Goal: Information Seeking & Learning: Learn about a topic

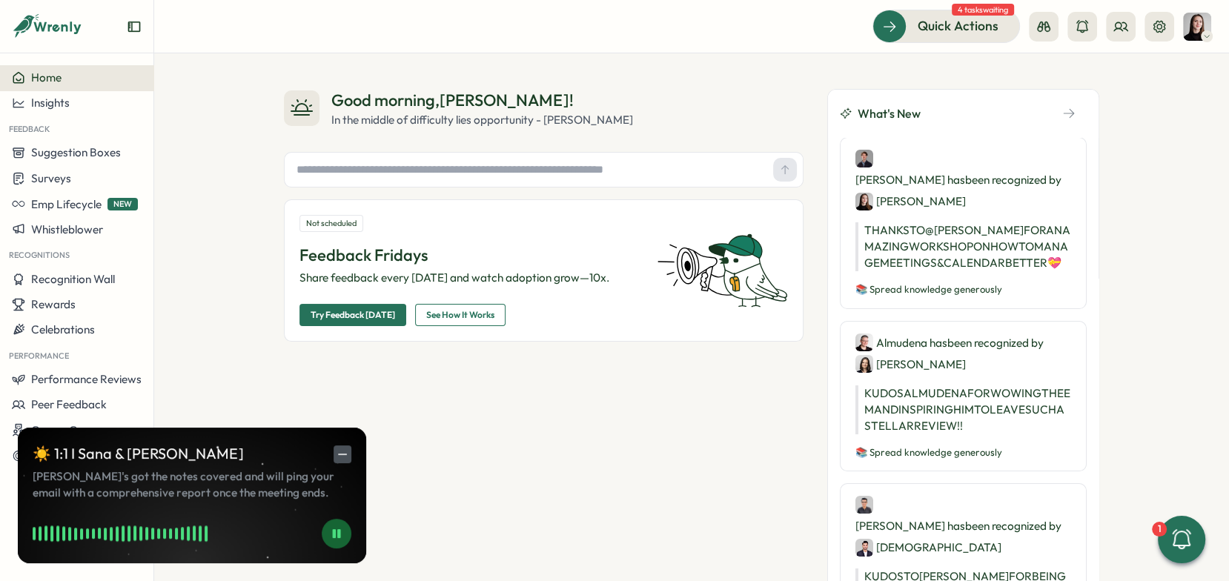
click at [343, 454] on line "button" at bounding box center [343, 454] width 8 height 0
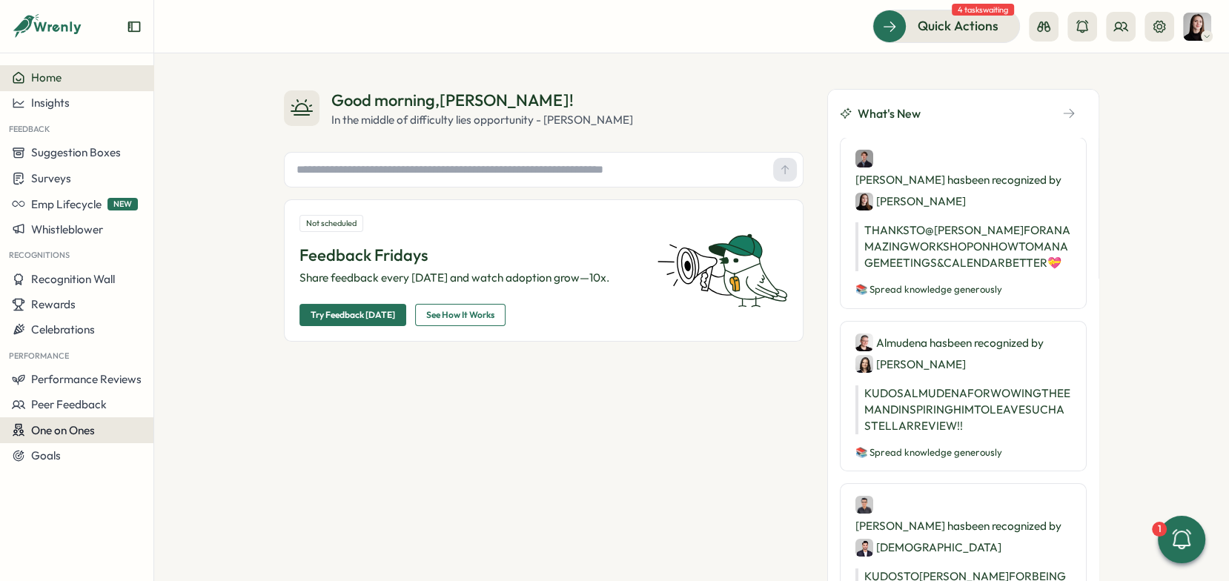
click at [72, 425] on span "One on Ones" at bounding box center [63, 430] width 64 height 14
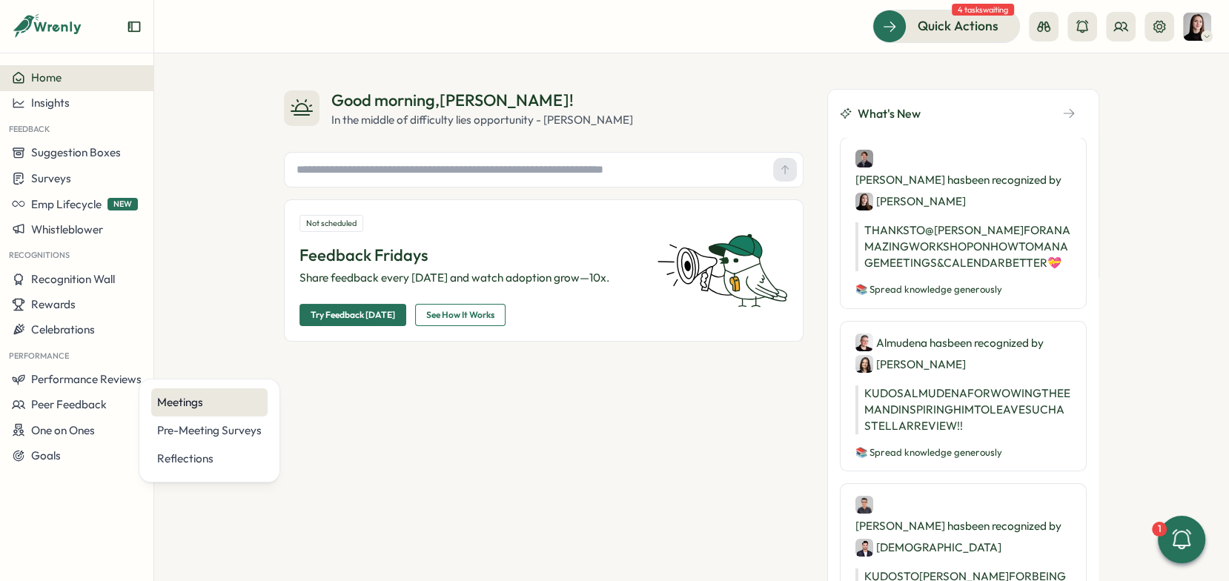
click at [222, 397] on div "Meetings" at bounding box center [209, 402] width 105 height 16
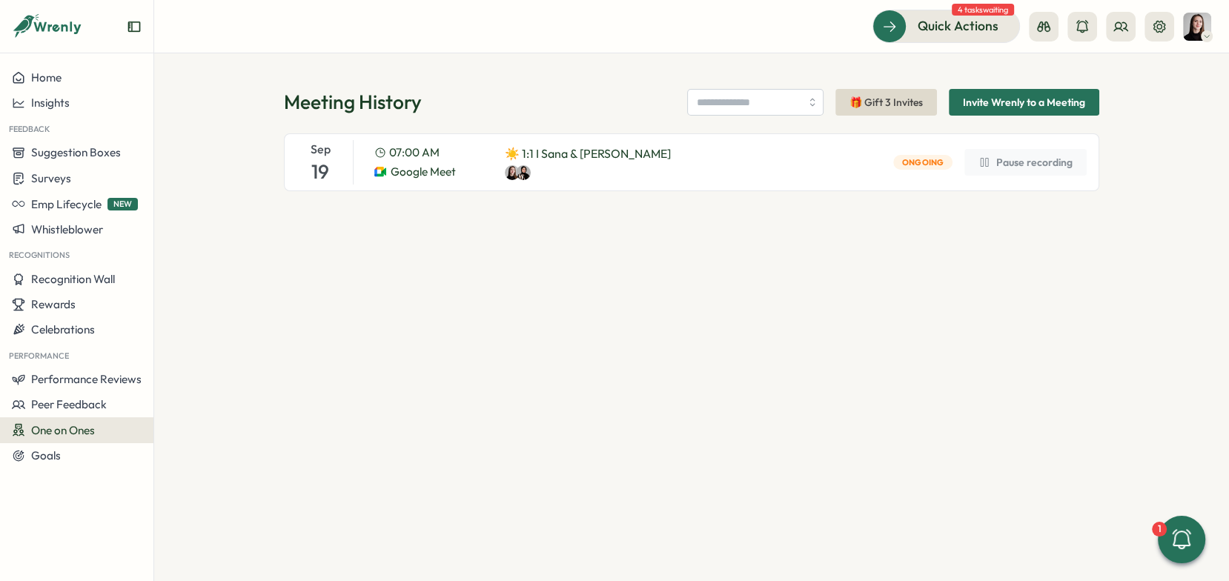
click at [698, 168] on div "[DATE] 07:00 AM Google Meet ☀️ 1:1 I [PERSON_NAME] & [PERSON_NAME] Pause record…" at bounding box center [691, 162] width 815 height 58
click at [233, 394] on div "Meeting History 🎁 Gift 3 Invites Invite Wrenly to a Meeting [DATE] 07:00 AM Goo…" at bounding box center [691, 317] width 1075 height 528
click at [107, 431] on div "One on Ones" at bounding box center [77, 430] width 130 height 14
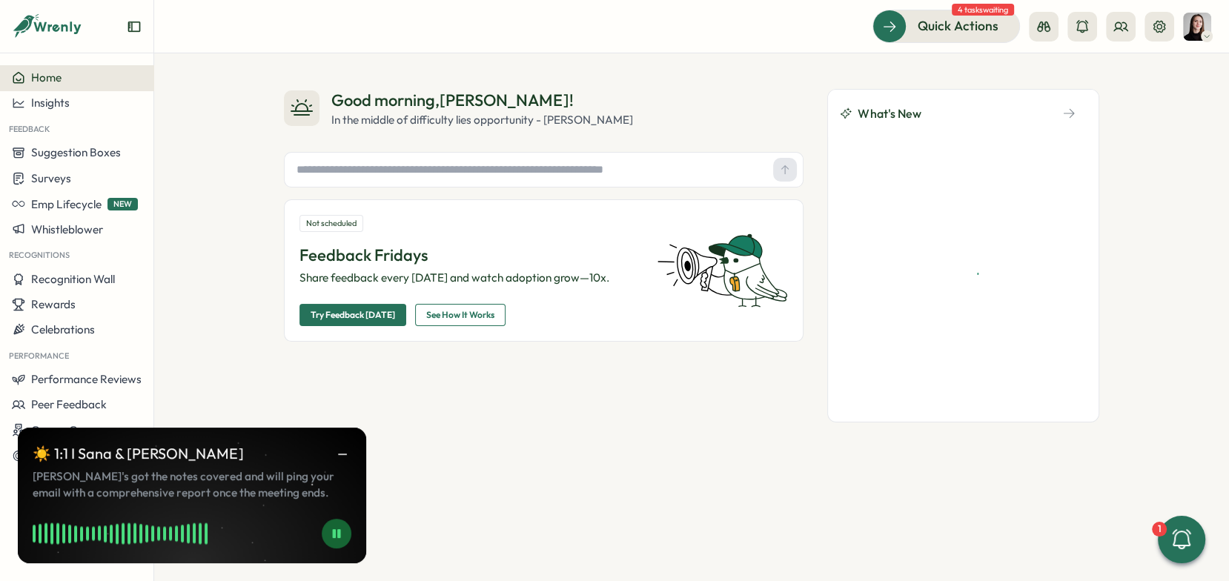
click at [1101, 33] on div at bounding box center [1101, 27] width 145 height 30
click at [1109, 33] on button at bounding box center [1121, 27] width 30 height 30
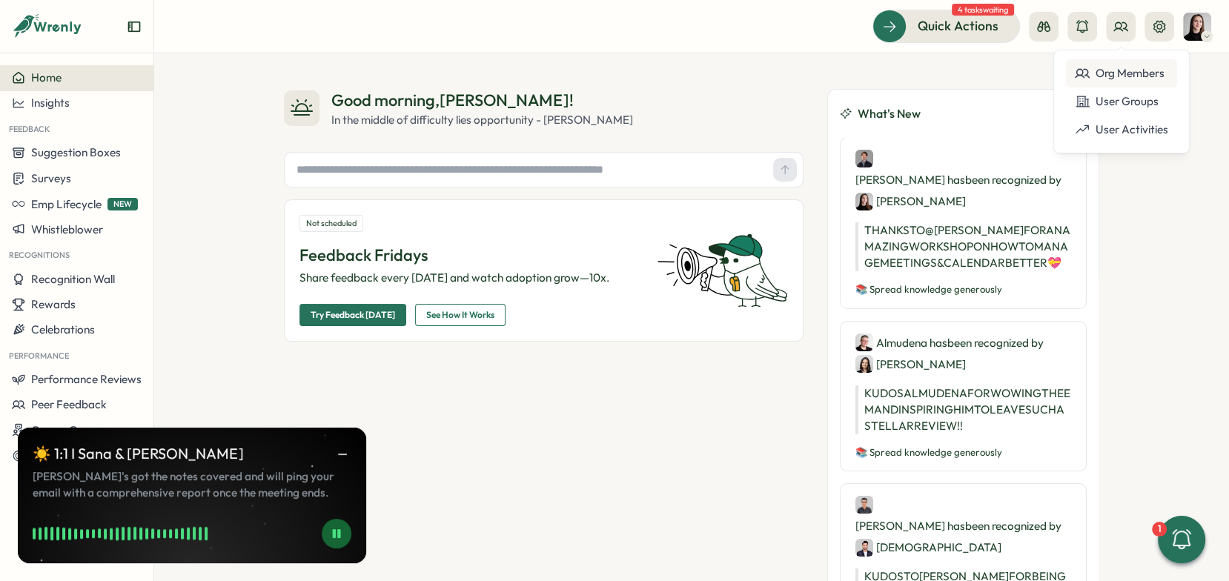
click at [1079, 74] on icon at bounding box center [1081, 74] width 13 height 8
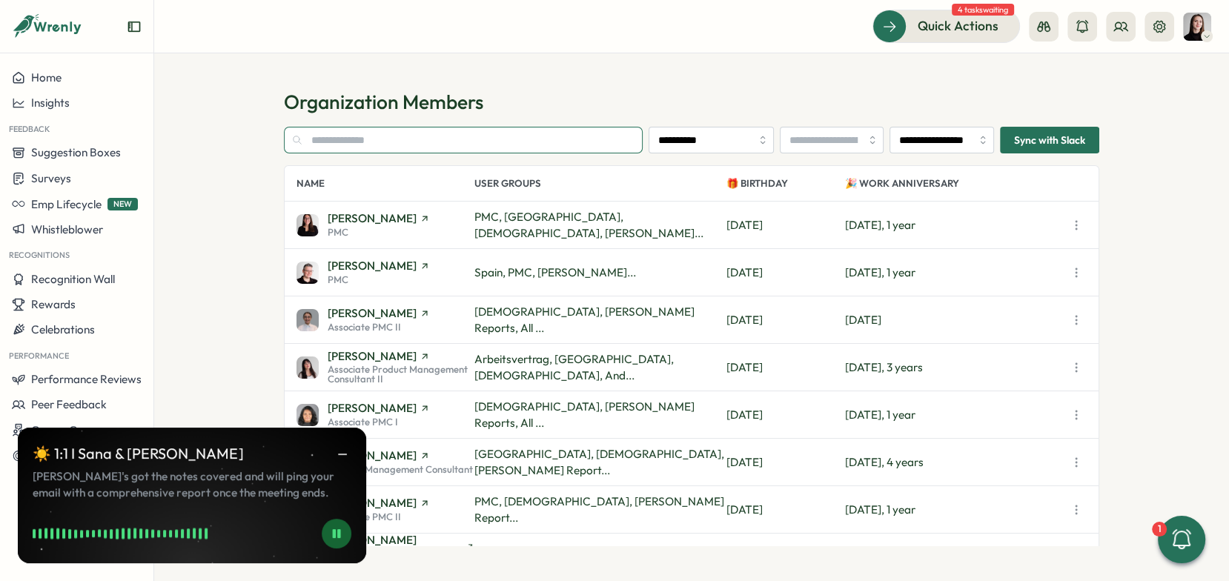
click at [431, 141] on input "text" at bounding box center [463, 140] width 359 height 27
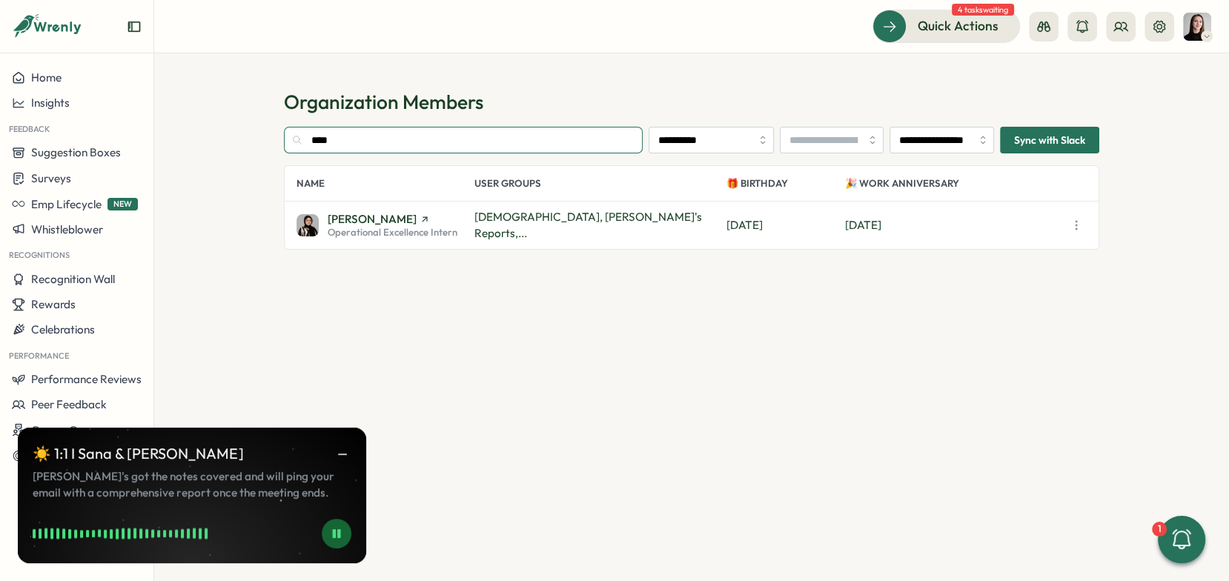
type input "****"
click at [336, 213] on span "[PERSON_NAME]" at bounding box center [372, 218] width 89 height 11
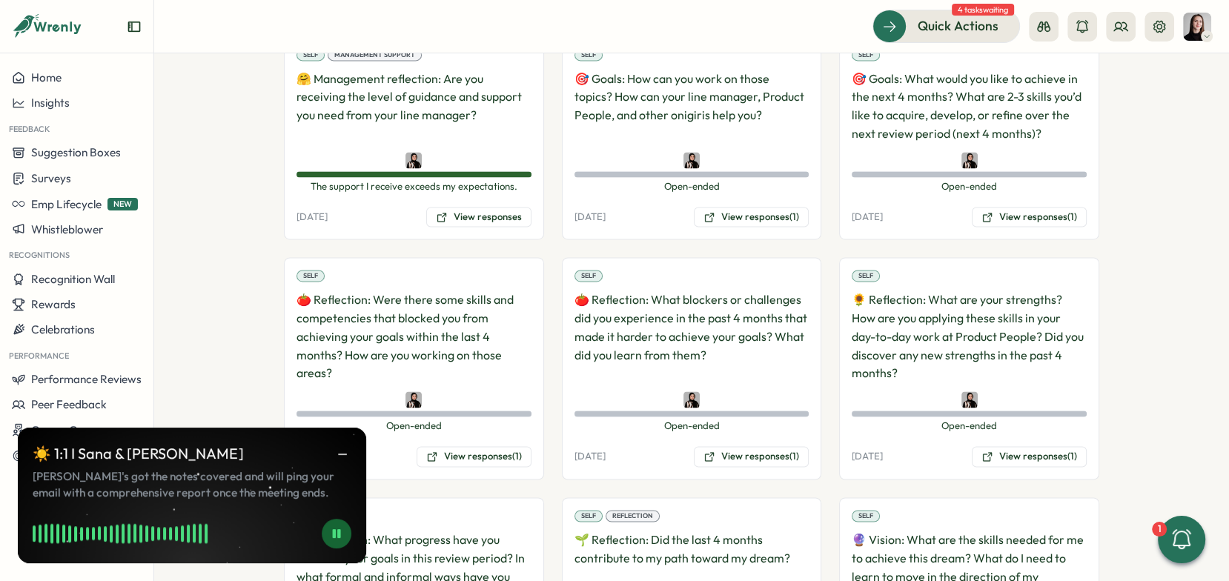
scroll to position [2285, 0]
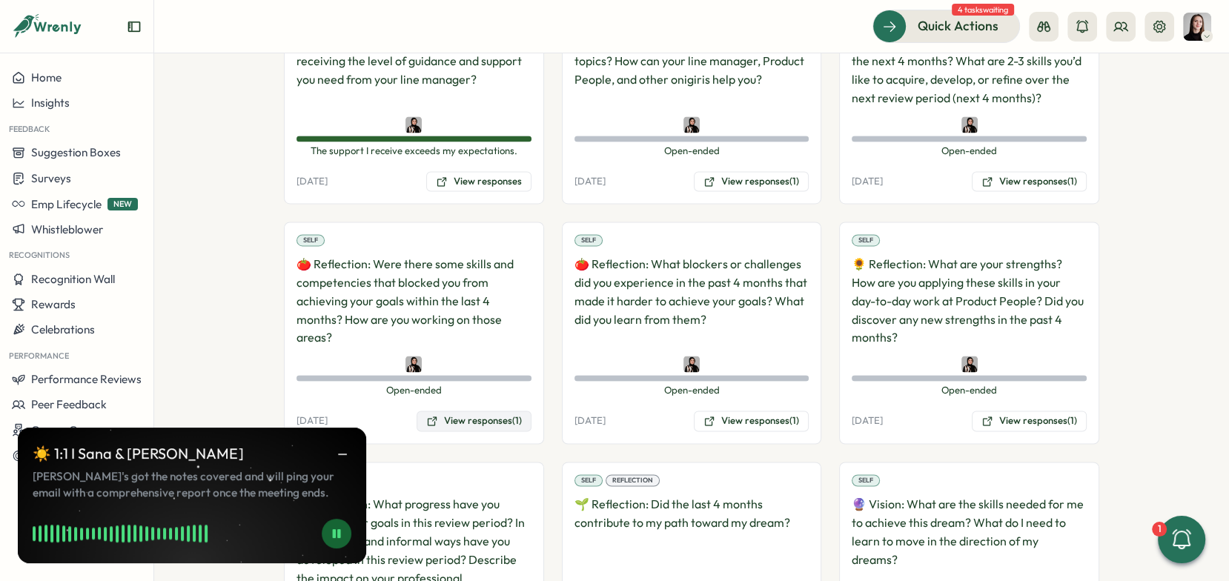
click at [454, 411] on button "View responses (1)" at bounding box center [474, 421] width 115 height 21
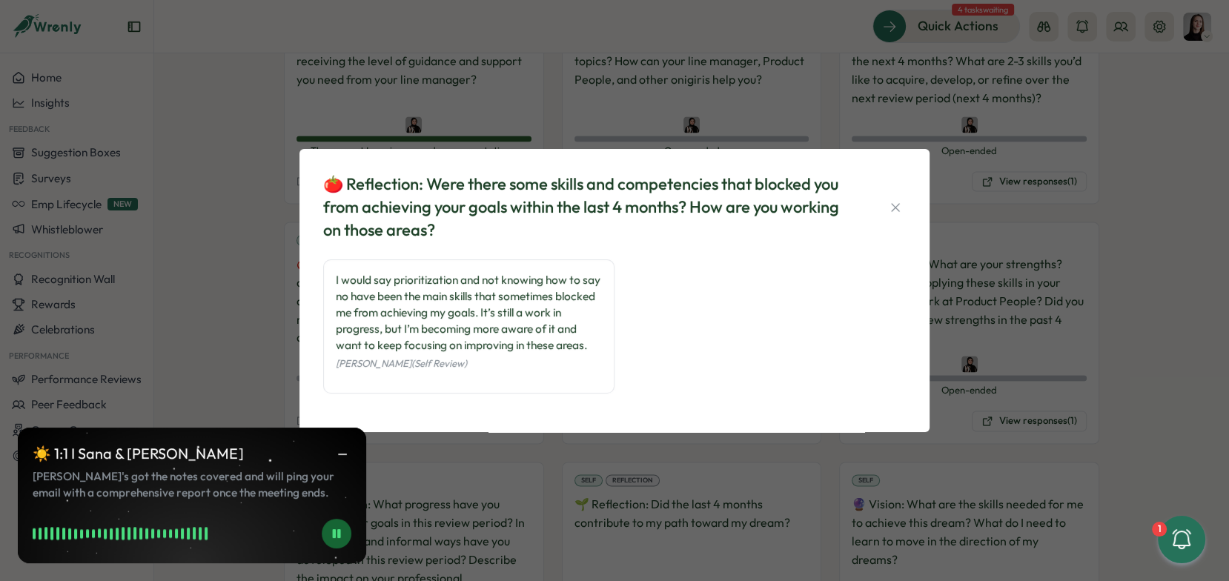
click at [628, 482] on div "🍅 Reflection: Were there some skills and competencies that blocked you from ach…" at bounding box center [614, 290] width 1229 height 581
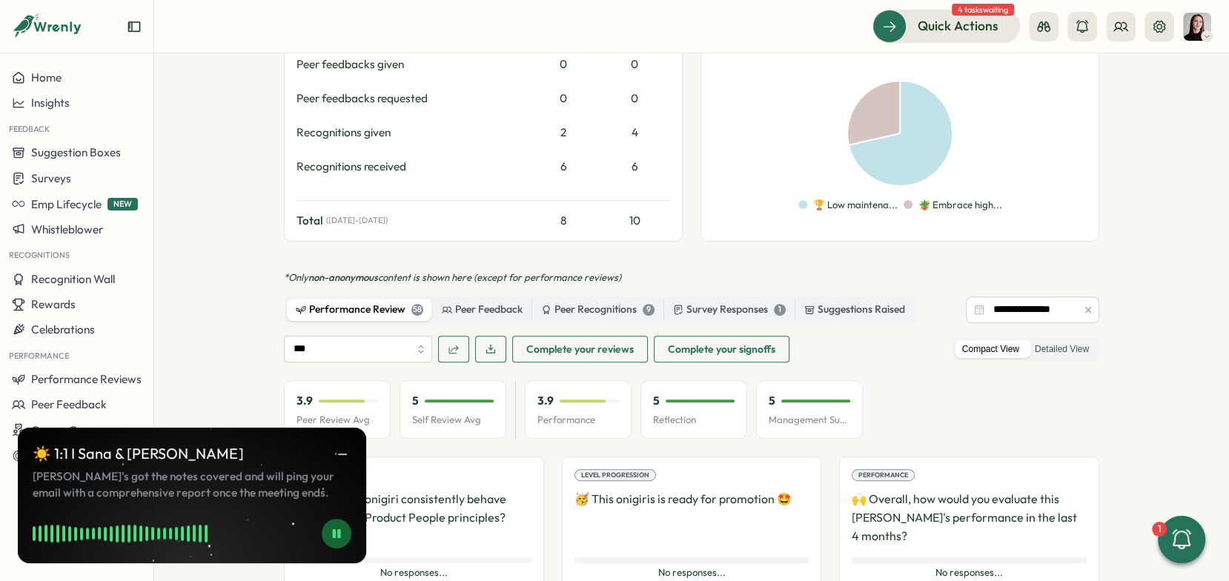
scroll to position [745, 0]
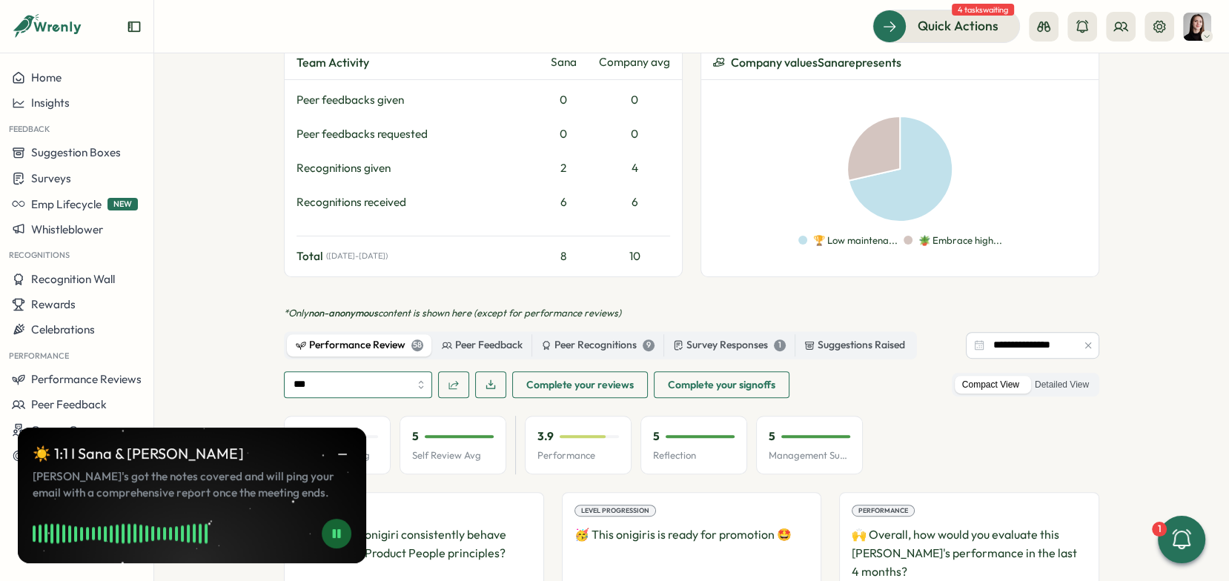
click at [382, 371] on input "***" at bounding box center [358, 384] width 148 height 27
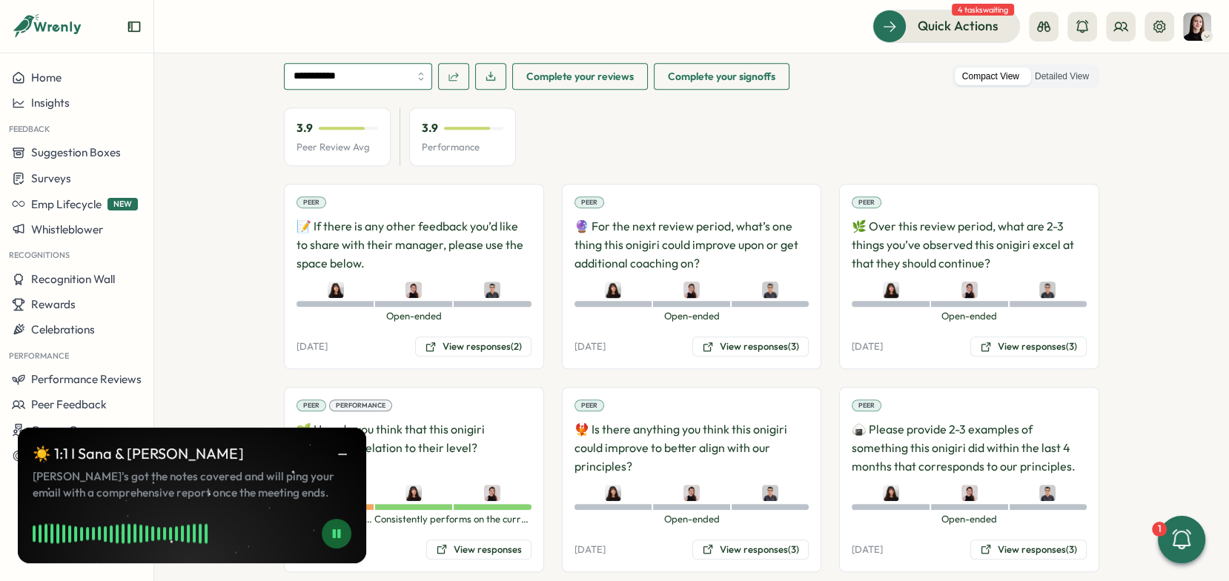
scroll to position [1066, 0]
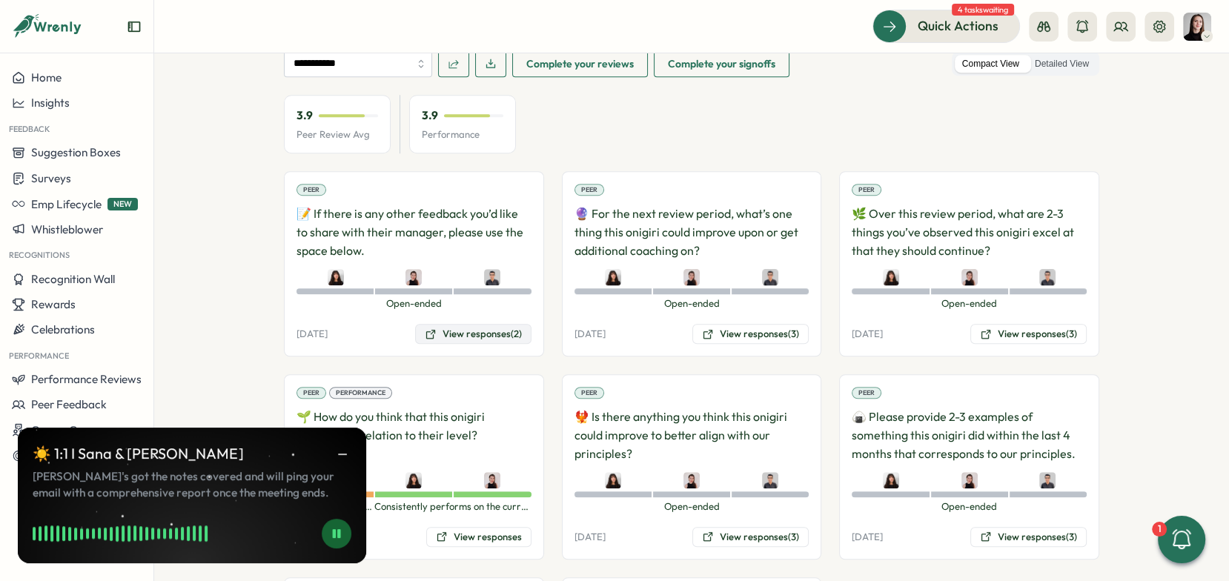
click at [485, 324] on button "View responses (2)" at bounding box center [473, 334] width 116 height 21
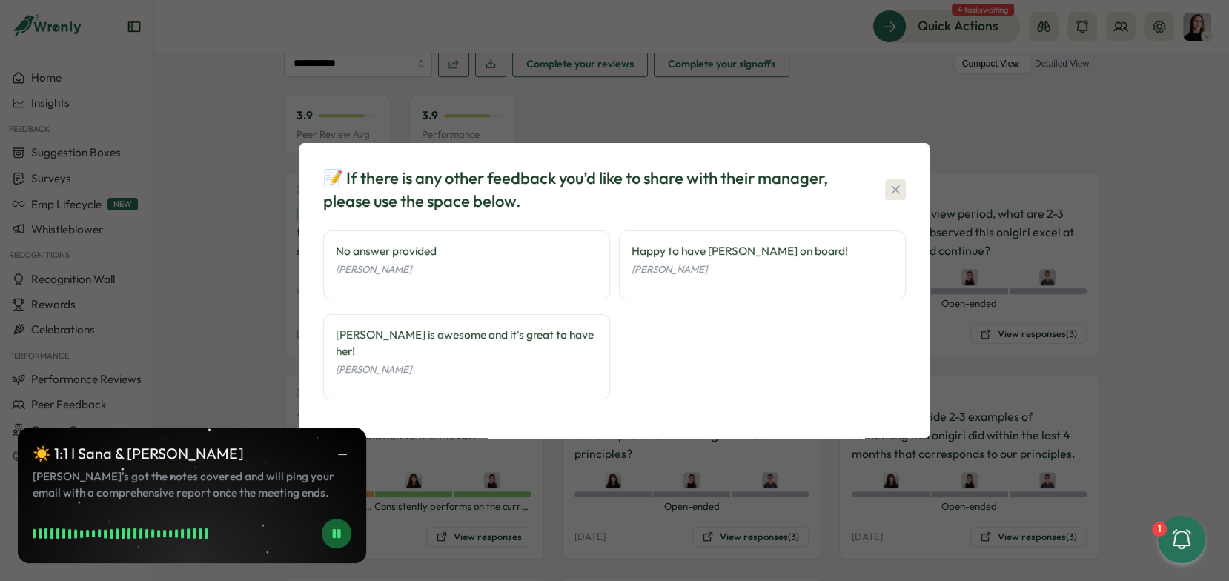
click at [892, 197] on icon "button" at bounding box center [895, 189] width 15 height 15
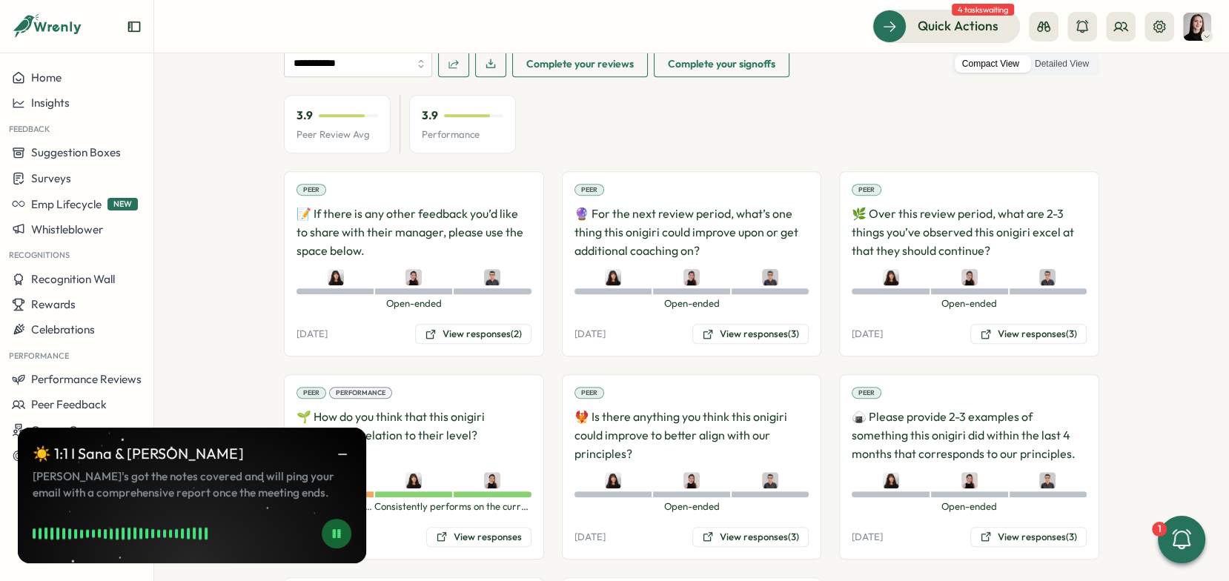
scroll to position [1238, 0]
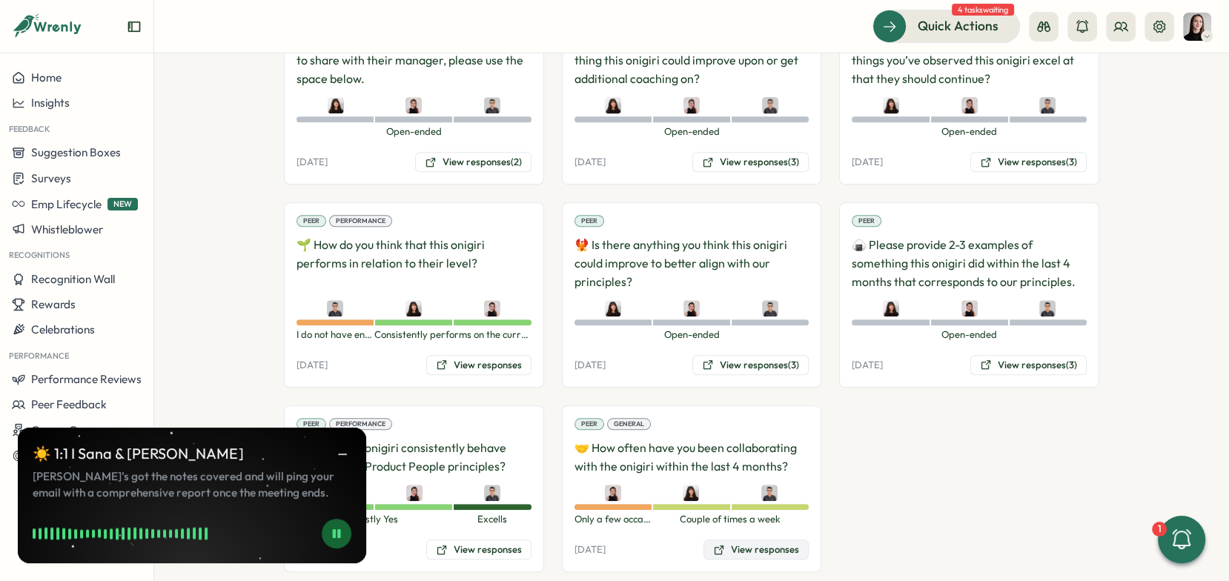
click at [783, 540] on button "View responses" at bounding box center [755, 550] width 105 height 21
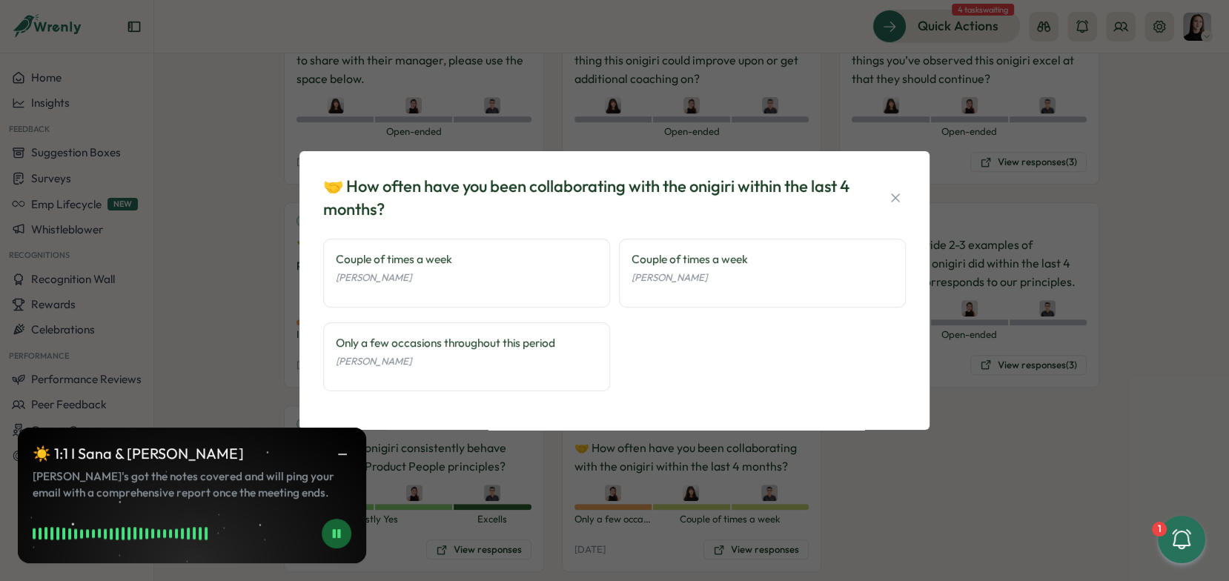
click at [863, 468] on div "🤝 How often have you been collaborating with the onigiri within the last 4 mont…" at bounding box center [614, 290] width 1229 height 581
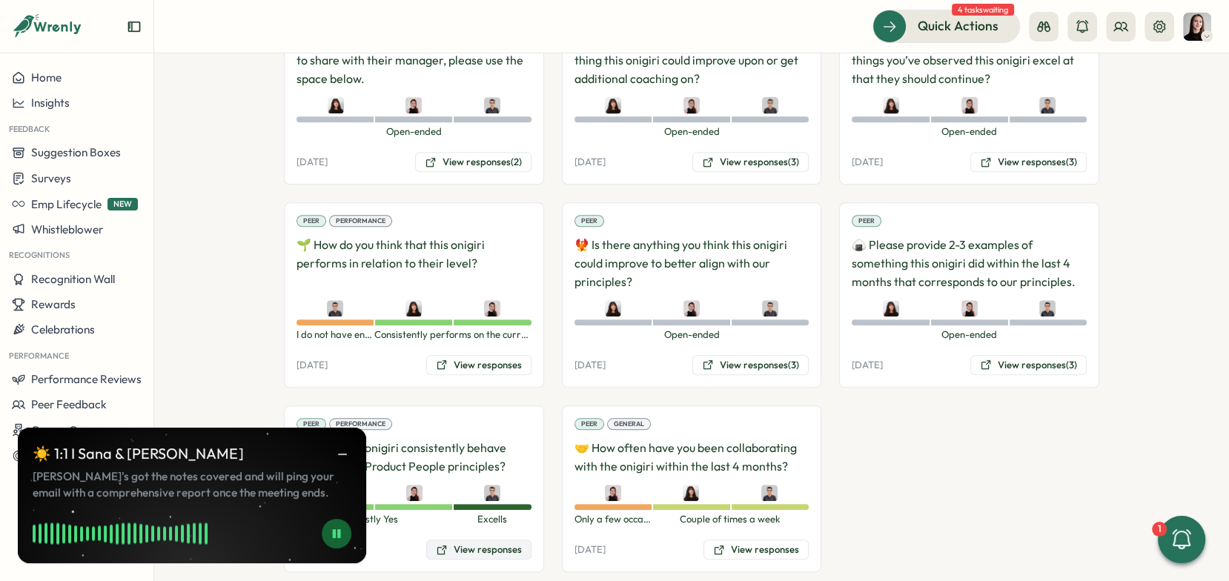
click at [510, 540] on button "View responses" at bounding box center [478, 550] width 105 height 21
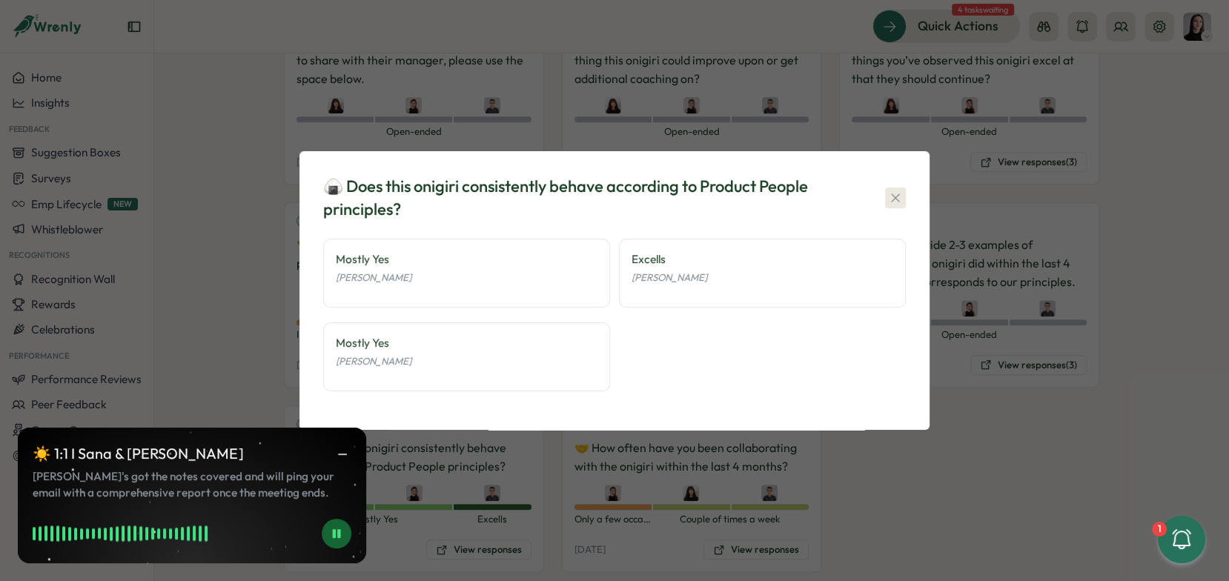
click at [888, 208] on button "button" at bounding box center [895, 198] width 21 height 21
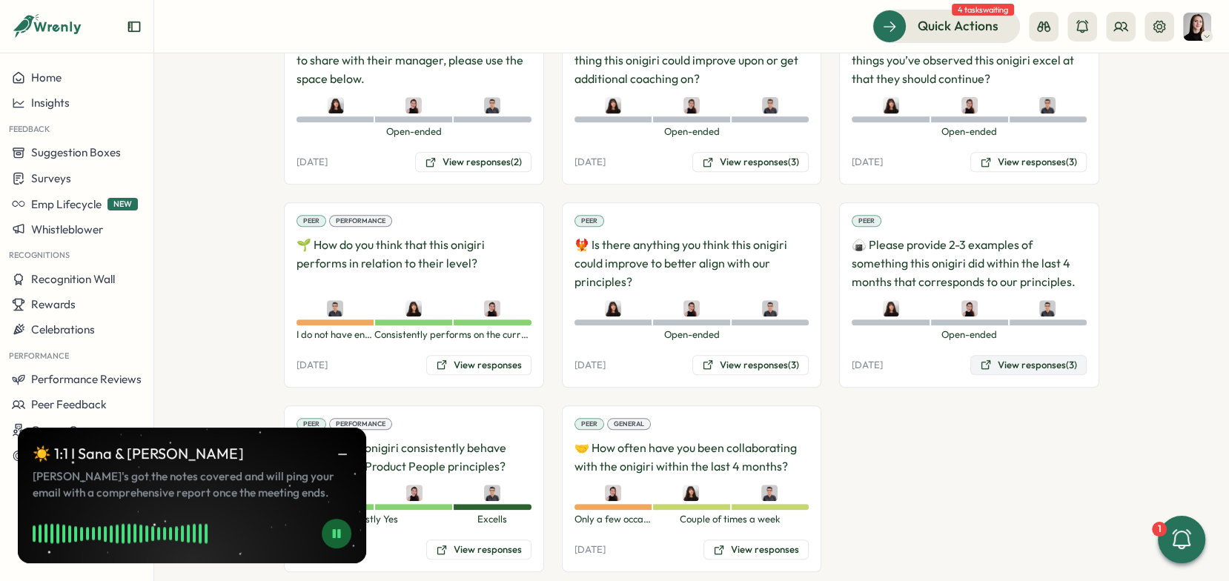
click at [1012, 355] on button "View responses (3)" at bounding box center [1028, 365] width 116 height 21
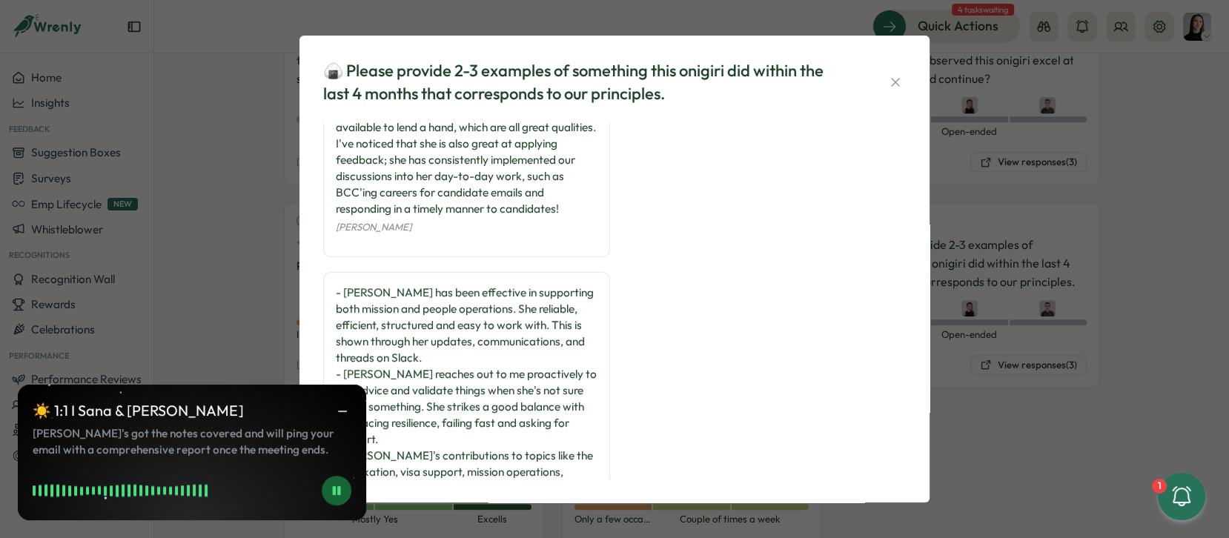
scroll to position [250, 0]
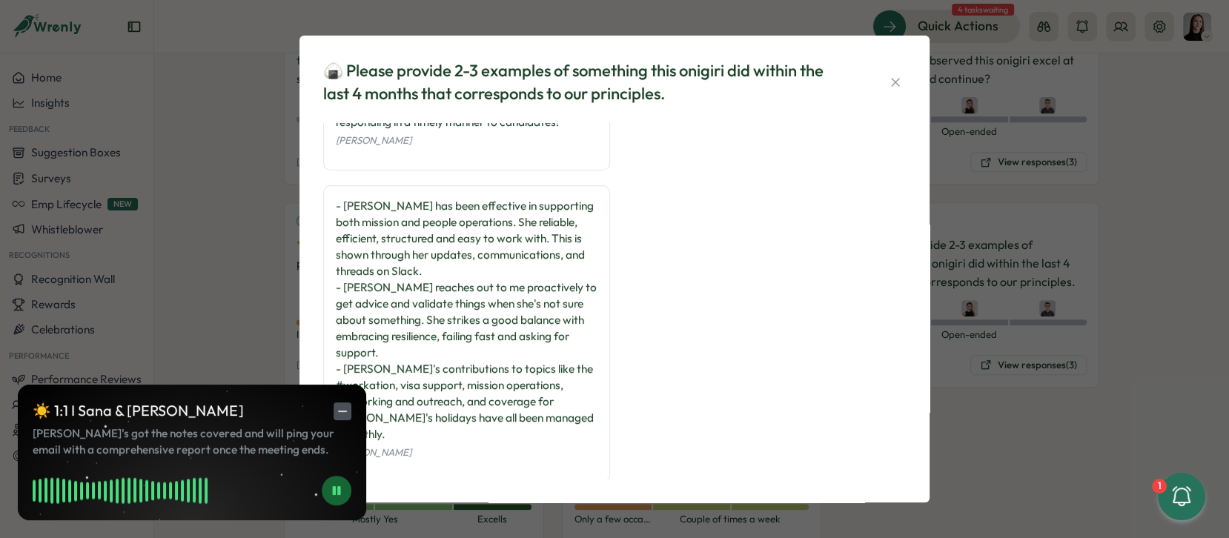
click at [348, 414] on icon "button" at bounding box center [342, 411] width 13 height 13
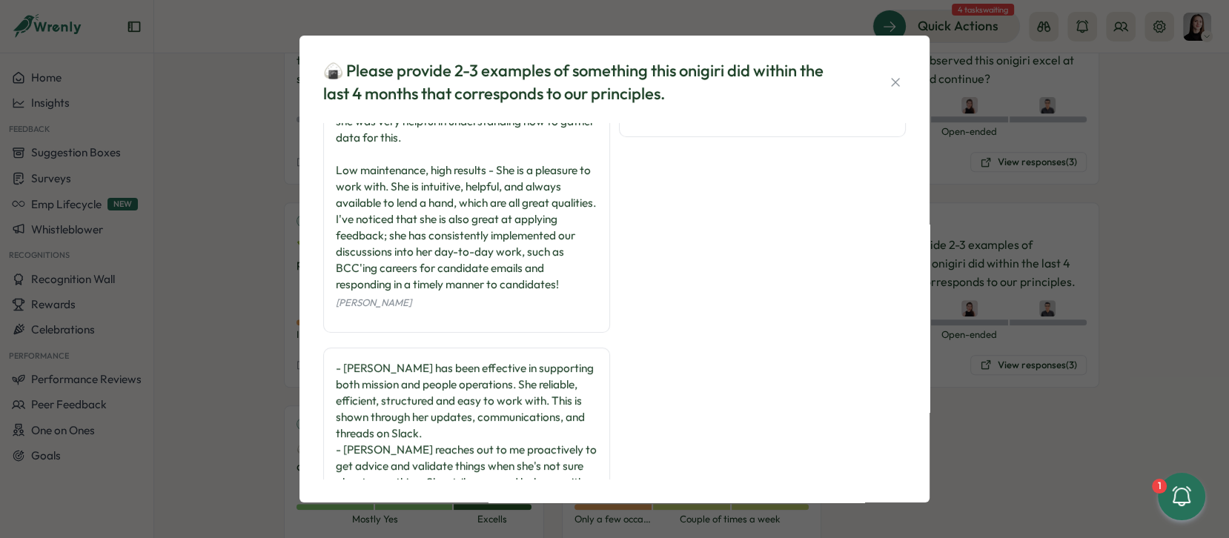
scroll to position [0, 0]
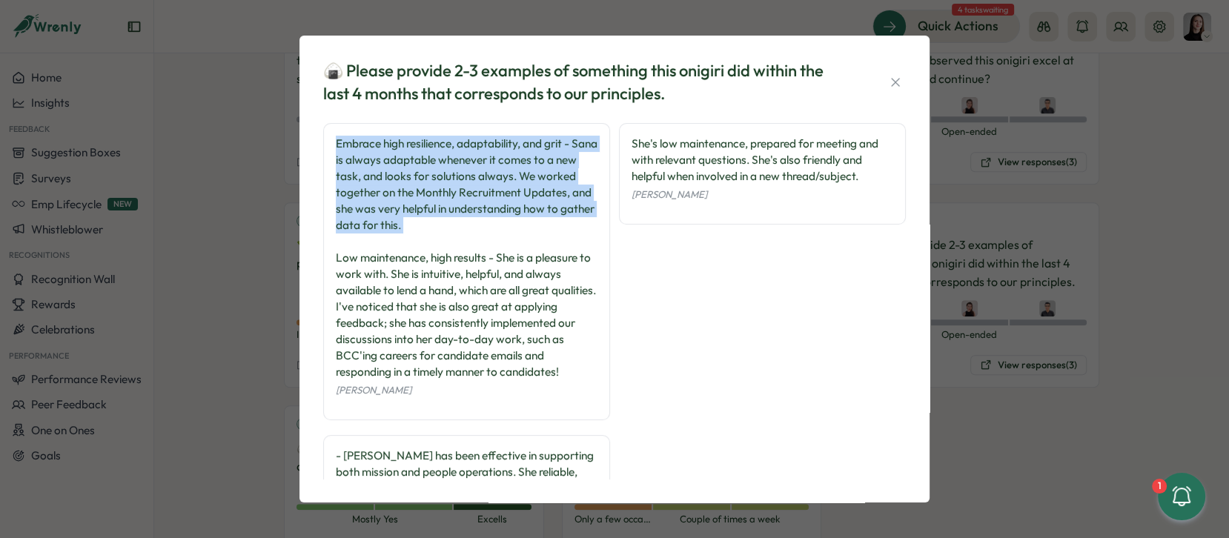
drag, startPoint x: 333, startPoint y: 145, endPoint x: 457, endPoint y: 233, distance: 152.4
click at [457, 233] on div "Embrace high resilience, adaptability, and grit - Sana is always adaptable when…" at bounding box center [466, 271] width 287 height 297
click at [491, 234] on div "Embrace high resilience, adaptability, and grit - Sana is always adaptable when…" at bounding box center [467, 258] width 262 height 245
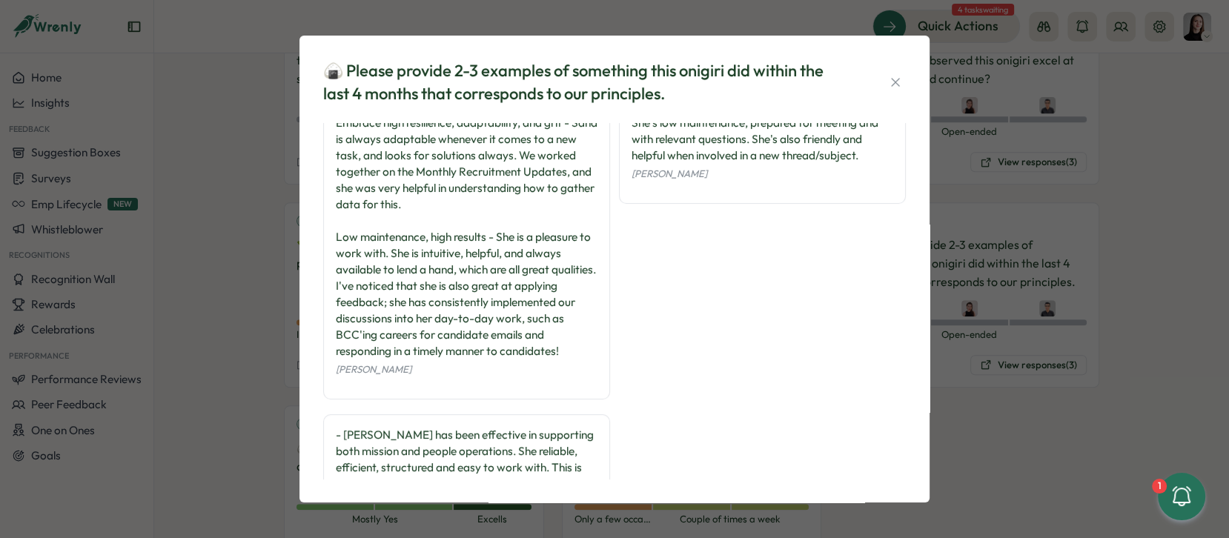
scroll to position [72, 0]
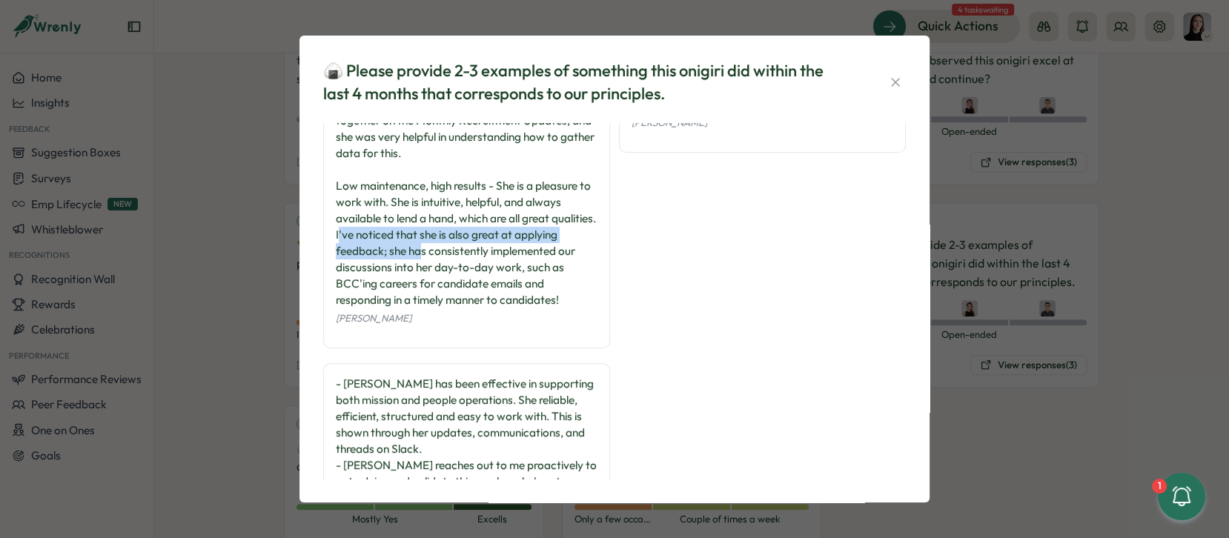
drag, startPoint x: 385, startPoint y: 233, endPoint x: 464, endPoint y: 253, distance: 80.9
click at [464, 253] on div "Embrace high resilience, adaptability, and grit - Sana is always adaptable when…" at bounding box center [467, 186] width 262 height 245
drag, startPoint x: 477, startPoint y: 253, endPoint x: 496, endPoint y: 276, distance: 29.4
click at [496, 276] on div "Embrace high resilience, adaptability, and grit - Sana is always adaptable when…" at bounding box center [467, 186] width 262 height 245
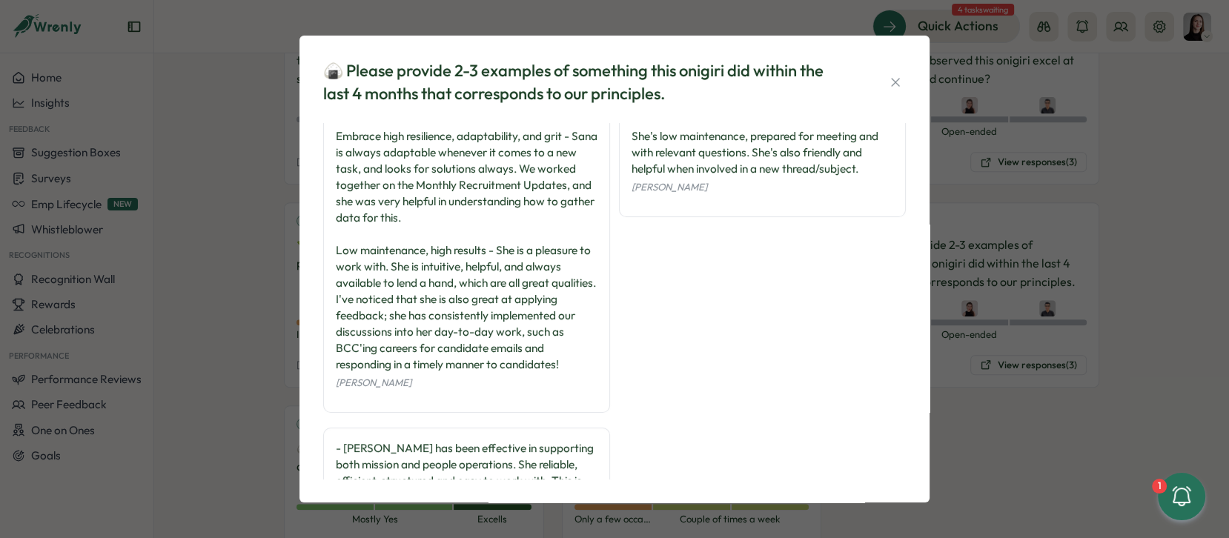
scroll to position [0, 0]
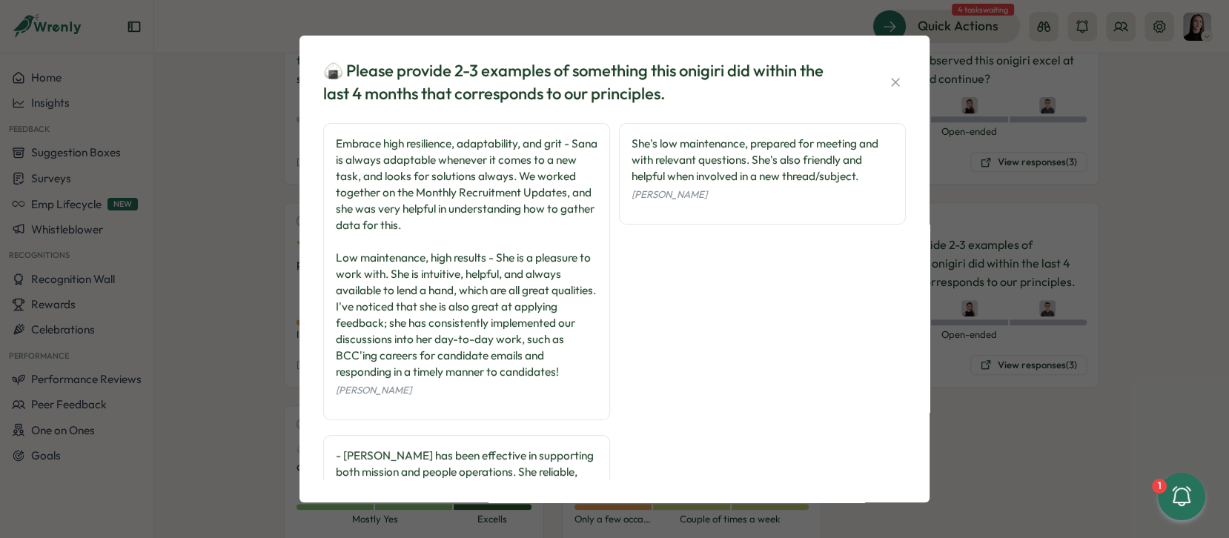
click at [895, 77] on icon "button" at bounding box center [895, 82] width 15 height 15
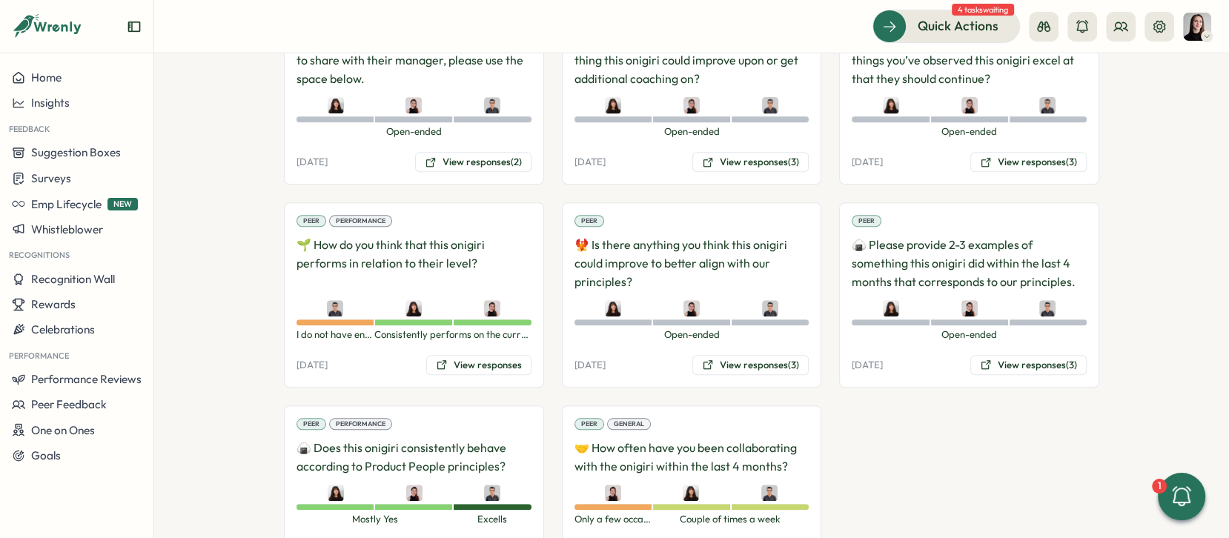
scroll to position [1281, 0]
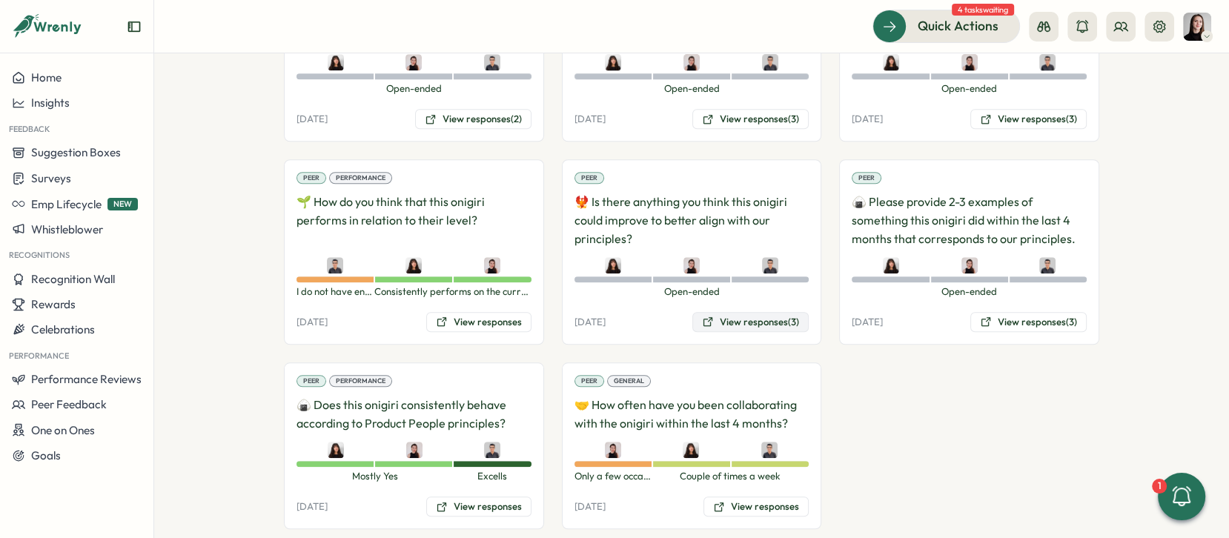
click at [746, 312] on button "View responses (3)" at bounding box center [750, 322] width 116 height 21
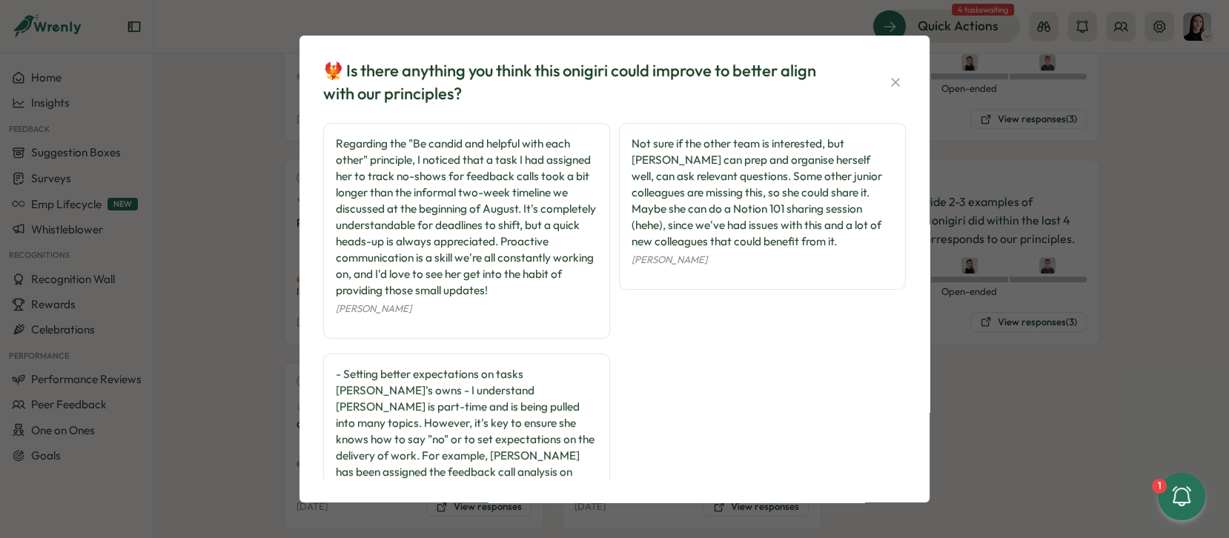
scroll to position [104, 0]
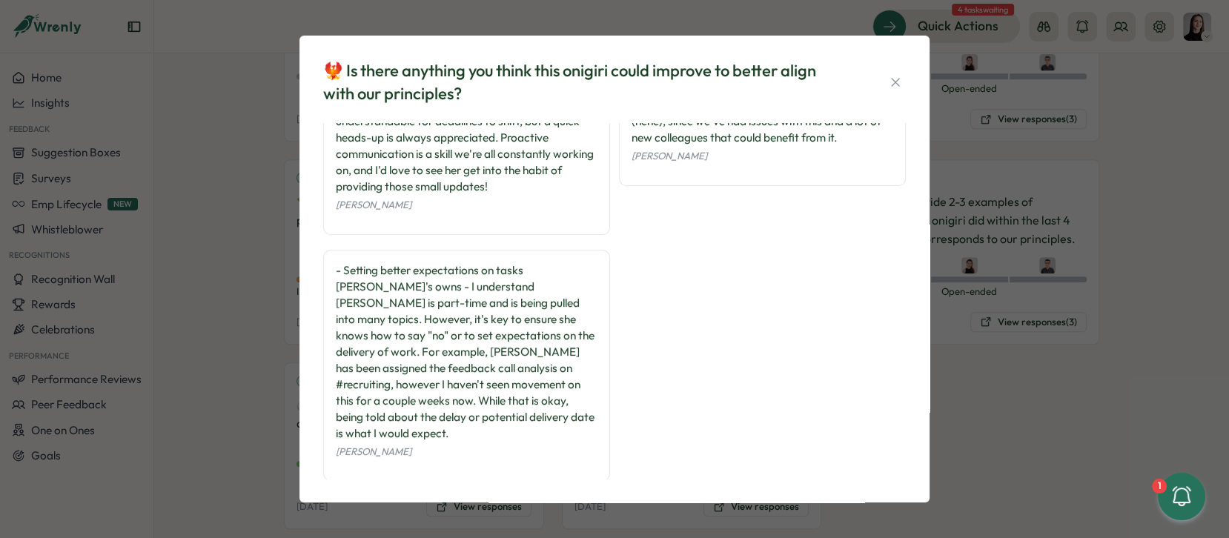
click at [476, 409] on div "- Setting better expectations on tasks [PERSON_NAME]'s owns - I understand [PER…" at bounding box center [467, 351] width 262 height 179
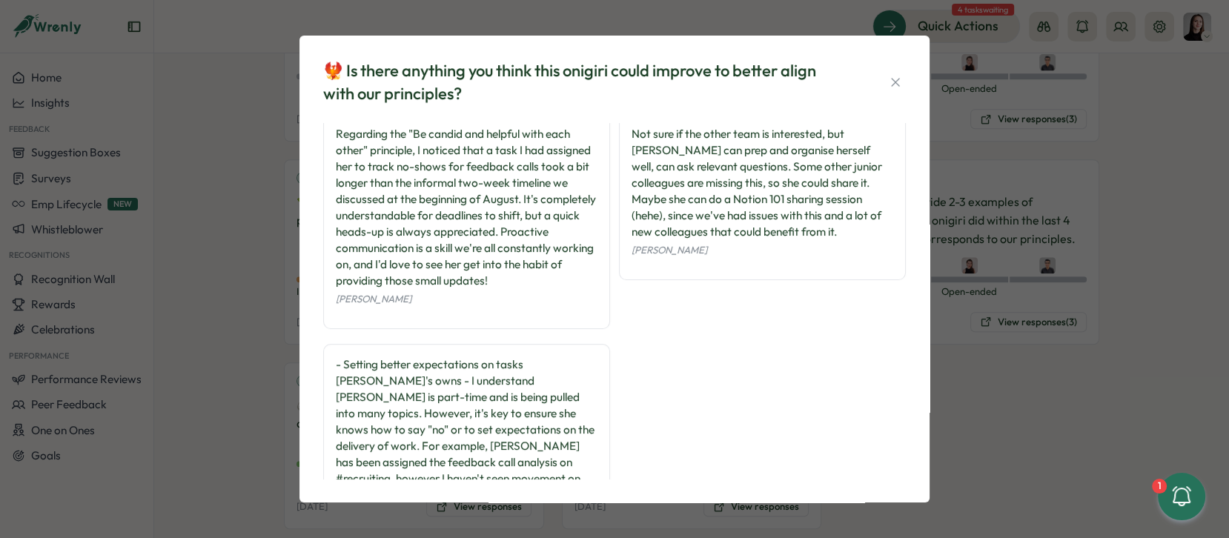
scroll to position [0, 0]
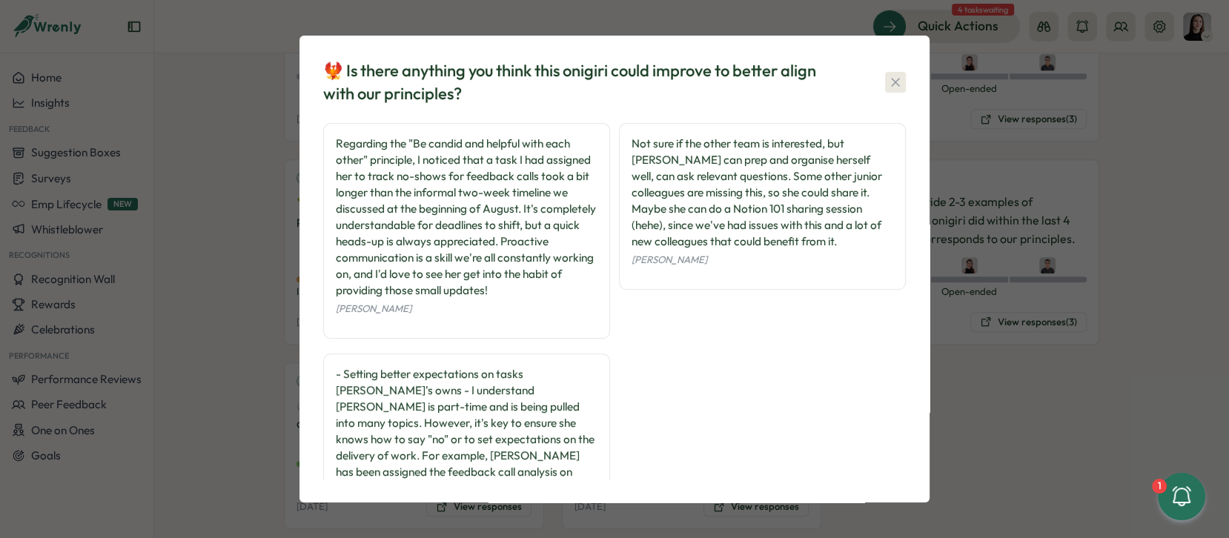
click at [889, 87] on icon "button" at bounding box center [895, 82] width 15 height 15
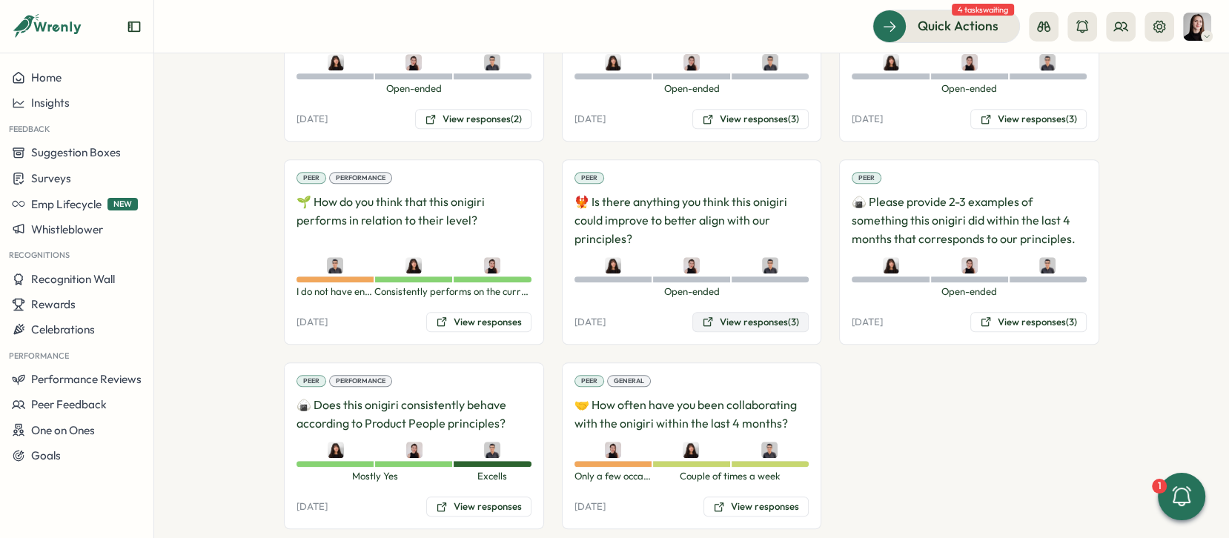
click at [740, 312] on button "View responses (3)" at bounding box center [750, 322] width 116 height 21
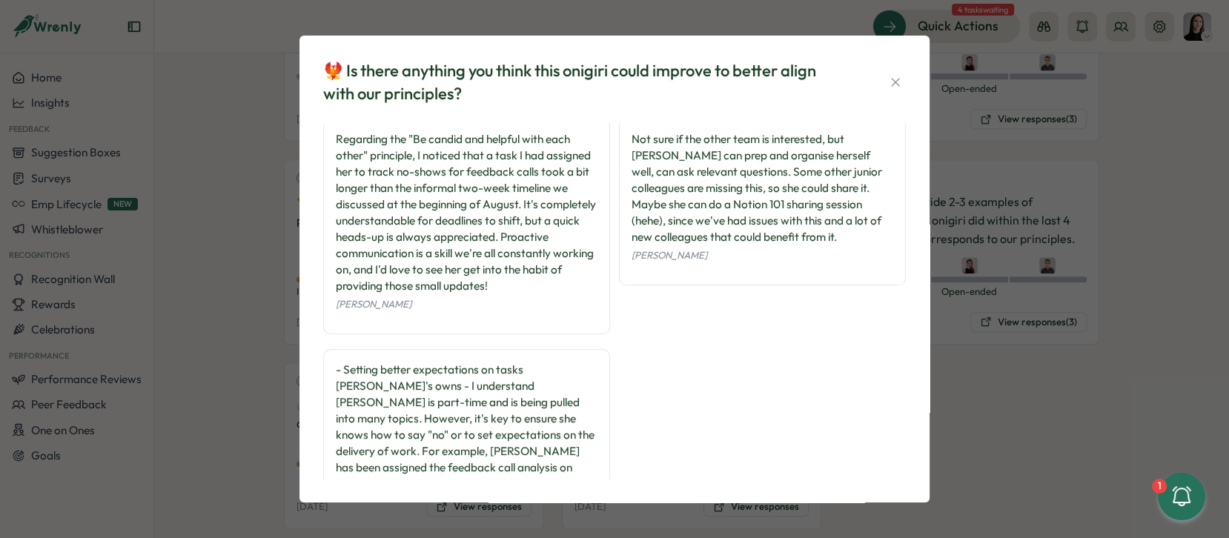
scroll to position [19, 0]
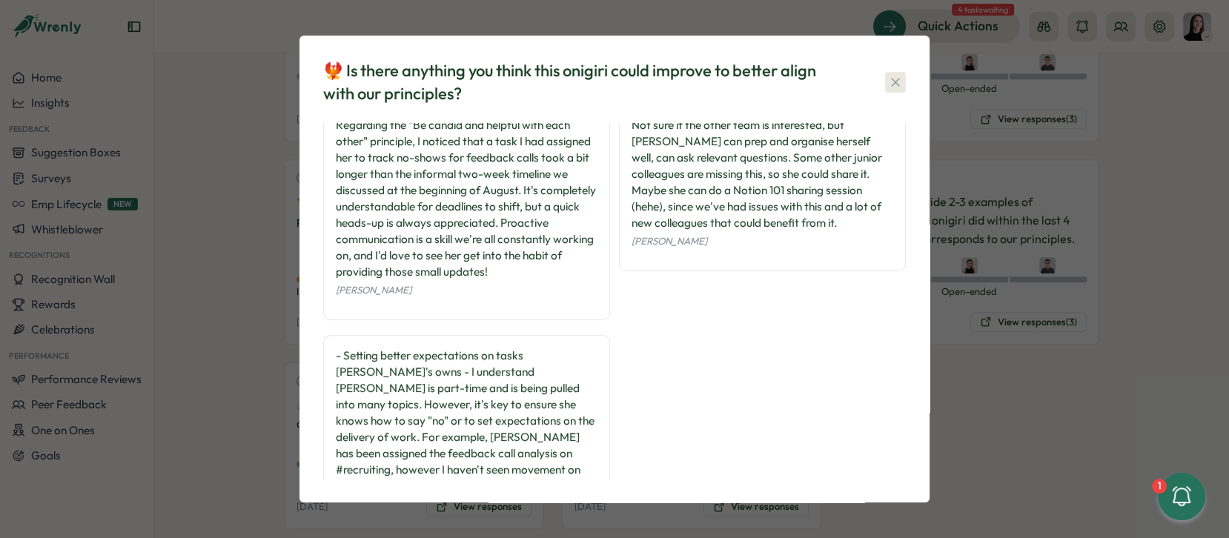
click at [898, 78] on icon "button" at bounding box center [895, 82] width 8 height 8
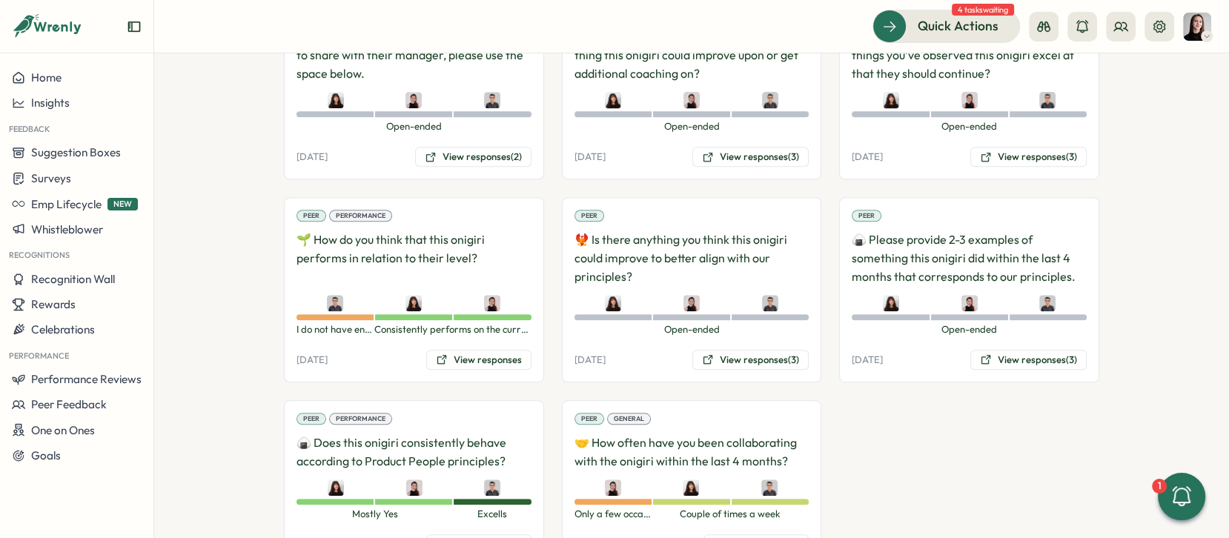
scroll to position [1192, 0]
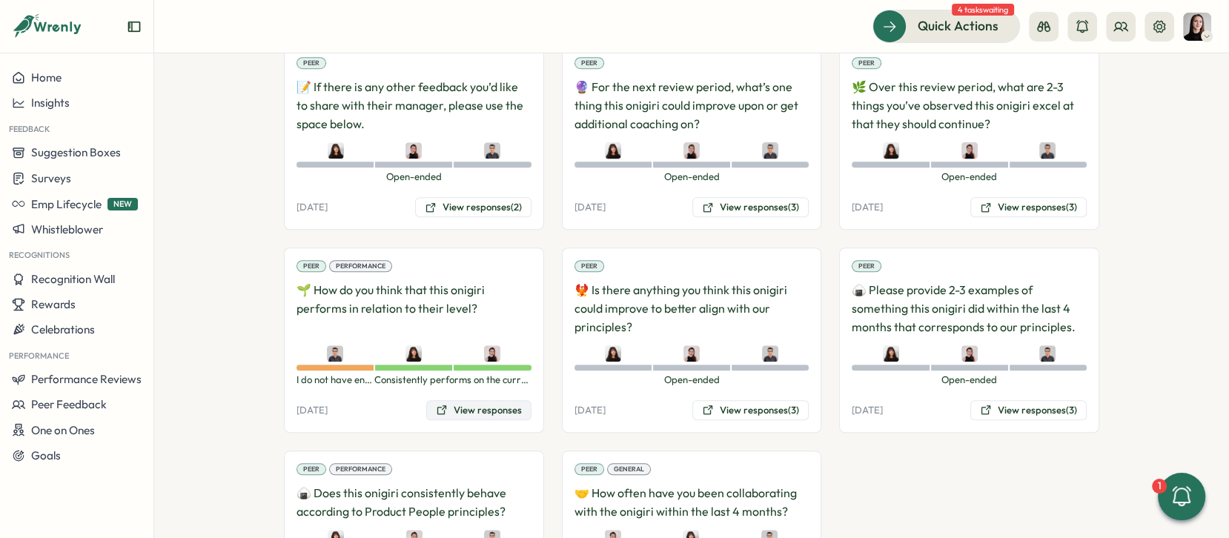
click at [480, 400] on button "View responses" at bounding box center [478, 410] width 105 height 21
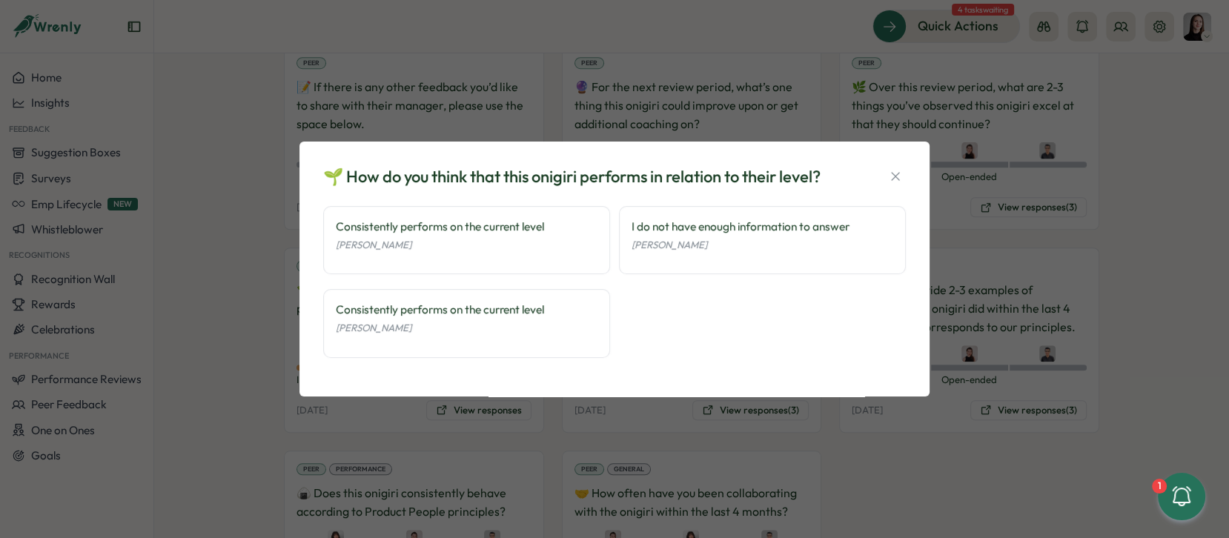
click at [912, 176] on div "🌱 How do you think that this onigiri performs in relation to their level? Consi…" at bounding box center [614, 269] width 630 height 255
click at [900, 175] on icon "button" at bounding box center [895, 176] width 15 height 15
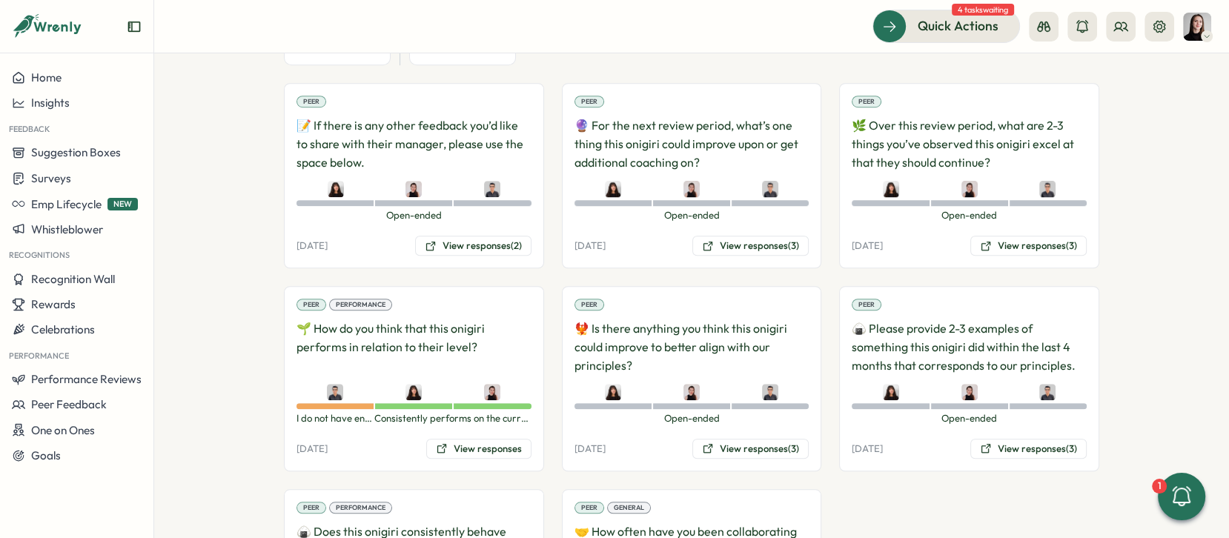
scroll to position [1105, 0]
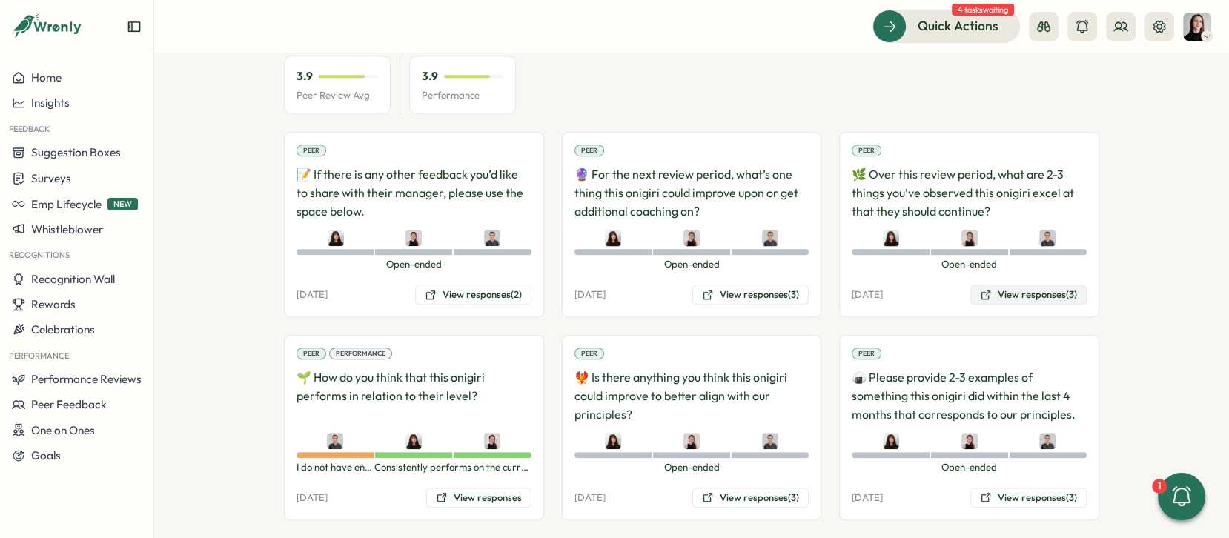
click at [1009, 285] on button "View responses (3)" at bounding box center [1028, 295] width 116 height 21
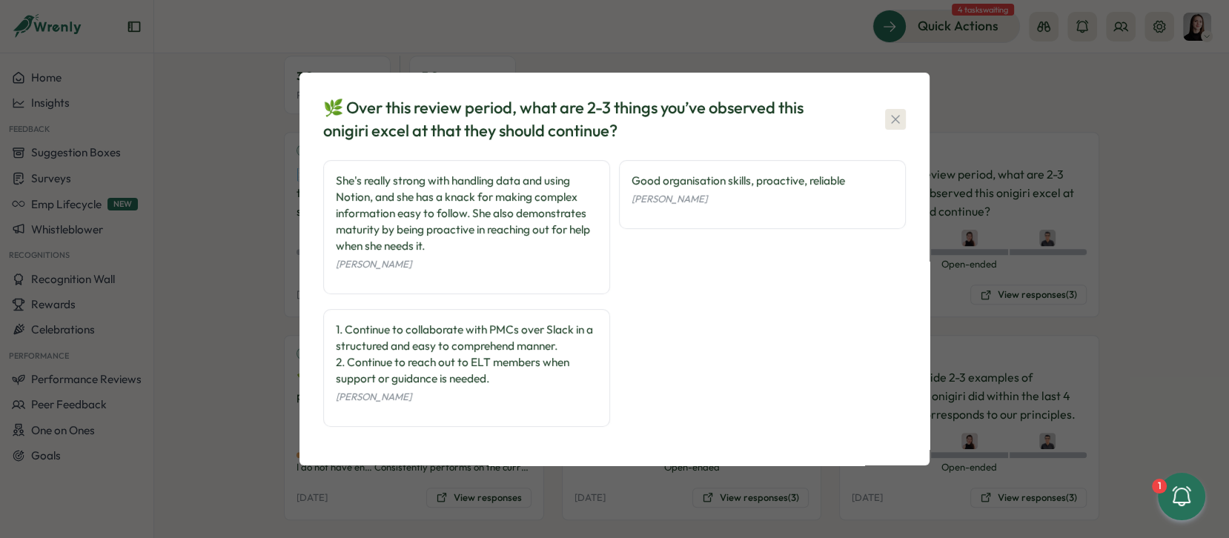
click at [906, 113] on div "🌿 Over this review period, what are 2-3 things you’ve observed this onigiri exc…" at bounding box center [614, 268] width 594 height 356
click at [904, 115] on button "button" at bounding box center [895, 119] width 21 height 21
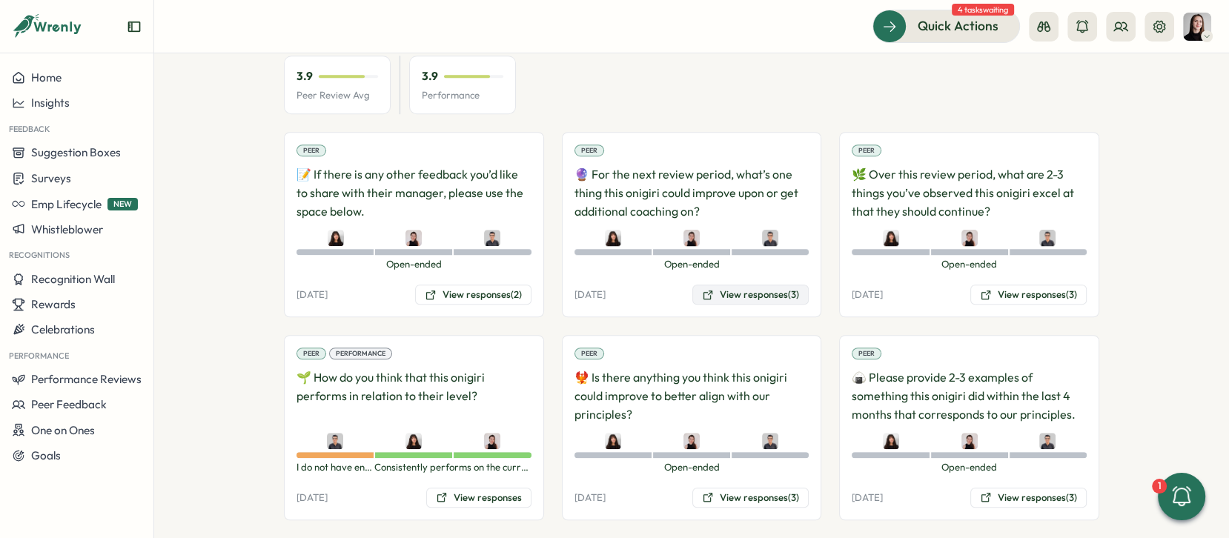
click at [754, 285] on button "View responses (3)" at bounding box center [750, 295] width 116 height 21
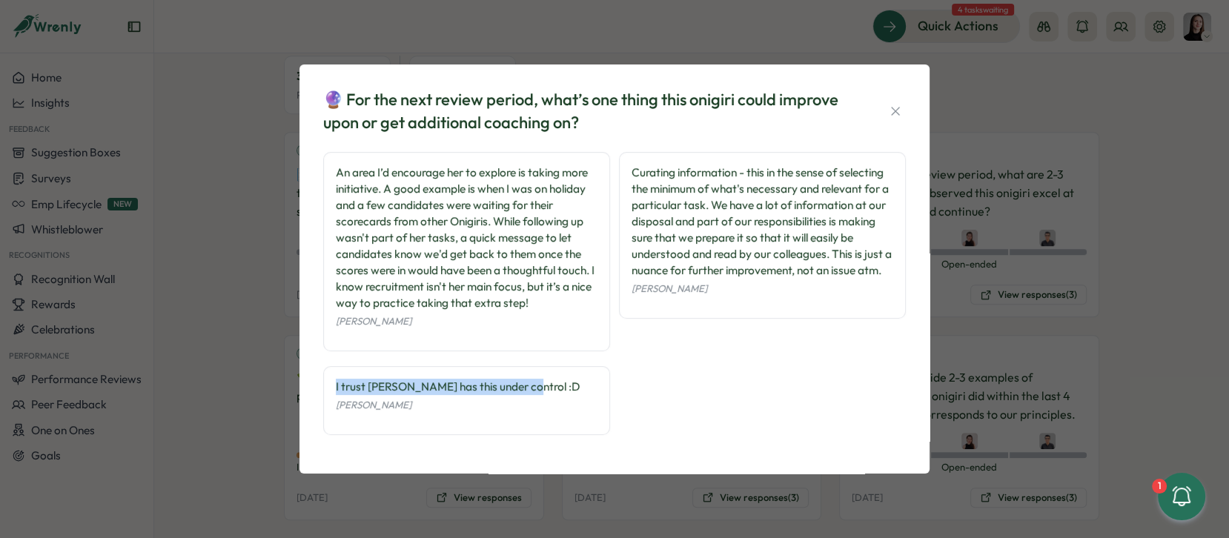
drag, startPoint x: 526, startPoint y: 390, endPoint x: 322, endPoint y: 389, distance: 203.8
click at [322, 389] on div "🔮 For the next review period, what’s one thing this onigiri could improve upon …" at bounding box center [614, 268] width 594 height 373
click at [516, 249] on div "An area I’d encourage her to explore is taking more initiative. A good example …" at bounding box center [467, 238] width 262 height 147
drag, startPoint x: 334, startPoint y: 170, endPoint x: 353, endPoint y: 178, distance: 20.6
click at [353, 178] on div "An area I’d encourage her to explore is taking more initiative. A good example …" at bounding box center [466, 251] width 287 height 199
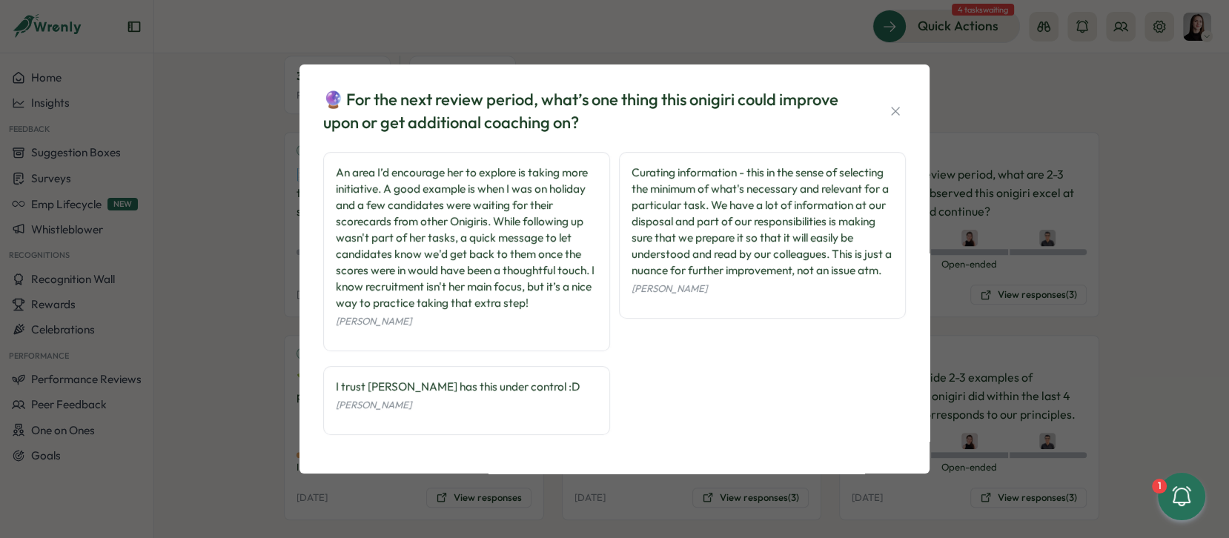
click at [461, 298] on div "An area I’d encourage her to explore is taking more initiative. A good example …" at bounding box center [467, 238] width 262 height 147
click at [701, 181] on div "Curating information - this in the sense of selecting the minimum of what's nec…" at bounding box center [762, 222] width 262 height 114
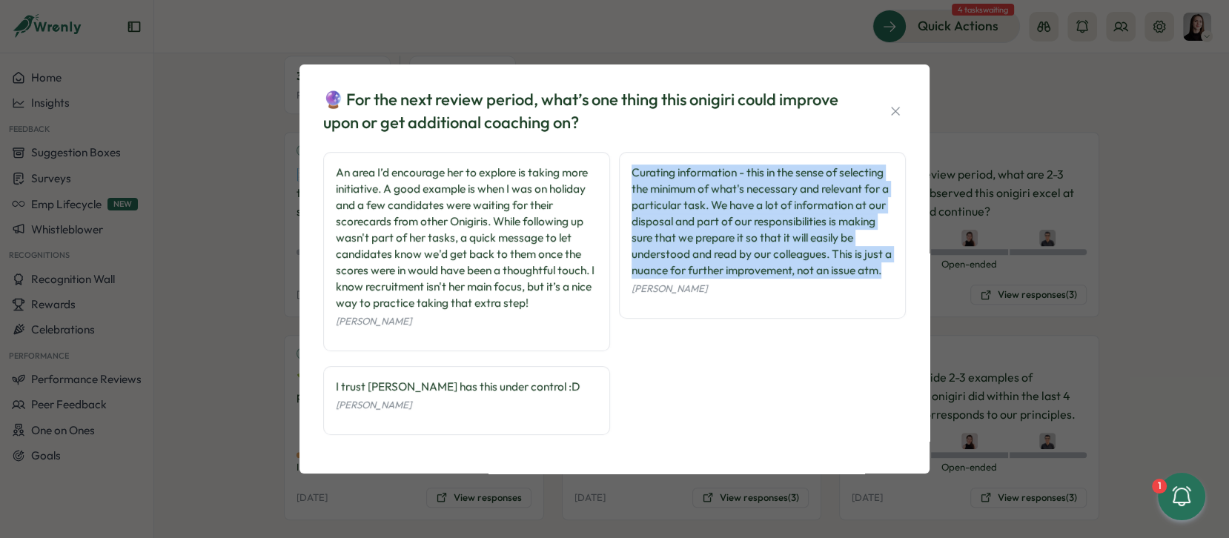
drag, startPoint x: 891, startPoint y: 277, endPoint x: 631, endPoint y: 176, distance: 279.3
click at [631, 176] on div "Curating information - this in the sense of selecting the minimum of what's nec…" at bounding box center [762, 222] width 262 height 114
click at [747, 225] on div "Curating information - this in the sense of selecting the minimum of what's nec…" at bounding box center [762, 222] width 262 height 114
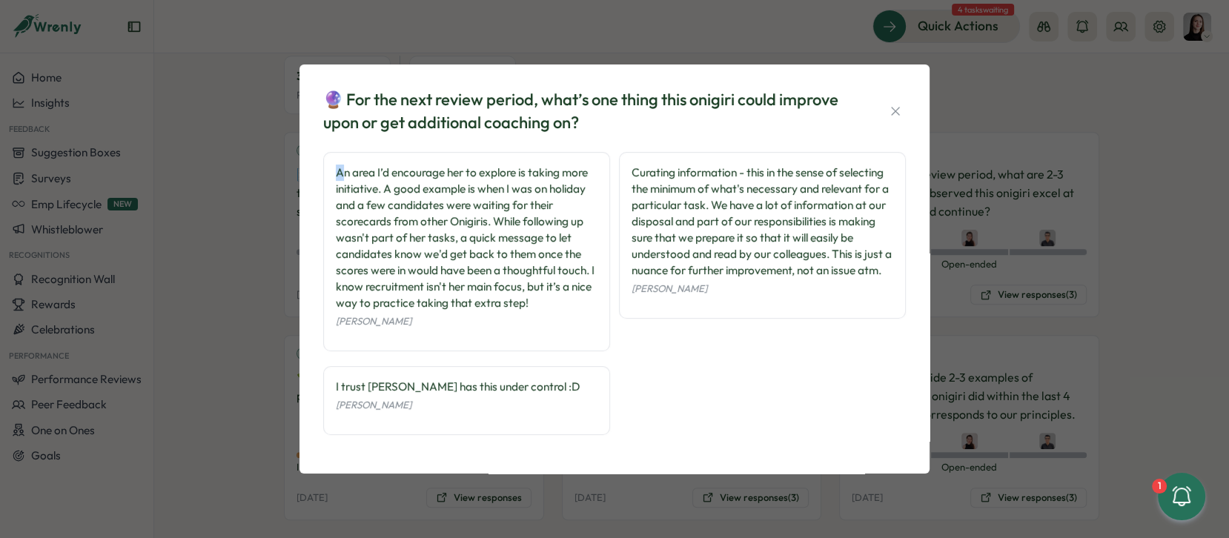
click at [339, 176] on div "An area I’d encourage her to explore is taking more initiative. A good example …" at bounding box center [467, 238] width 262 height 147
click at [412, 189] on div "An area I’d encourage her to explore is taking more initiative. A good example …" at bounding box center [467, 238] width 262 height 147
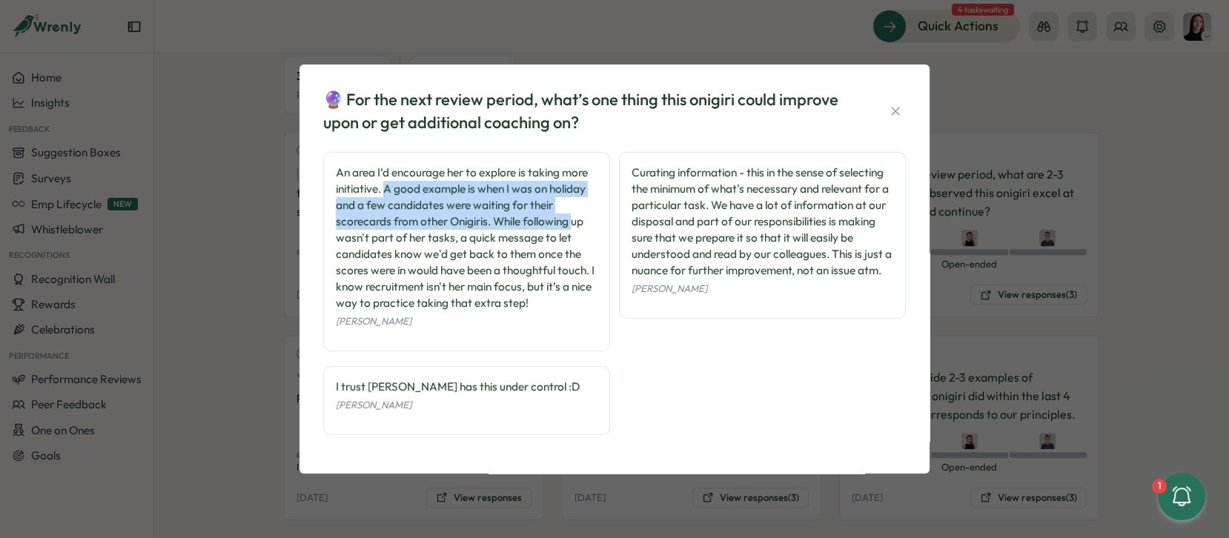
drag, startPoint x: 385, startPoint y: 188, endPoint x: 574, endPoint y: 226, distance: 193.5
click at [574, 226] on div "An area I’d encourage her to explore is taking more initiative. A good example …" at bounding box center [467, 238] width 262 height 147
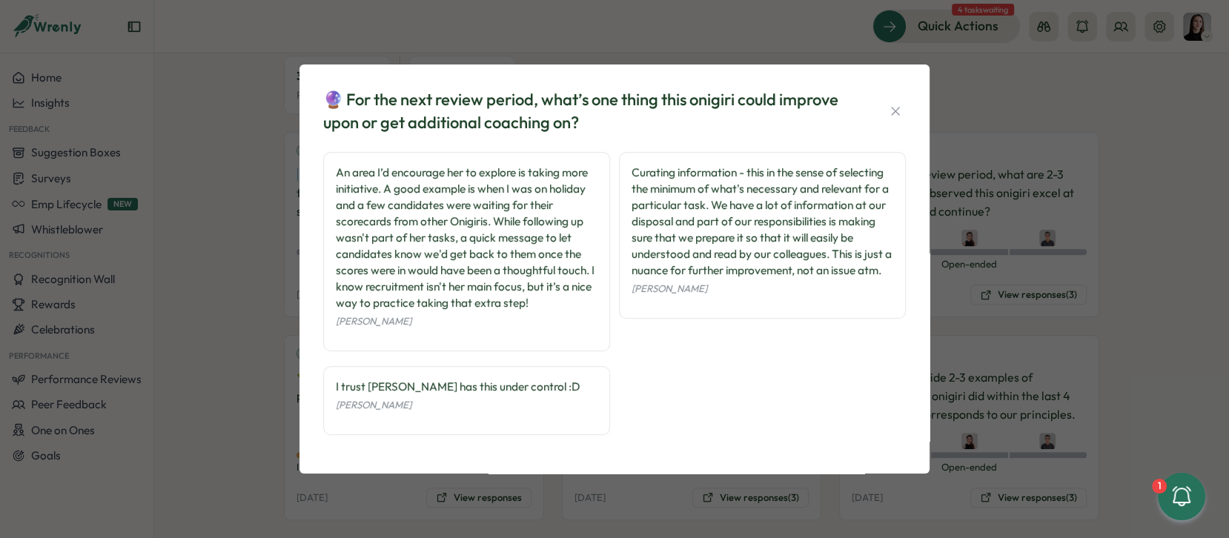
click at [591, 241] on div "An area I’d encourage her to explore is taking more initiative. A good example …" at bounding box center [467, 238] width 262 height 147
click at [505, 224] on div "An area I’d encourage her to explore is taking more initiative. A good example …" at bounding box center [467, 238] width 262 height 147
click at [394, 194] on div "An area I’d encourage her to explore is taking more initiative. A good example …" at bounding box center [467, 238] width 262 height 147
click at [889, 115] on icon "button" at bounding box center [895, 111] width 15 height 15
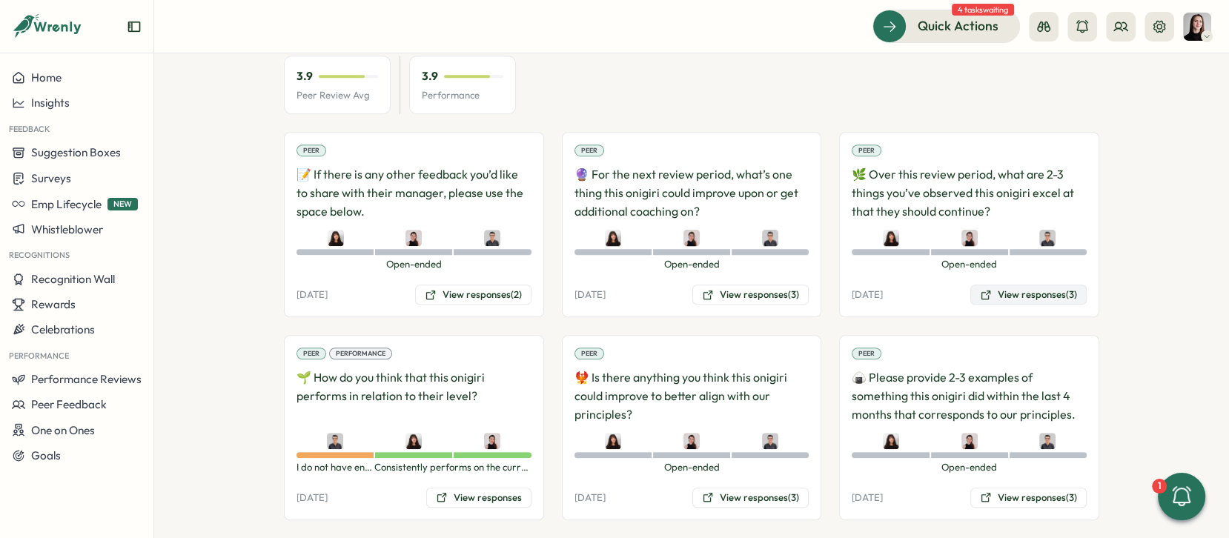
click at [1010, 285] on button "View responses (3)" at bounding box center [1028, 295] width 116 height 21
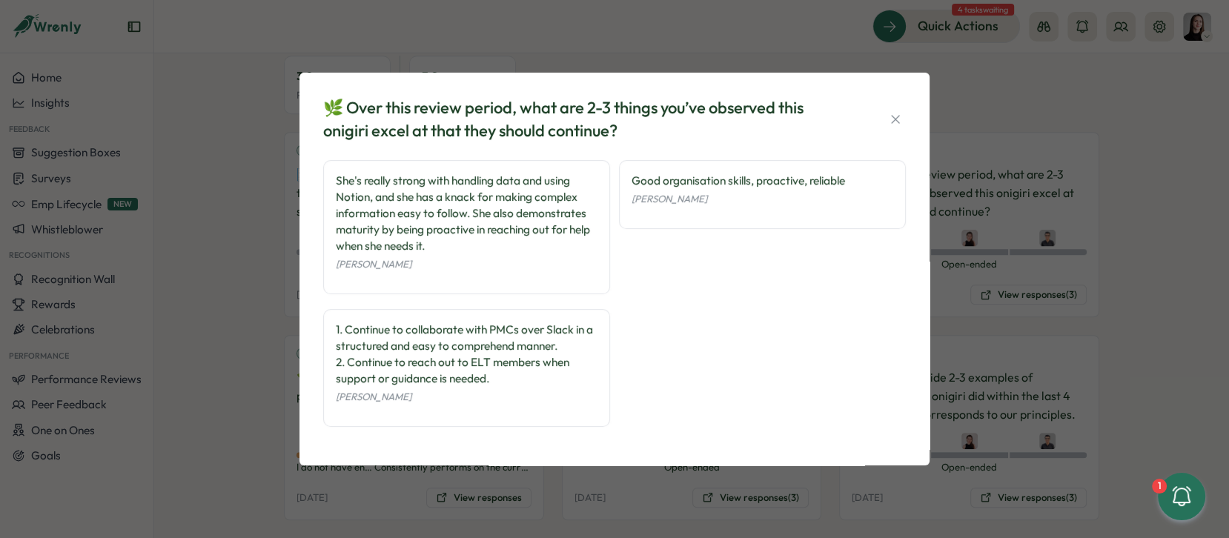
click at [1012, 248] on div "🌿 Over this review period, what are 2-3 things you’ve observed this onigiri exc…" at bounding box center [614, 269] width 1229 height 538
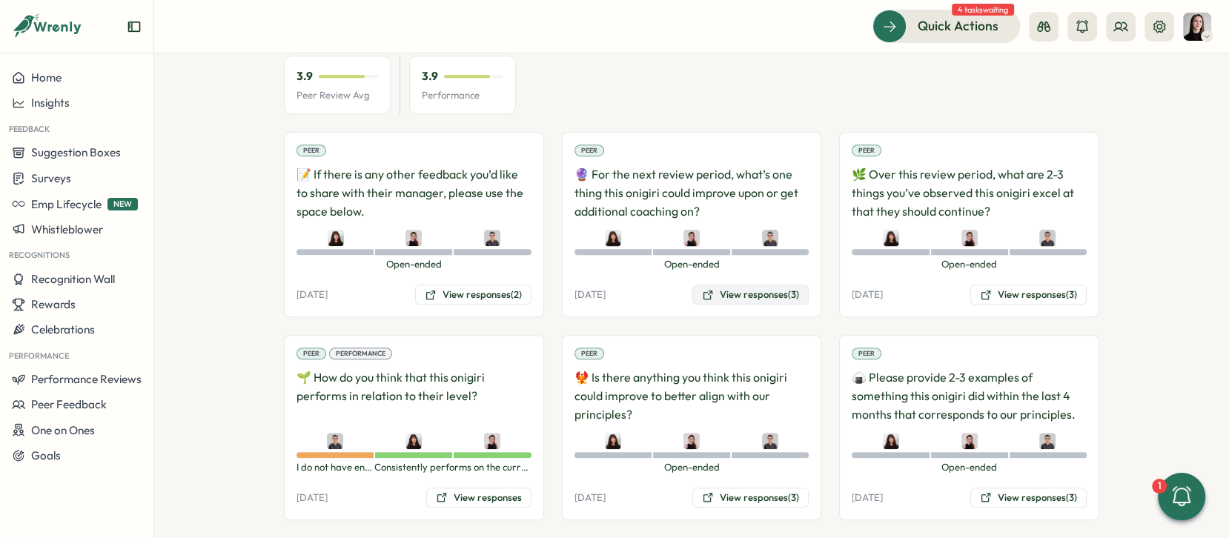
click at [737, 285] on button "View responses (3)" at bounding box center [750, 295] width 116 height 21
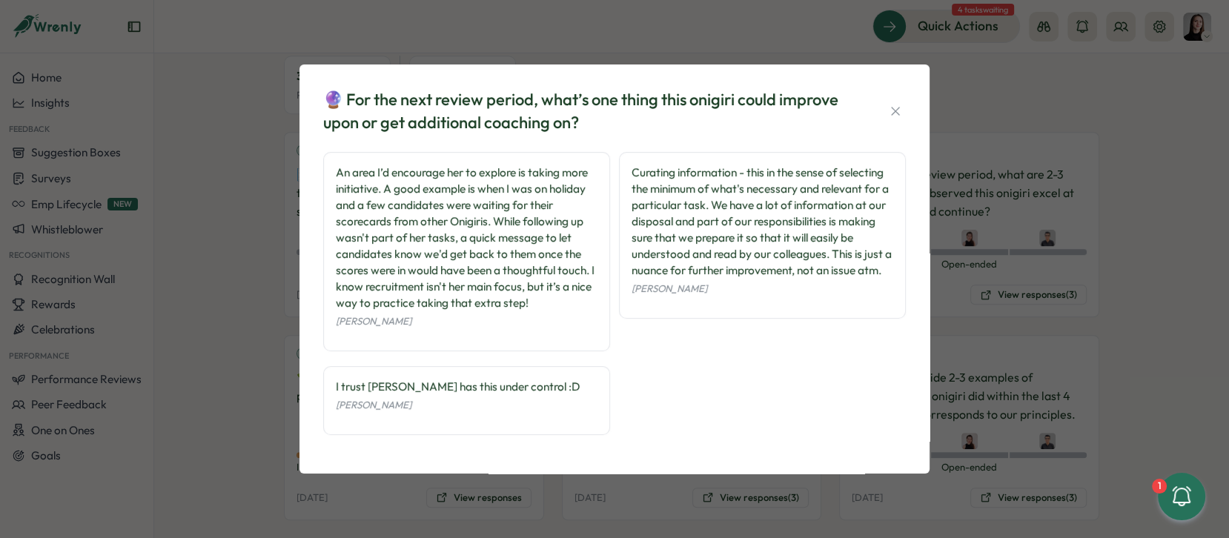
click at [901, 101] on div "🔮 For the next review period, what’s one thing this onigiri could improve upon …" at bounding box center [614, 111] width 583 height 46
click at [893, 105] on icon "button" at bounding box center [895, 111] width 15 height 15
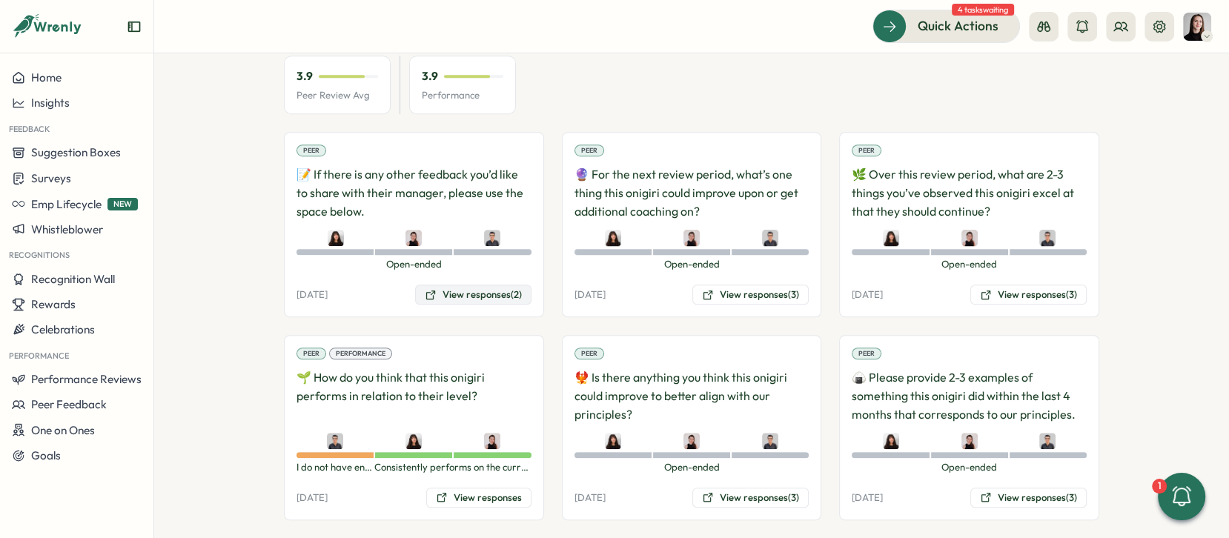
click at [493, 285] on button "View responses (2)" at bounding box center [473, 295] width 116 height 21
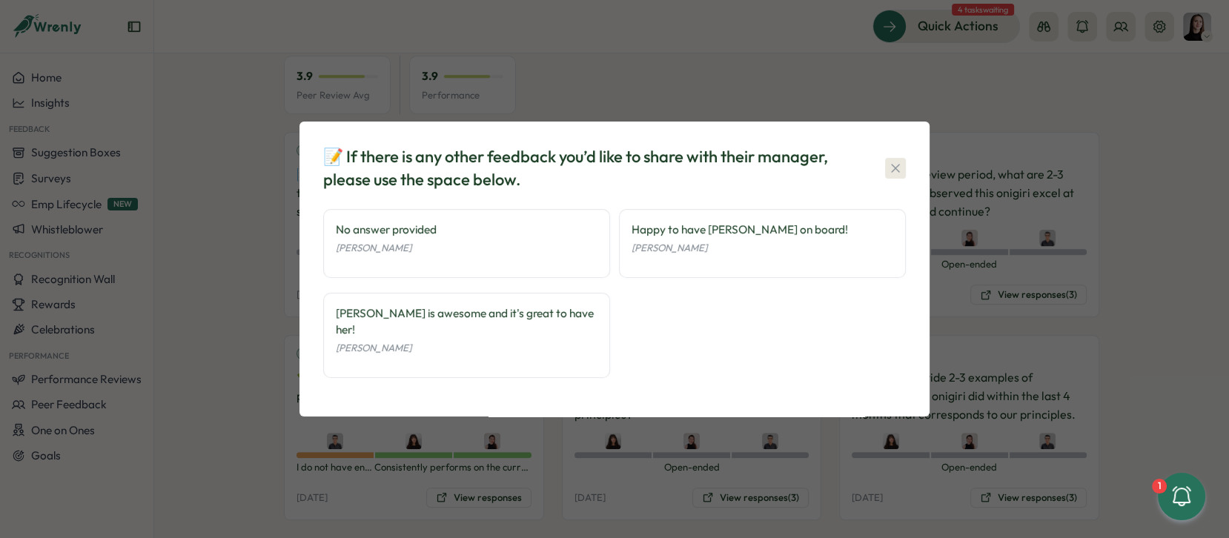
click at [886, 174] on button "button" at bounding box center [895, 168] width 21 height 21
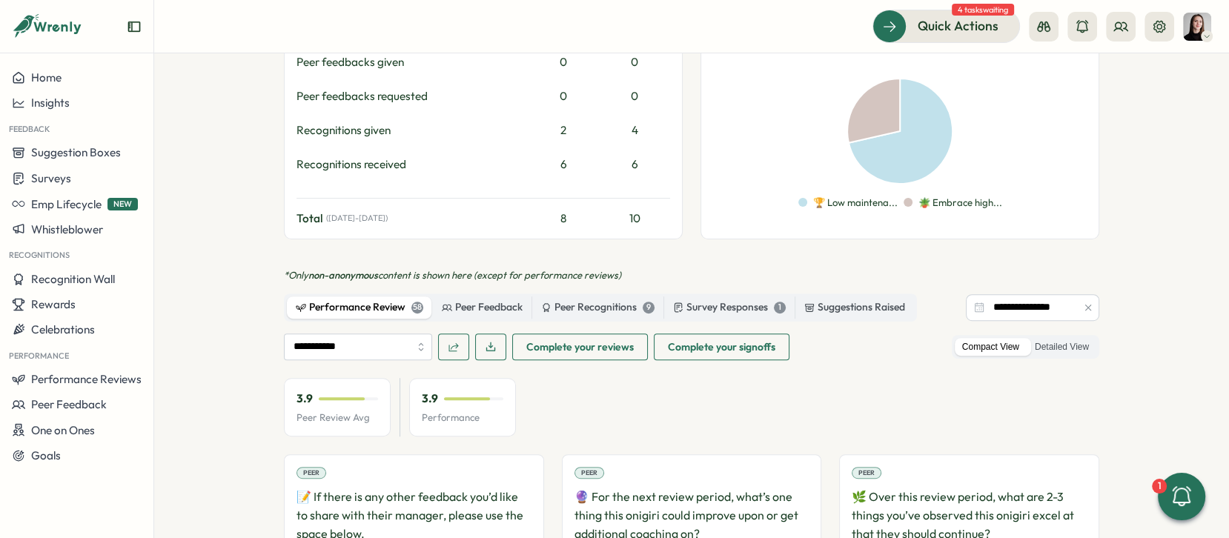
scroll to position [791, 0]
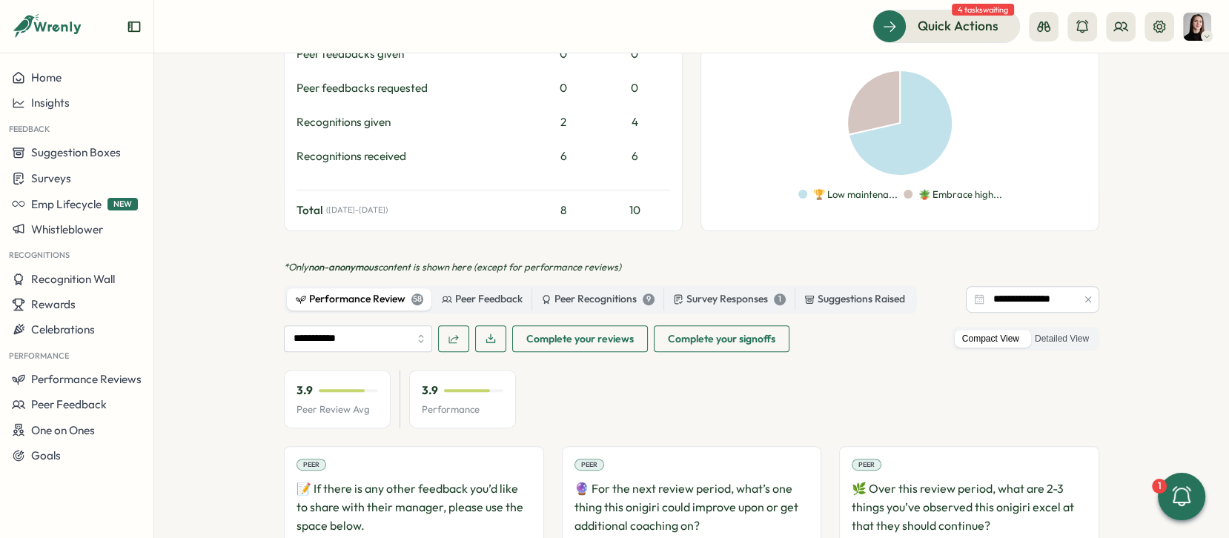
click at [358, 328] on input "**********" at bounding box center [358, 338] width 148 height 27
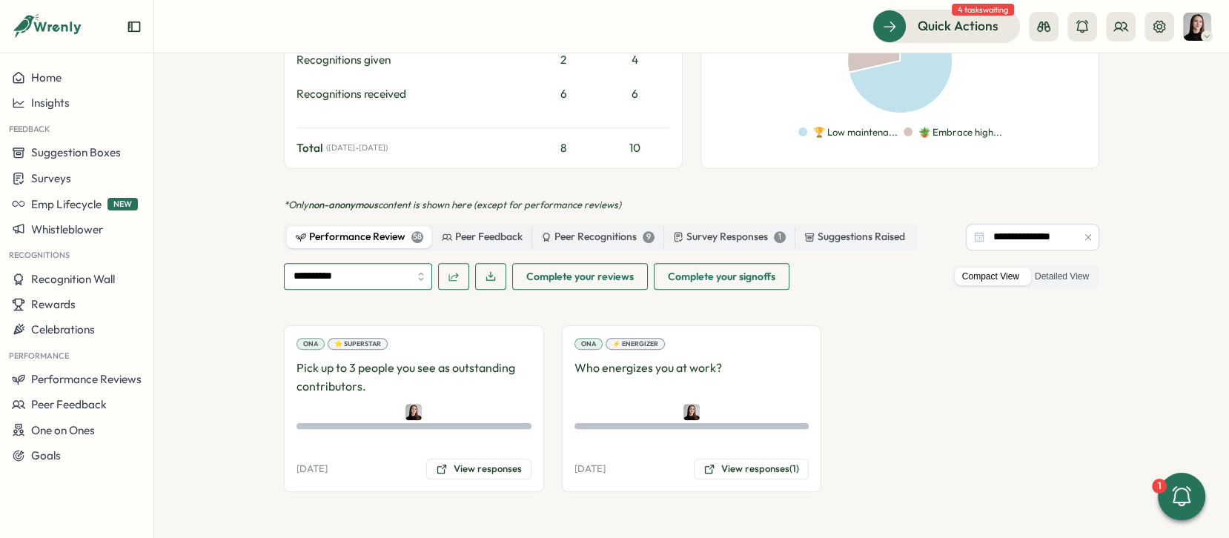
scroll to position [678, 0]
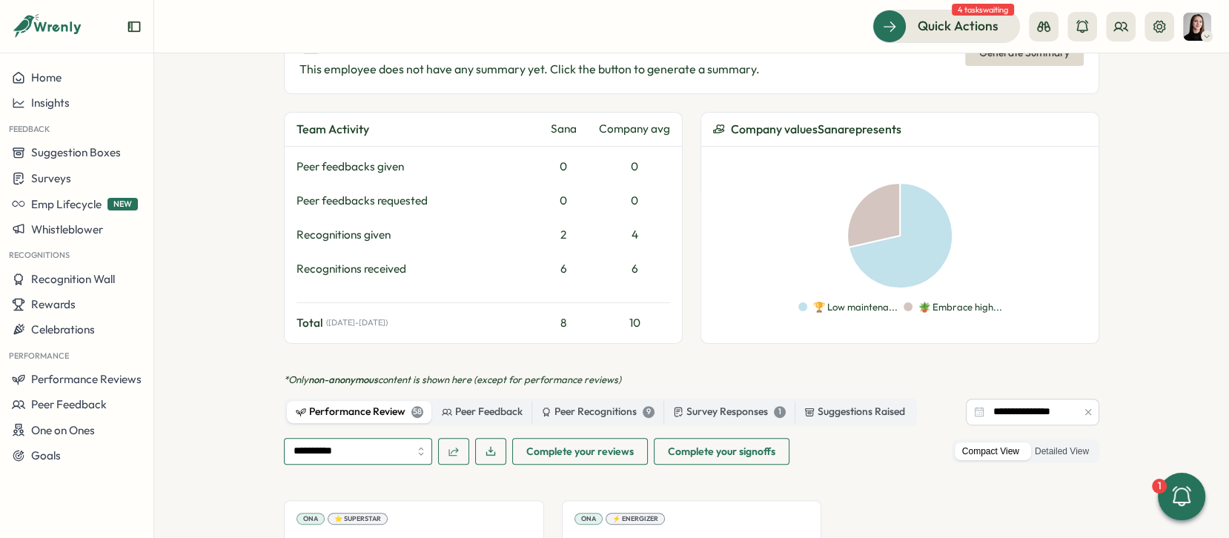
click at [359, 438] on input "**********" at bounding box center [358, 451] width 148 height 27
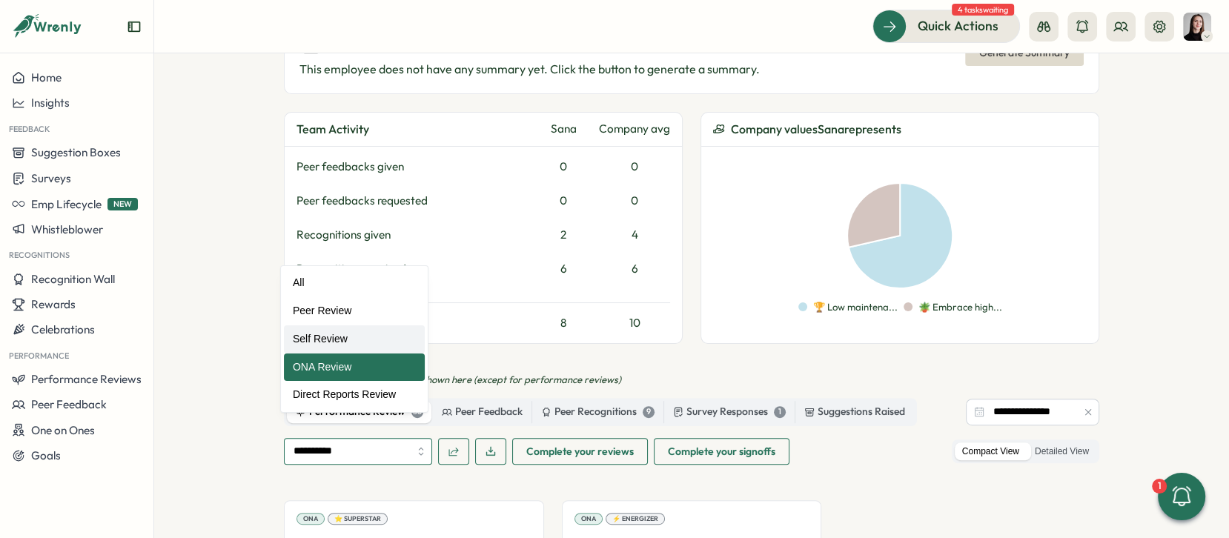
type input "**********"
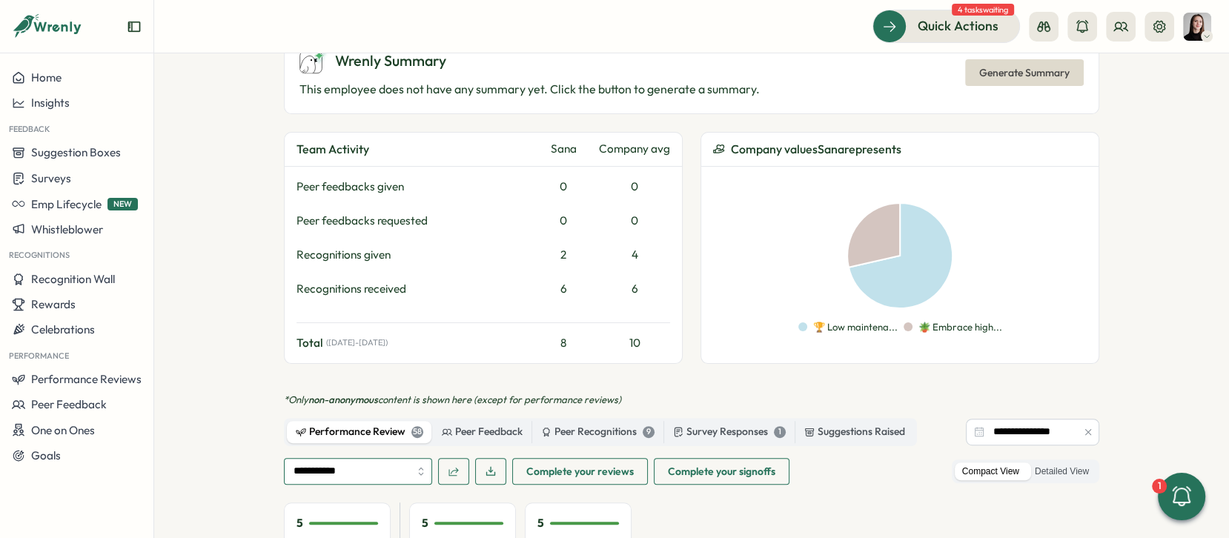
scroll to position [697, 0]
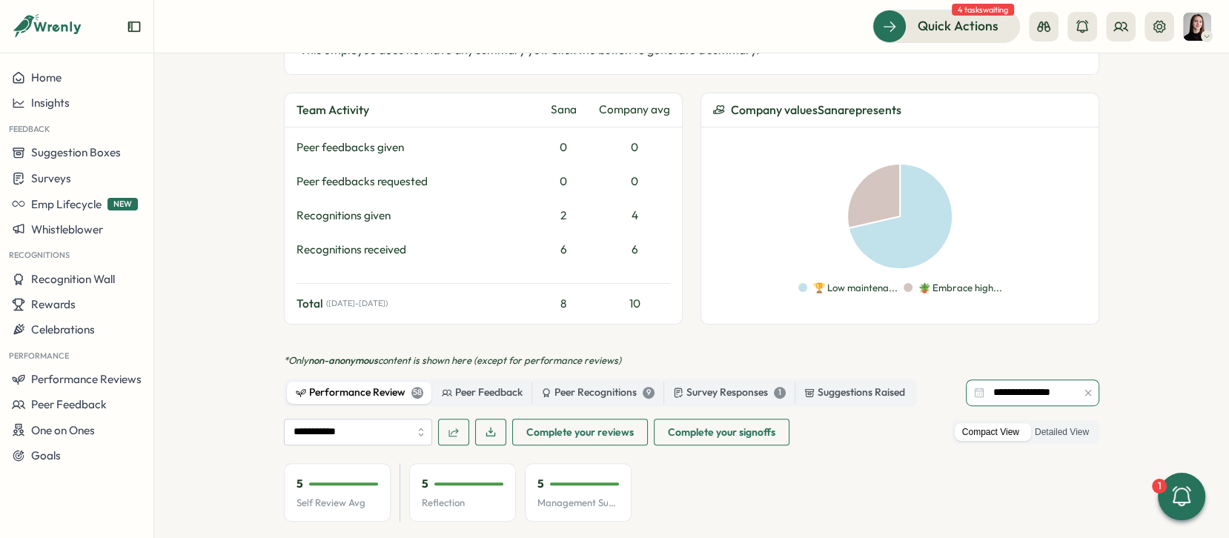
click at [1006, 379] on input "**********" at bounding box center [1032, 392] width 133 height 27
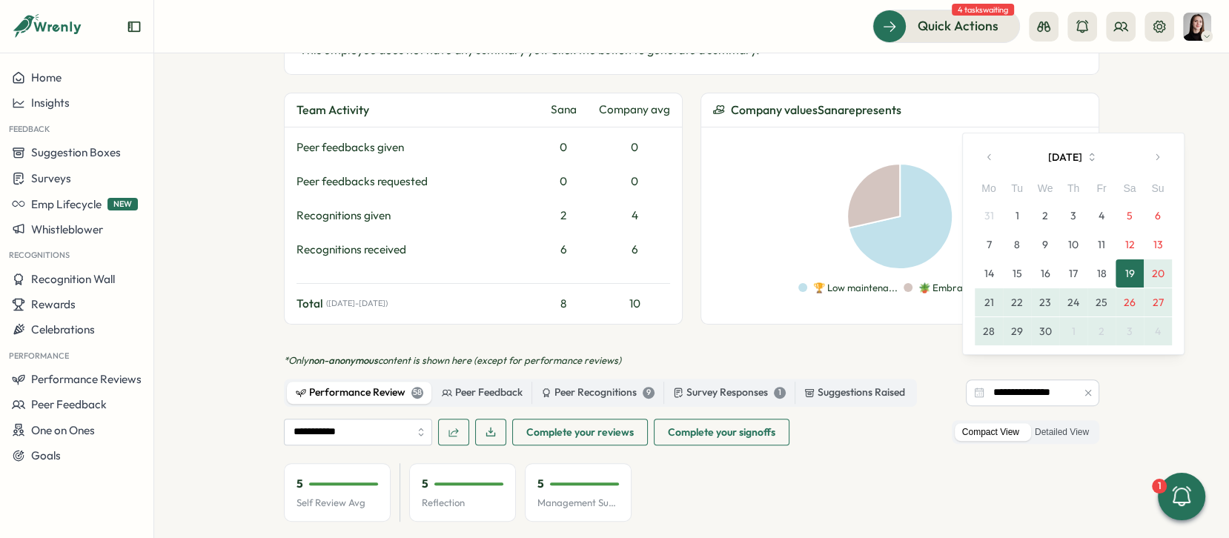
click at [1153, 157] on icon "button" at bounding box center [1157, 157] width 10 height 10
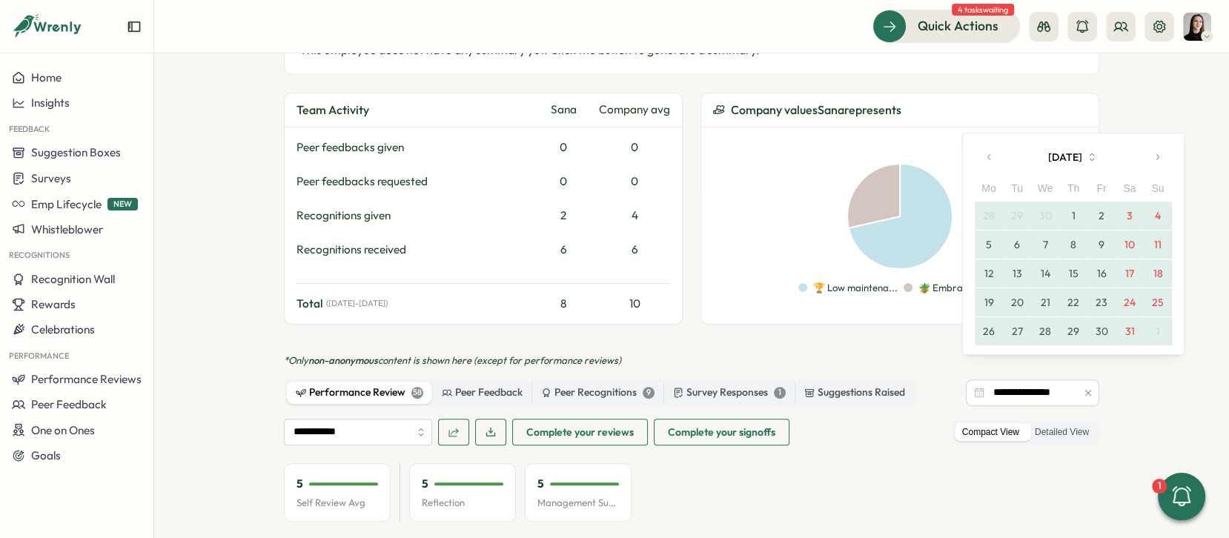
click at [1153, 157] on icon "button" at bounding box center [1157, 157] width 10 height 10
click at [1153, 181] on div "Su" at bounding box center [1158, 189] width 28 height 16
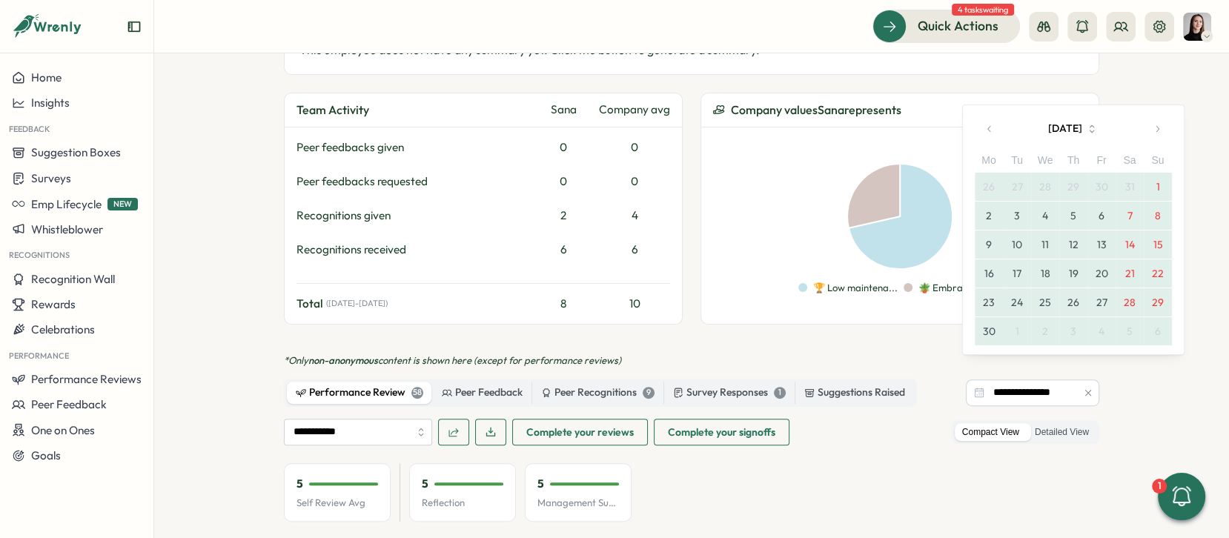
click at [1156, 128] on icon "button" at bounding box center [1157, 129] width 10 height 10
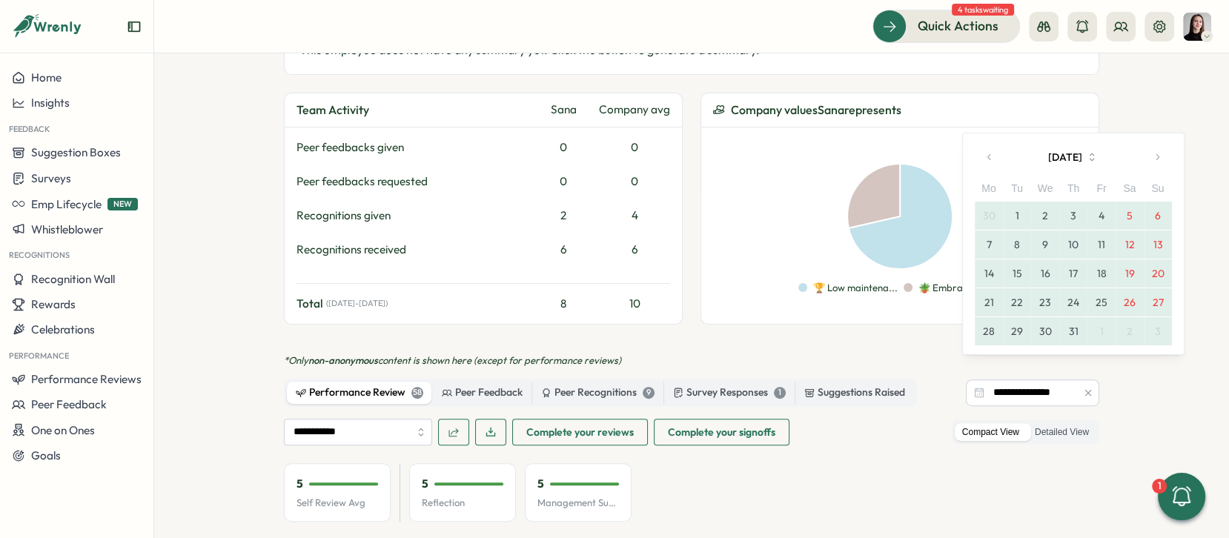
click at [1157, 156] on icon "button" at bounding box center [1156, 157] width 3 height 6
click at [1096, 210] on button "1" at bounding box center [1101, 216] width 28 height 28
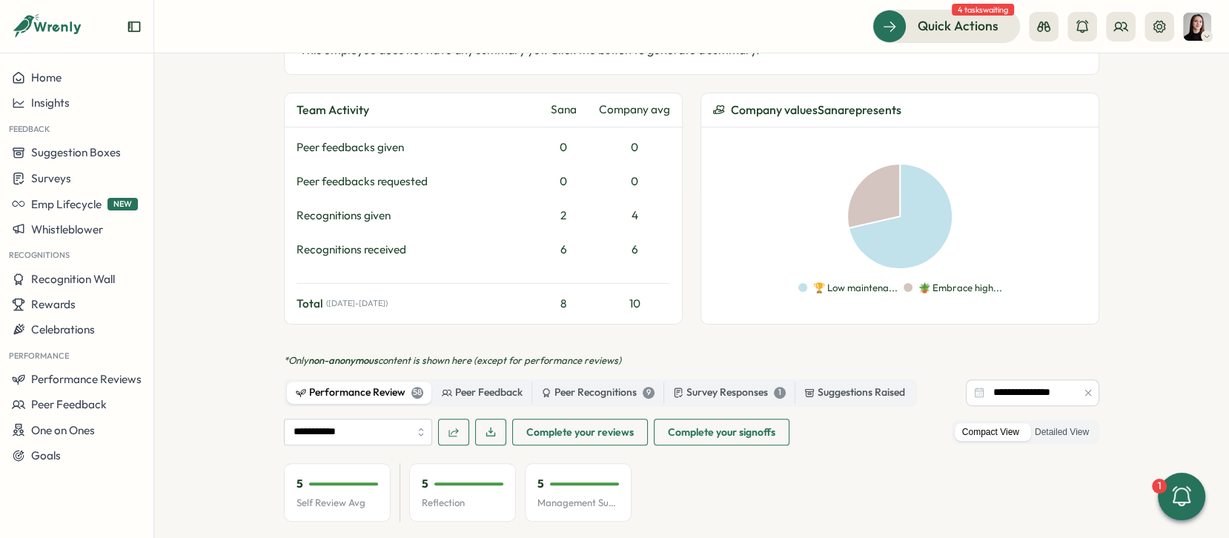
click at [1183, 342] on section "**********" at bounding box center [691, 295] width 1075 height 485
click at [966, 379] on input "**********" at bounding box center [1032, 392] width 133 height 27
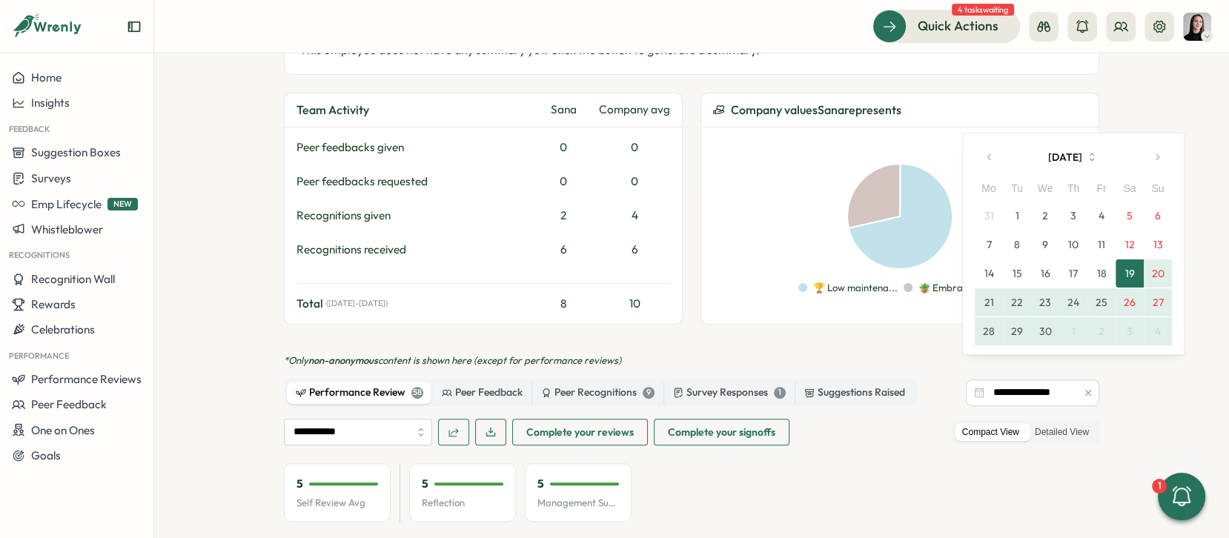
click at [1157, 159] on icon "button" at bounding box center [1157, 157] width 10 height 10
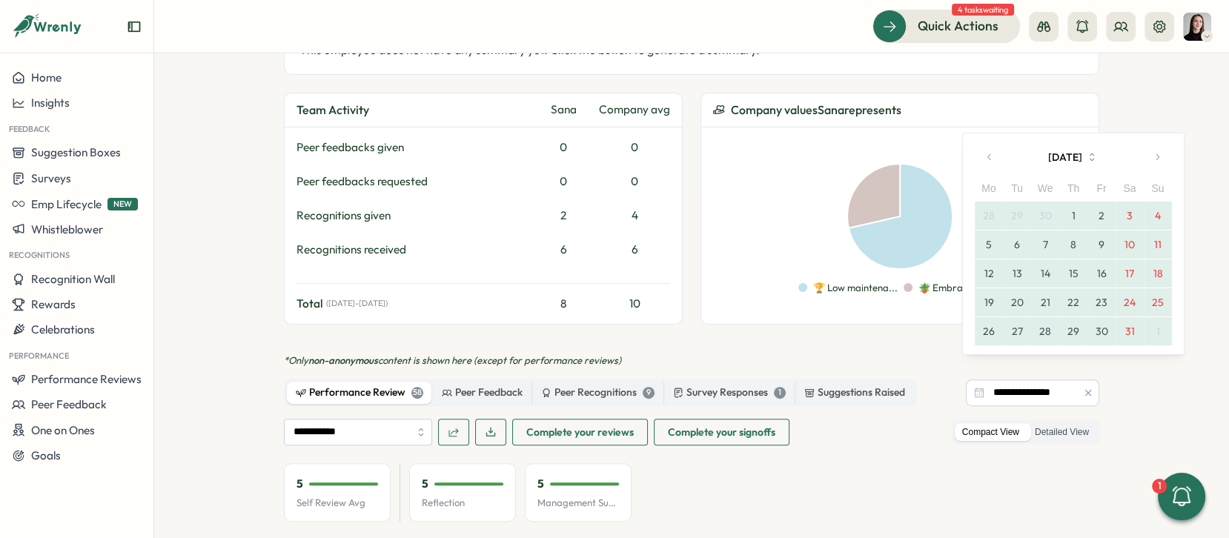
click at [1157, 159] on icon "button" at bounding box center [1157, 157] width 10 height 10
click at [1157, 181] on div "Su" at bounding box center [1158, 189] width 28 height 16
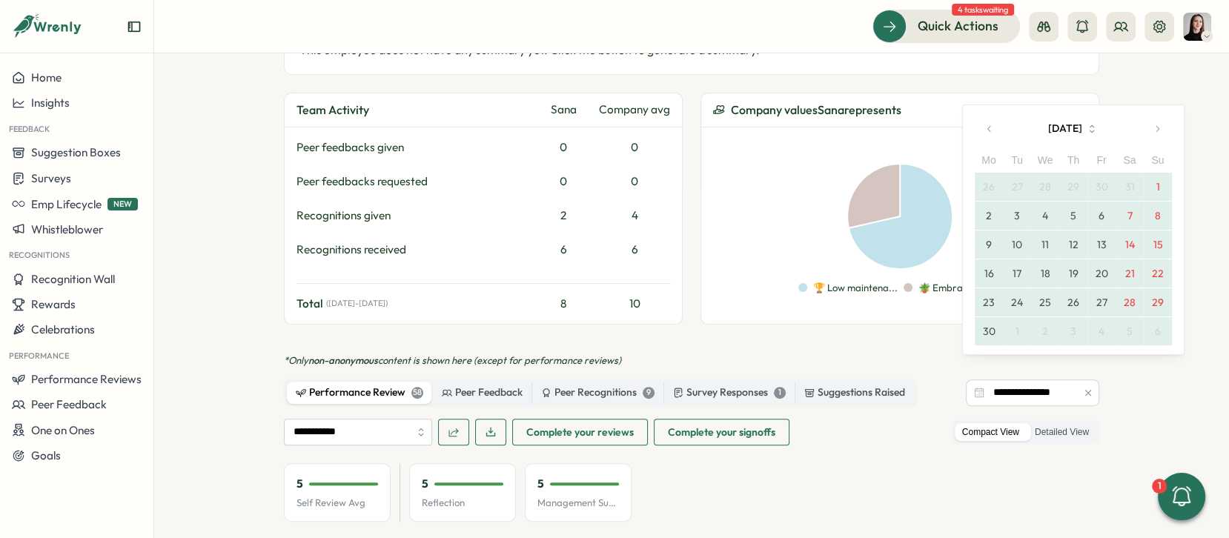
click at [1158, 134] on button "button" at bounding box center [1157, 129] width 30 height 30
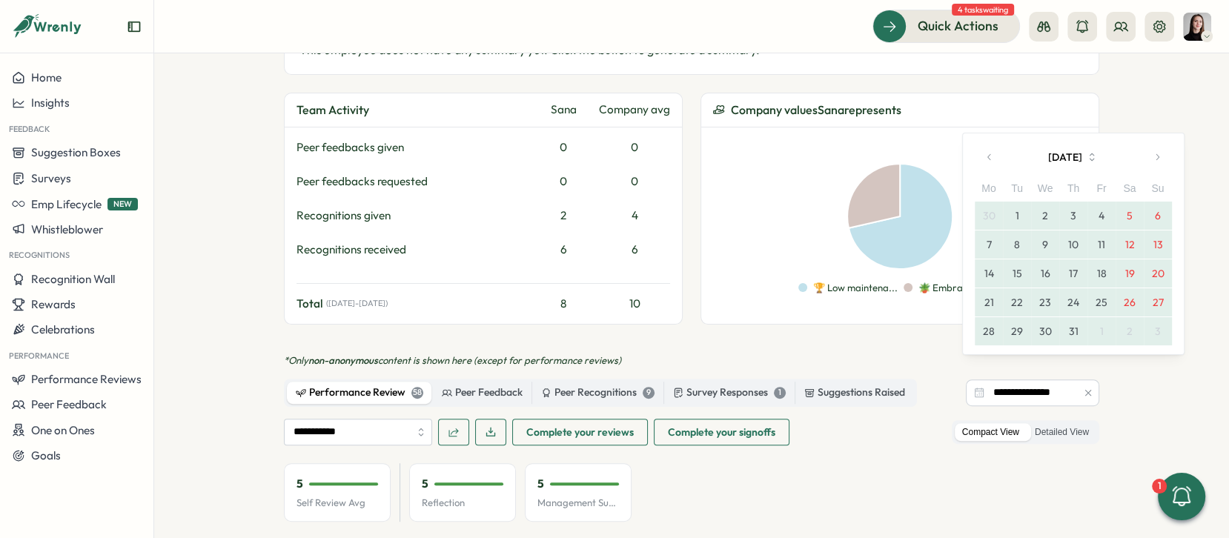
drag, startPoint x: 1161, startPoint y: 153, endPoint x: 1158, endPoint y: 162, distance: 9.0
click at [1161, 153] on icon "button" at bounding box center [1157, 157] width 10 height 10
click at [1102, 223] on button "1" at bounding box center [1101, 216] width 28 height 28
click at [1159, 150] on button "button" at bounding box center [1157, 157] width 30 height 30
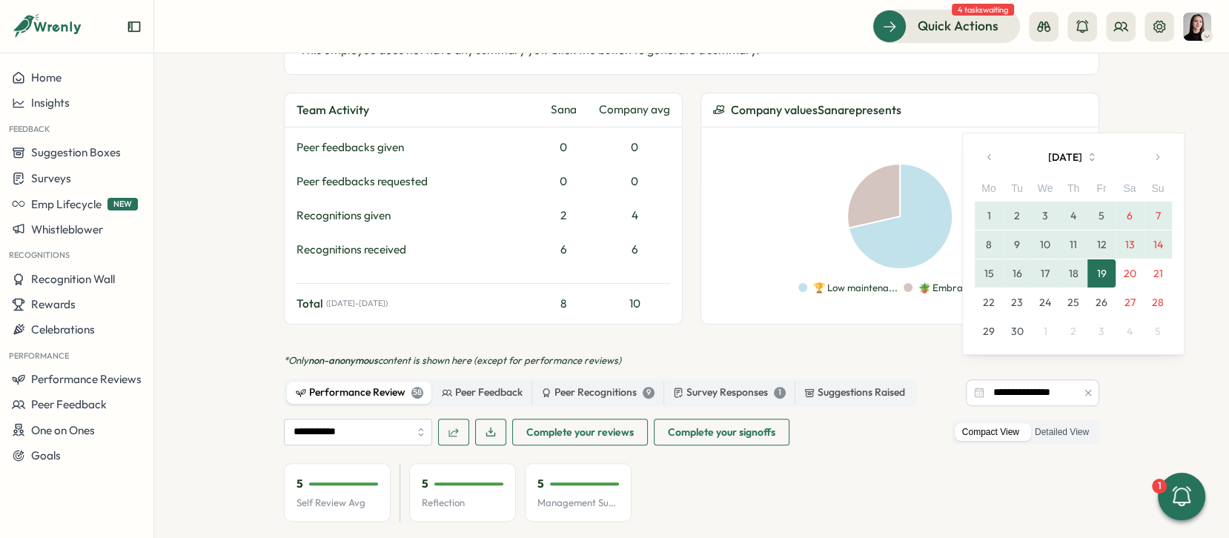
click at [1098, 272] on button "19" at bounding box center [1101, 273] width 28 height 28
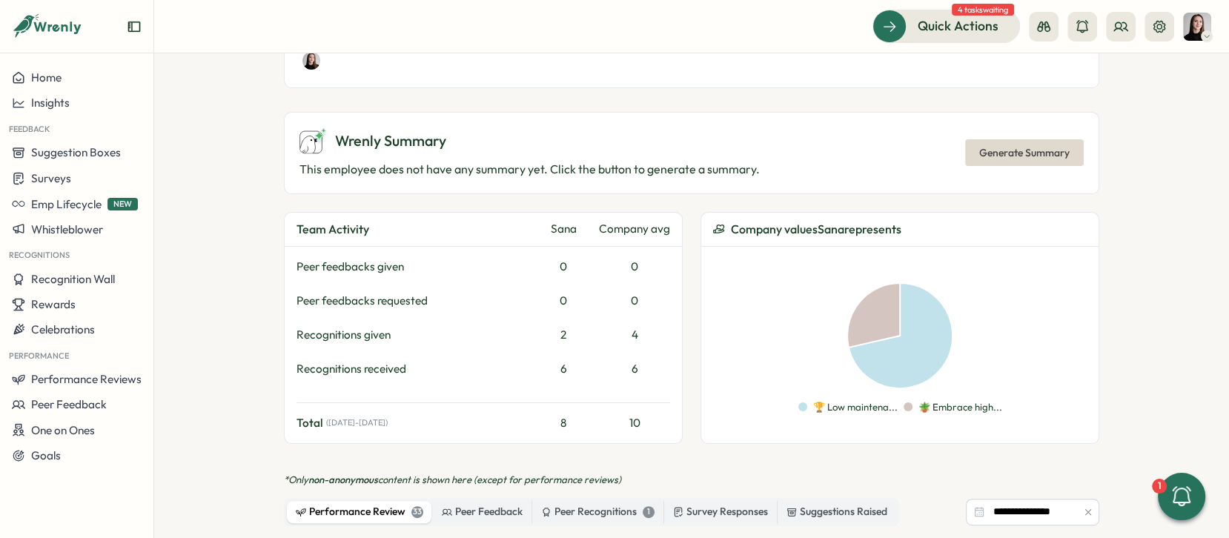
scroll to position [773, 0]
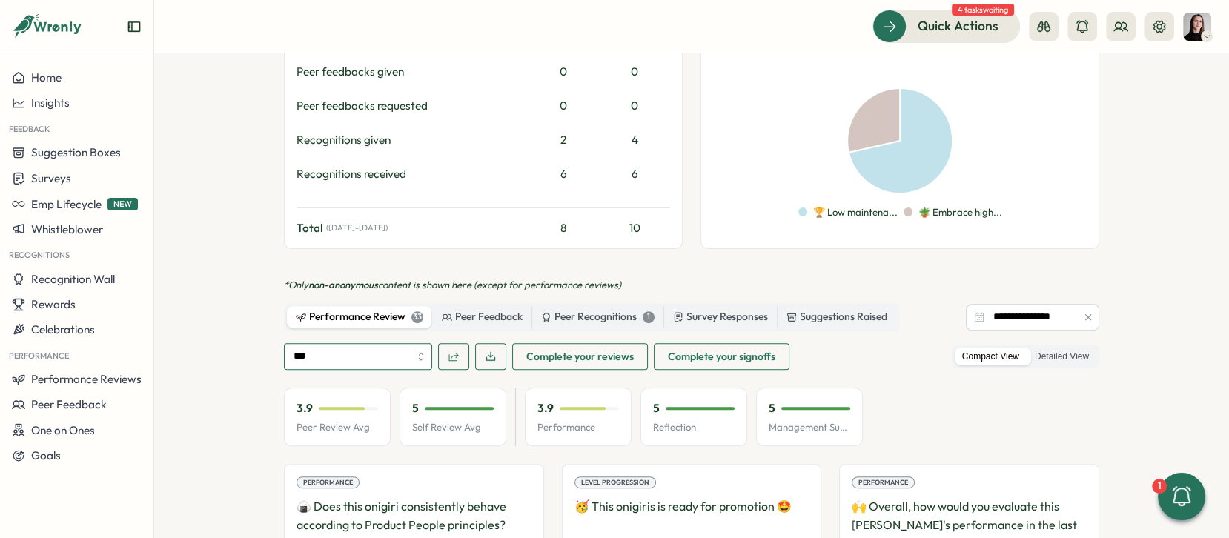
click at [376, 343] on input "***" at bounding box center [358, 356] width 148 height 27
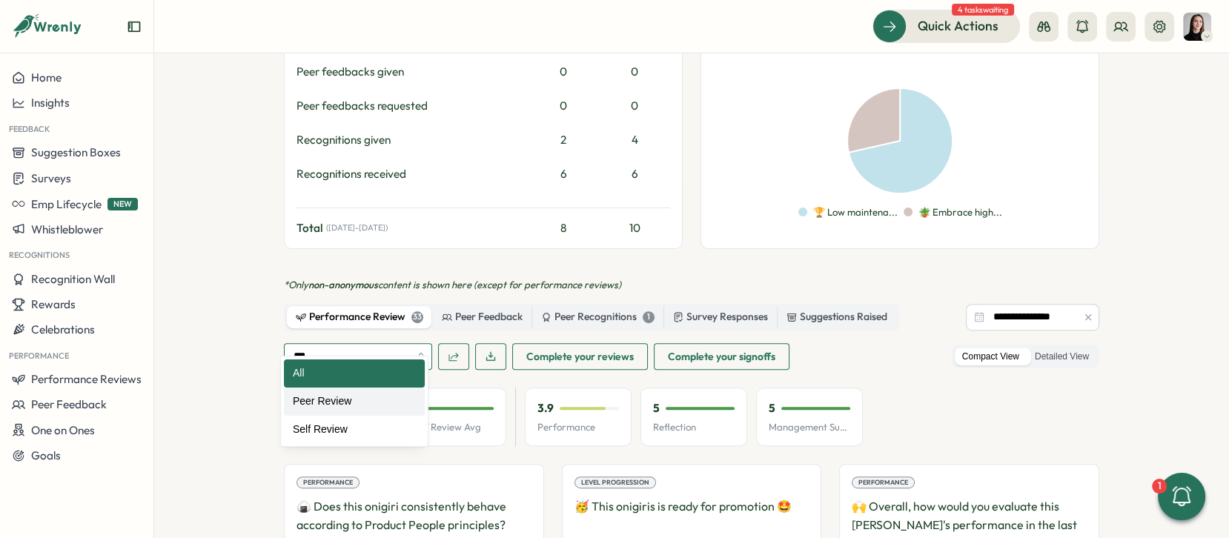
type input "**********"
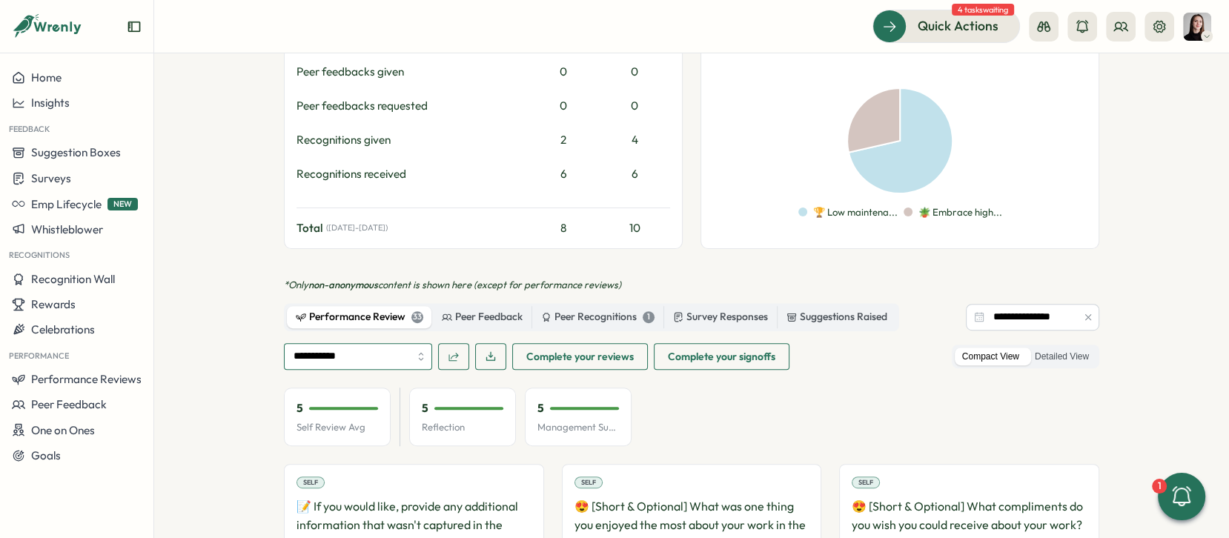
drag, startPoint x: 368, startPoint y: 421, endPoint x: 347, endPoint y: 414, distance: 22.7
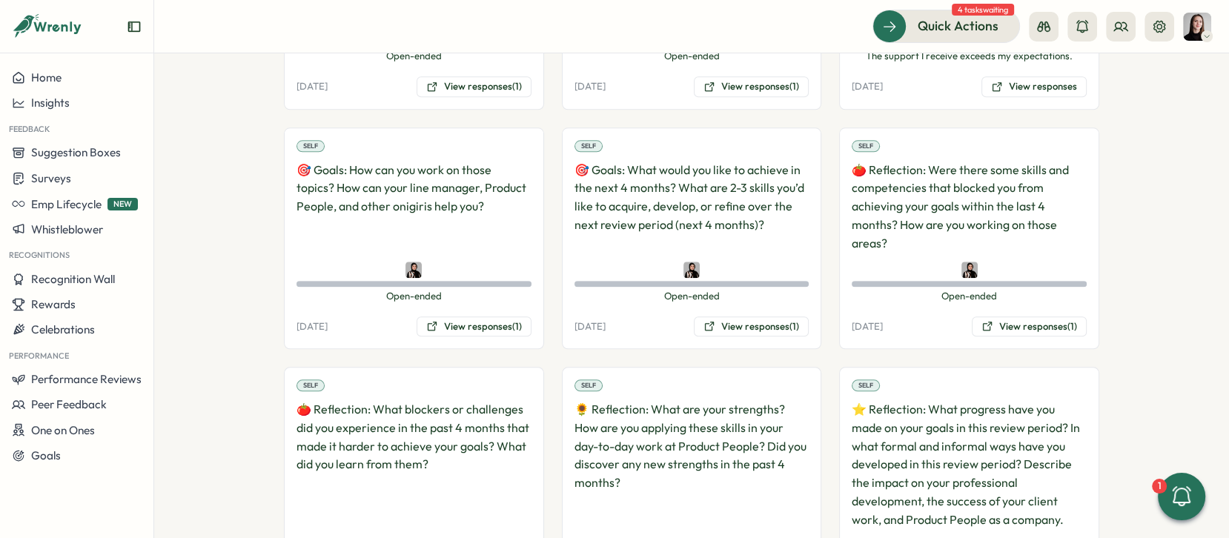
scroll to position [1866, 0]
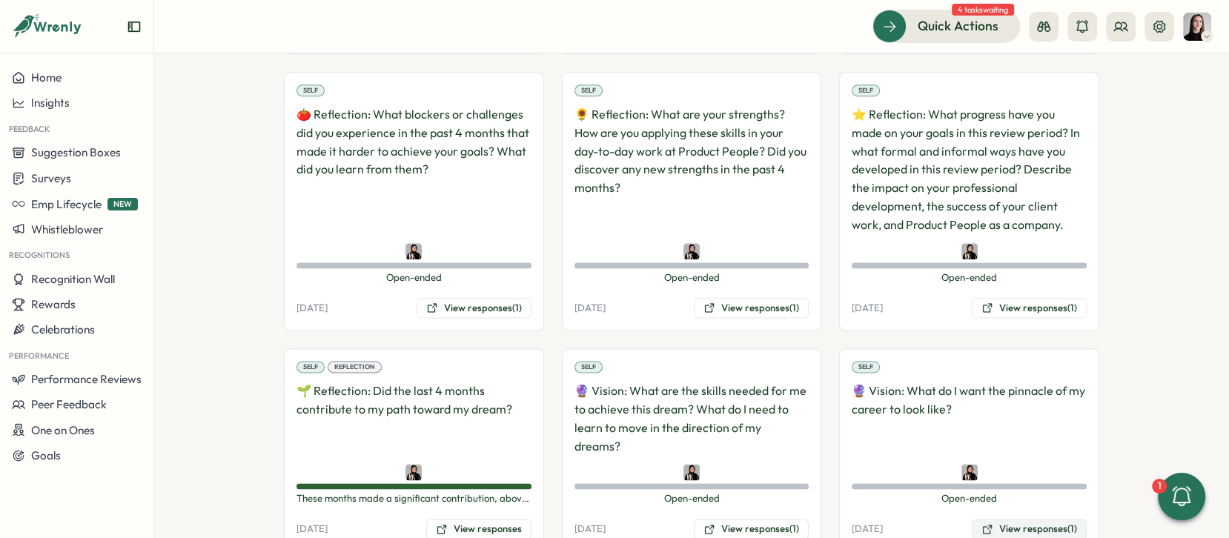
click at [1017, 519] on button "View responses (1)" at bounding box center [1029, 529] width 115 height 21
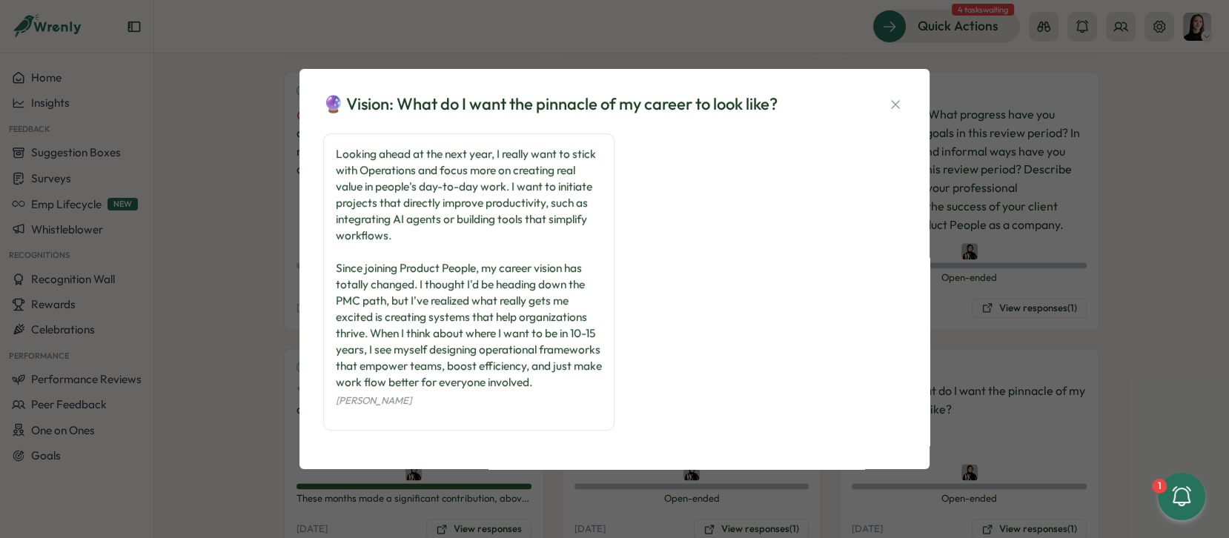
click at [1070, 348] on div "🔮 Vision: What do I want the pinnacle of my career to look like? Looking ahead …" at bounding box center [614, 269] width 1229 height 538
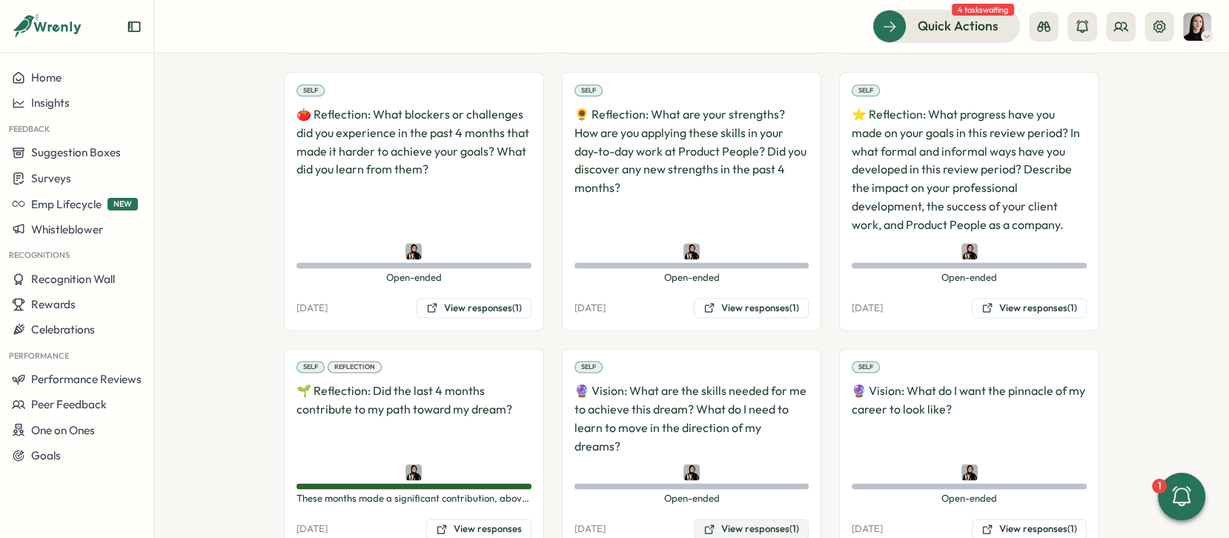
click at [788, 519] on button "View responses (1)" at bounding box center [751, 529] width 115 height 21
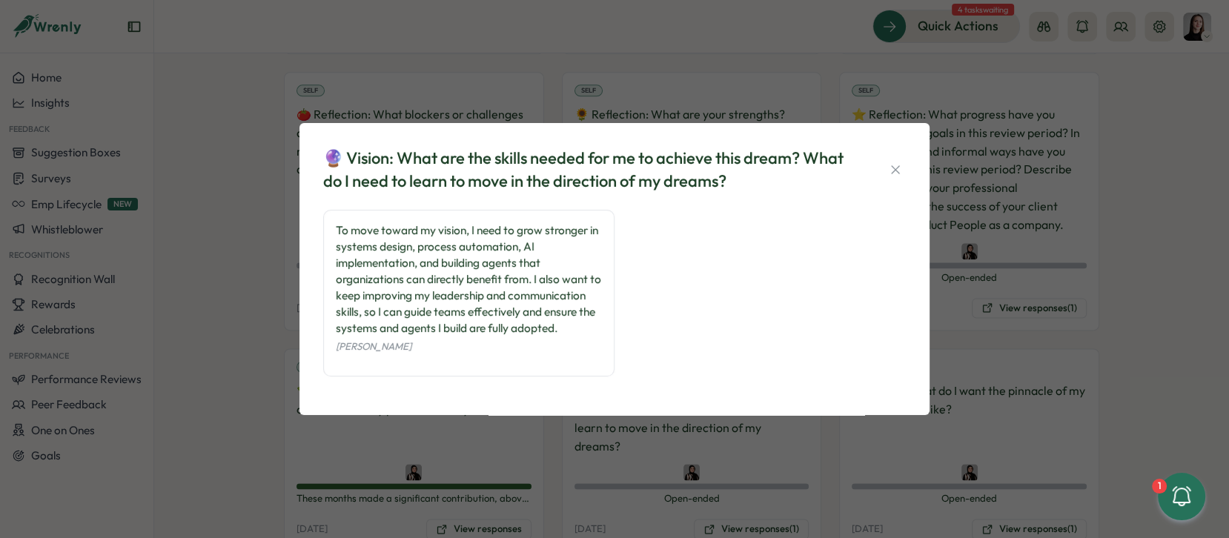
drag, startPoint x: 742, startPoint y: 477, endPoint x: 630, endPoint y: 476, distance: 111.9
click at [737, 473] on div "🔮 Vision: What are the skills needed for me to achieve this dream? What do I ne…" at bounding box center [614, 269] width 1229 height 538
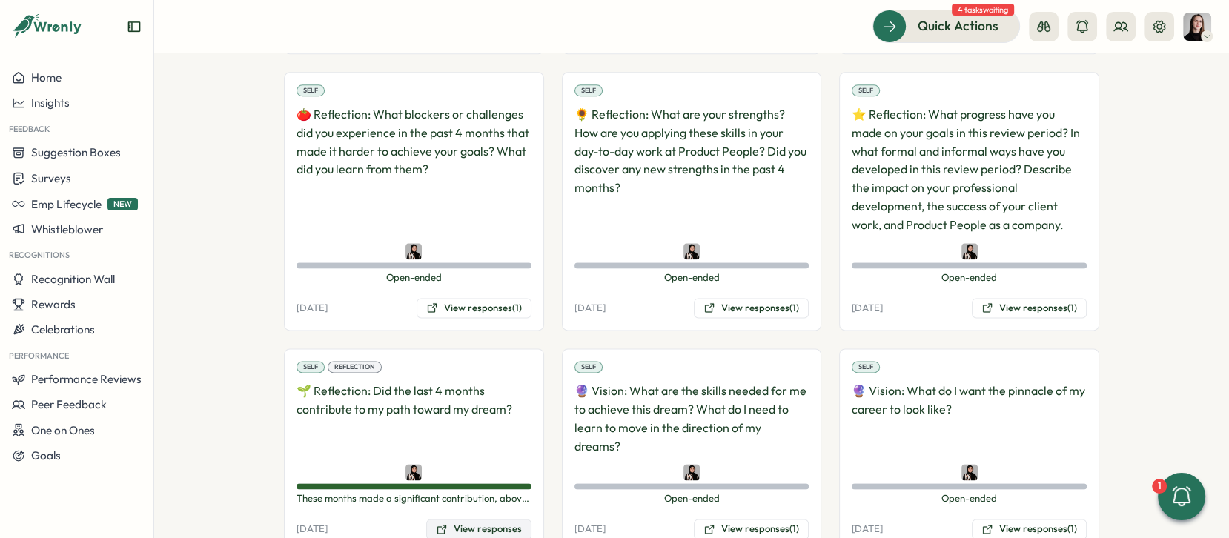
click at [501, 519] on button "View responses" at bounding box center [478, 529] width 105 height 21
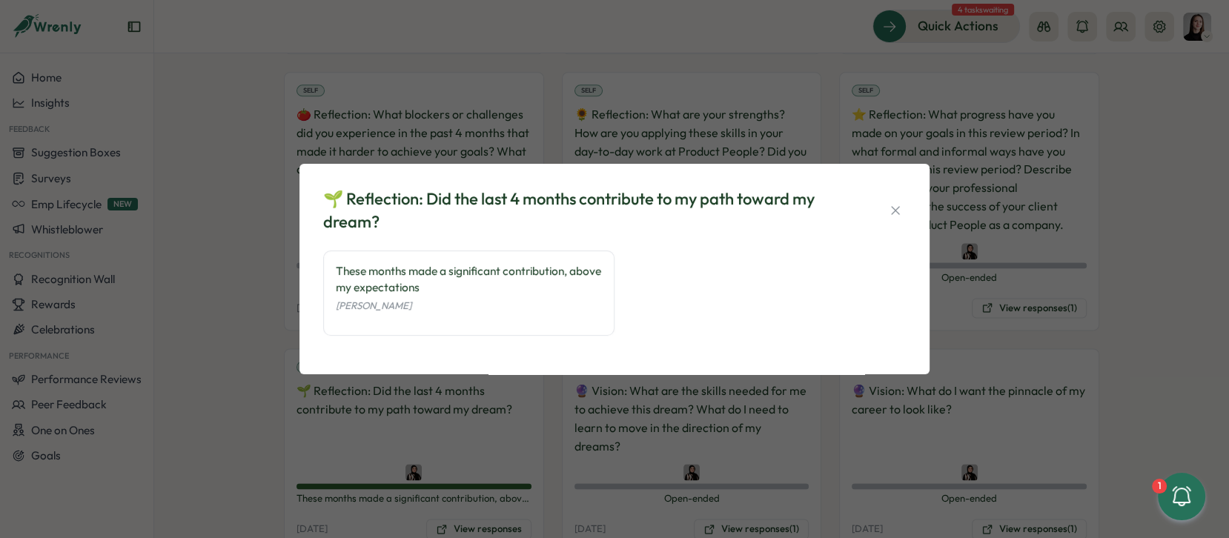
click at [601, 448] on div "🌱 Reflection: Did the last 4 months contribute to my path toward my dream? Thes…" at bounding box center [614, 269] width 1229 height 538
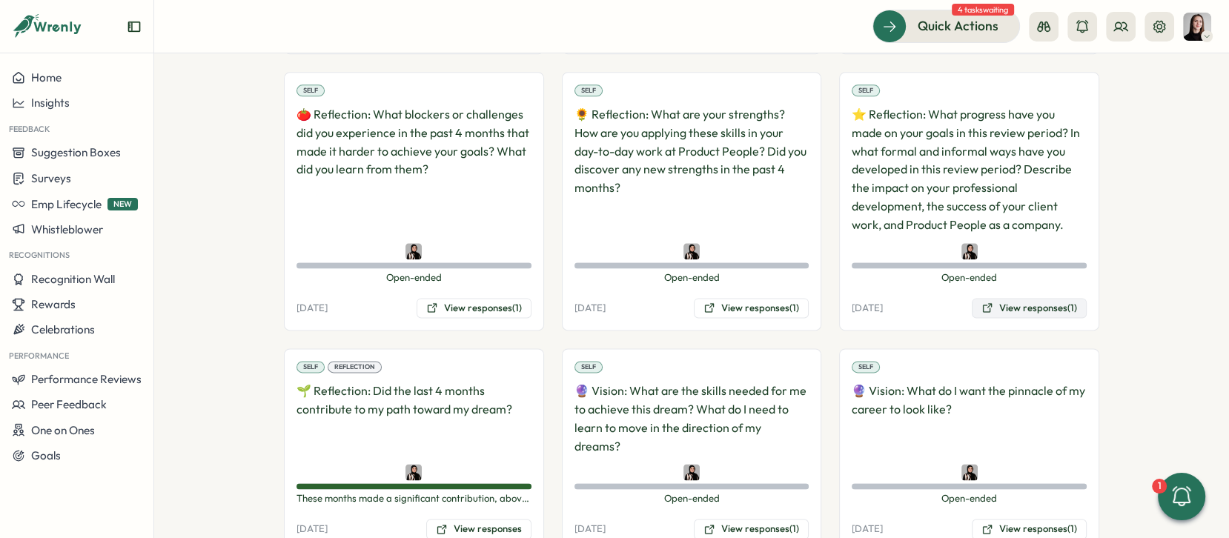
click at [1066, 298] on button "View responses (1)" at bounding box center [1029, 308] width 115 height 21
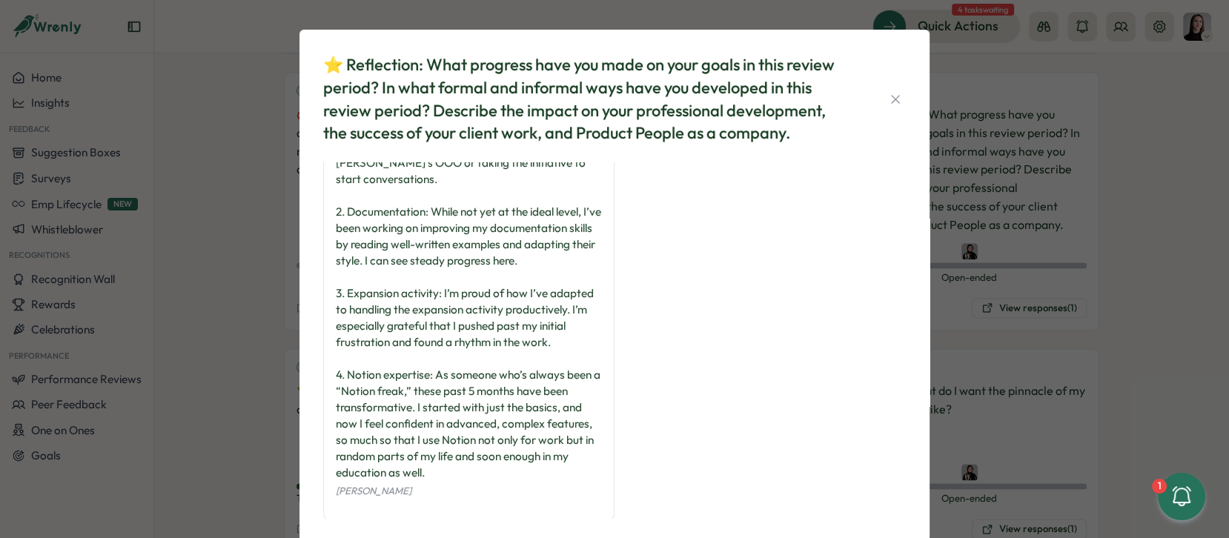
scroll to position [33, 0]
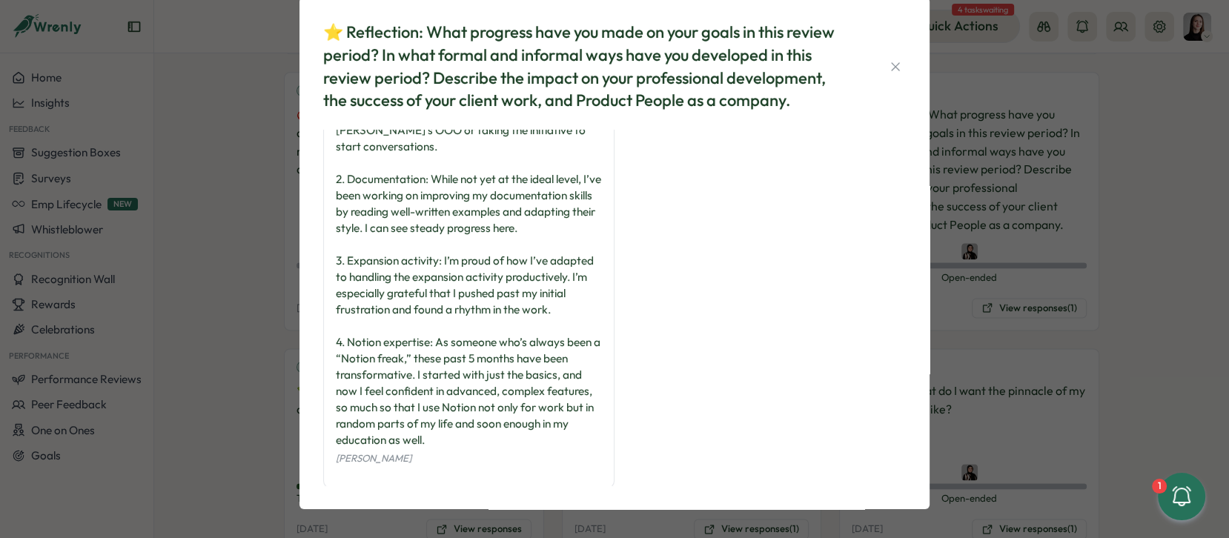
click at [1016, 365] on div "⭐️ Reflection: What progress have you made on your goals in this review period?…" at bounding box center [614, 269] width 1229 height 538
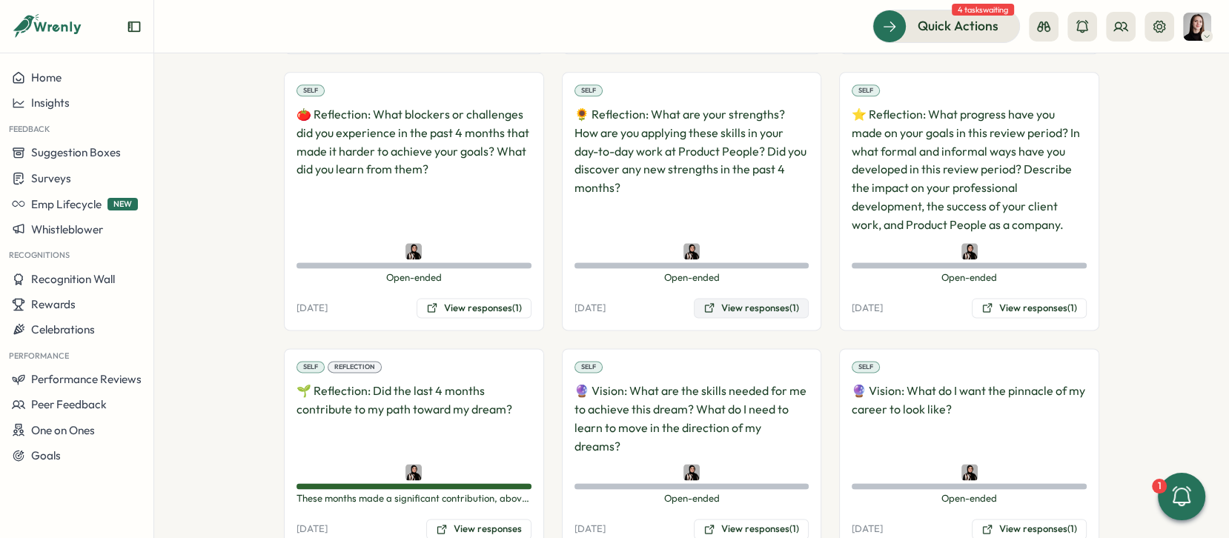
click at [750, 298] on button "View responses (1)" at bounding box center [751, 308] width 115 height 21
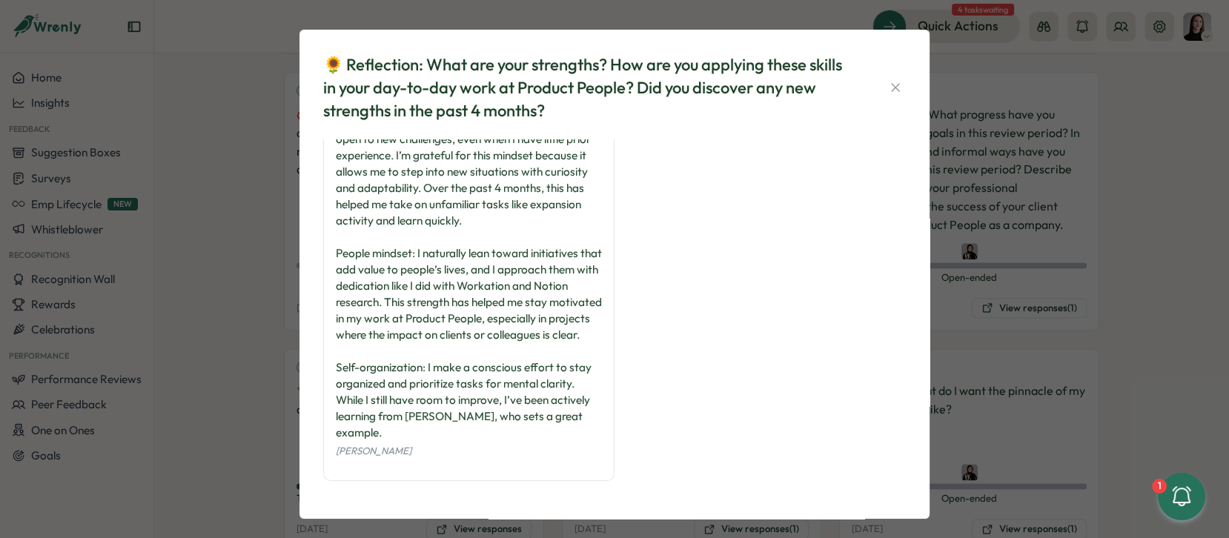
scroll to position [10, 0]
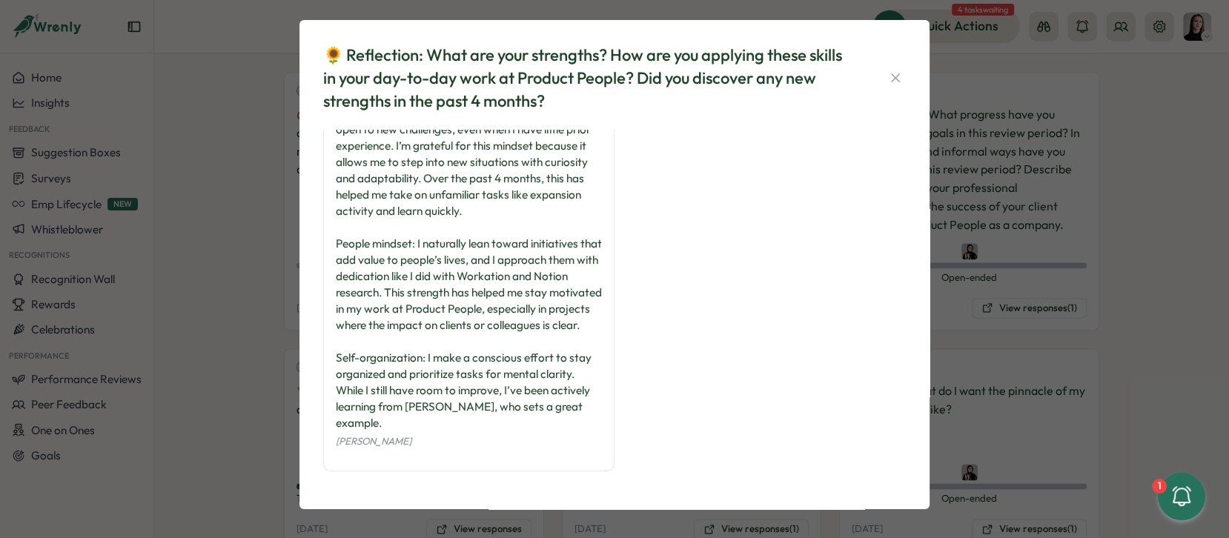
click at [1044, 314] on div "🌻 Reflection: What are your strengths? How are you applying these skills in you…" at bounding box center [614, 269] width 1229 height 538
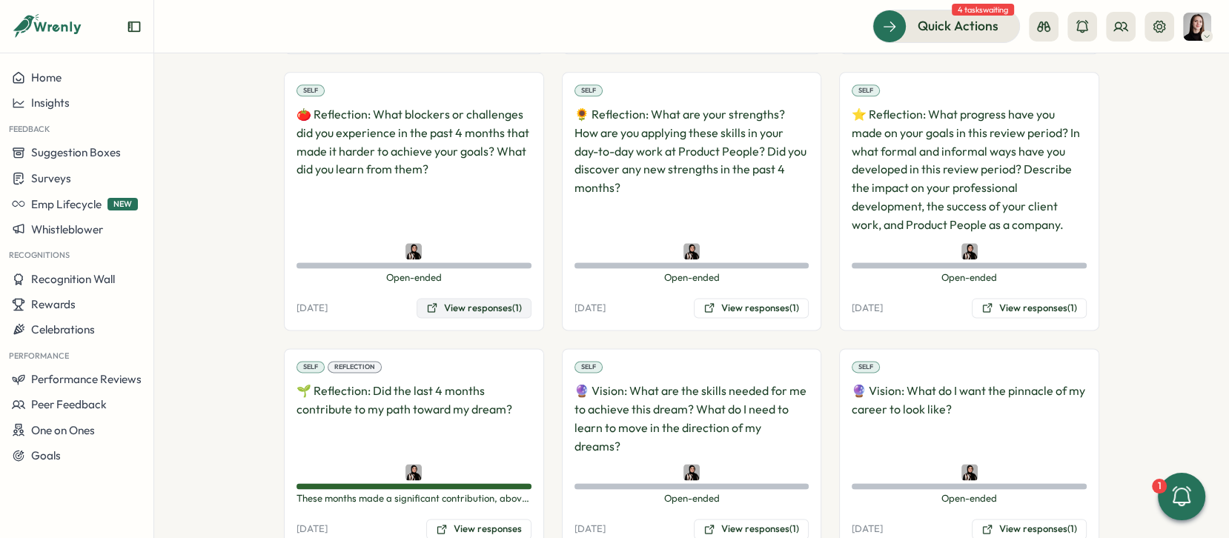
click at [497, 298] on button "View responses (1)" at bounding box center [474, 308] width 115 height 21
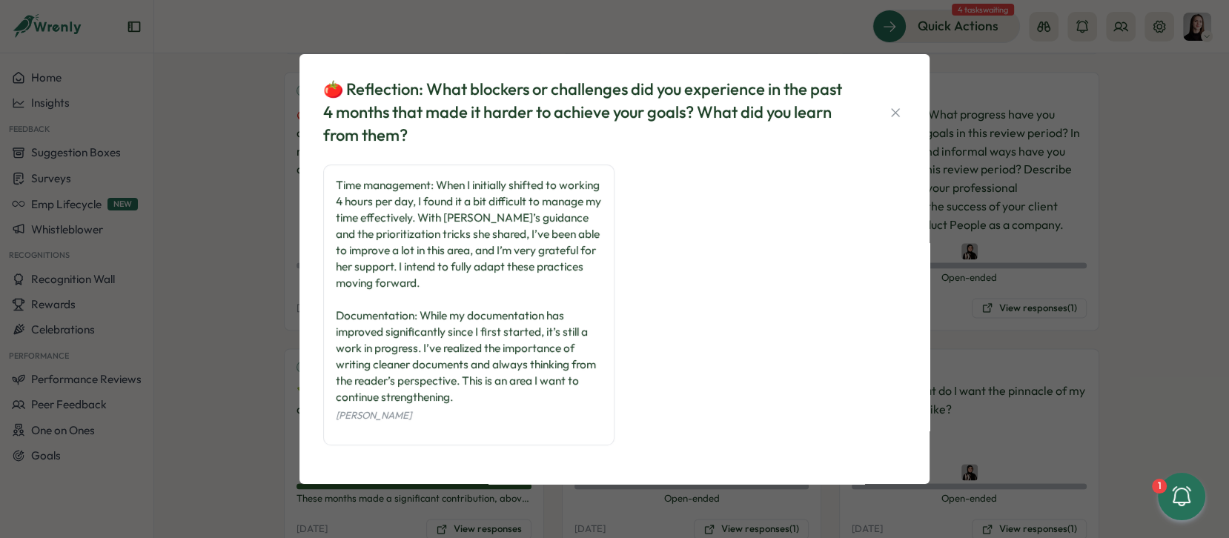
click at [1089, 291] on div "🍅 Reflection: What blockers or challenges did you experience in the past 4 mont…" at bounding box center [614, 269] width 1229 height 538
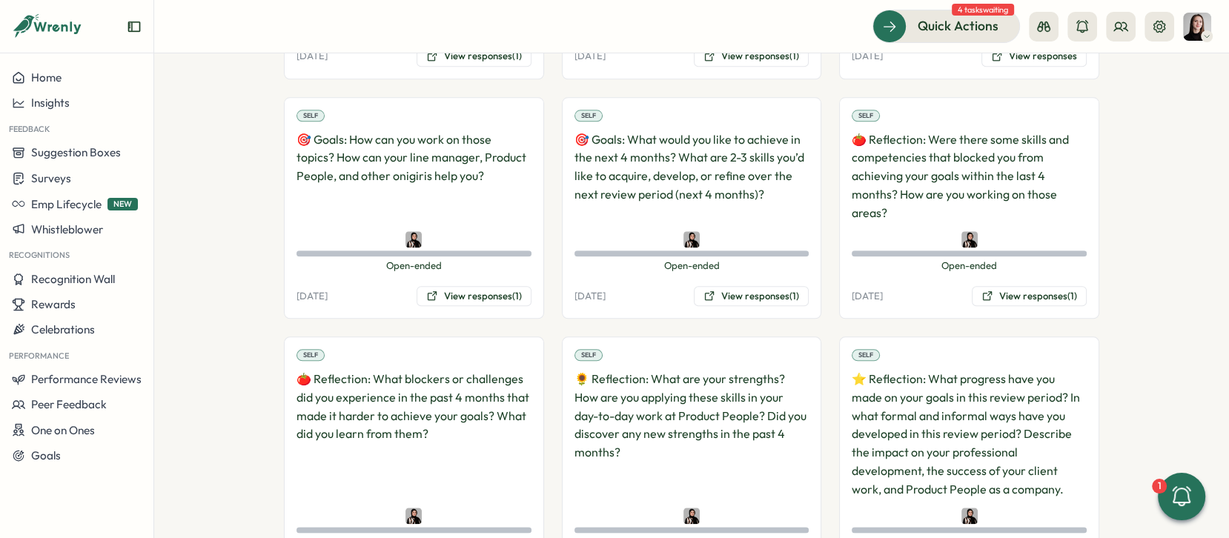
scroll to position [1540, 0]
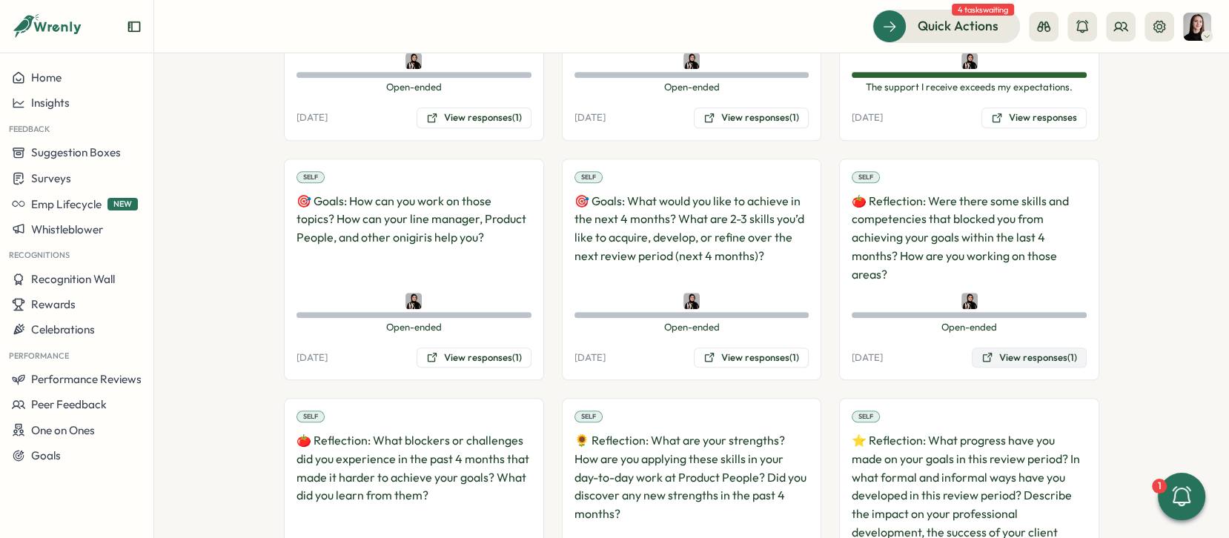
click at [1067, 348] on button "View responses (1)" at bounding box center [1029, 358] width 115 height 21
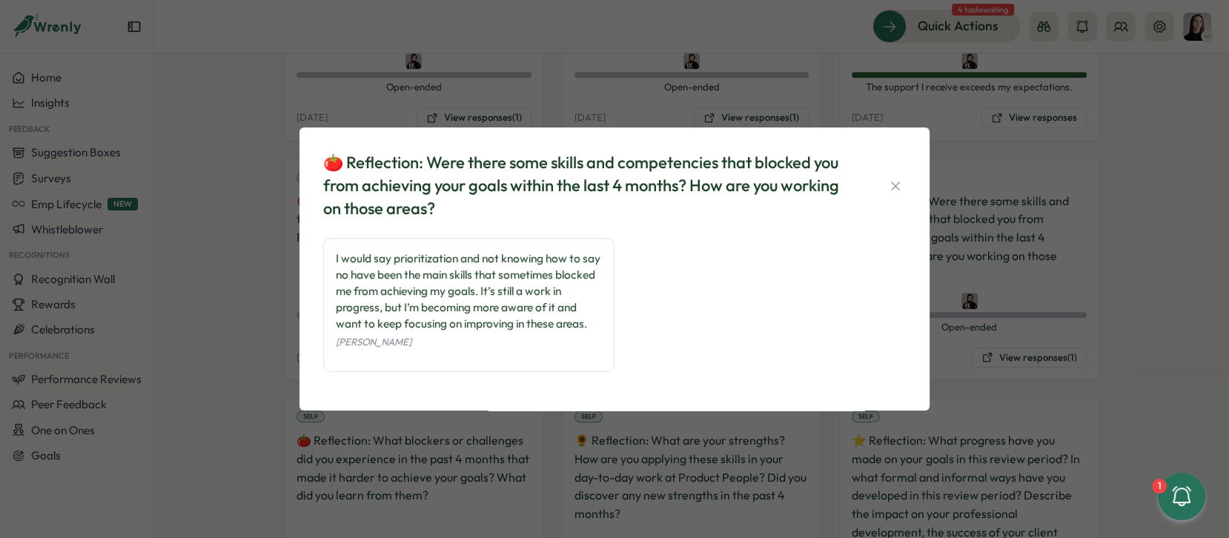
click at [1092, 278] on div "🍅 Reflection: Were there some skills and competencies that blocked you from ach…" at bounding box center [614, 269] width 1229 height 538
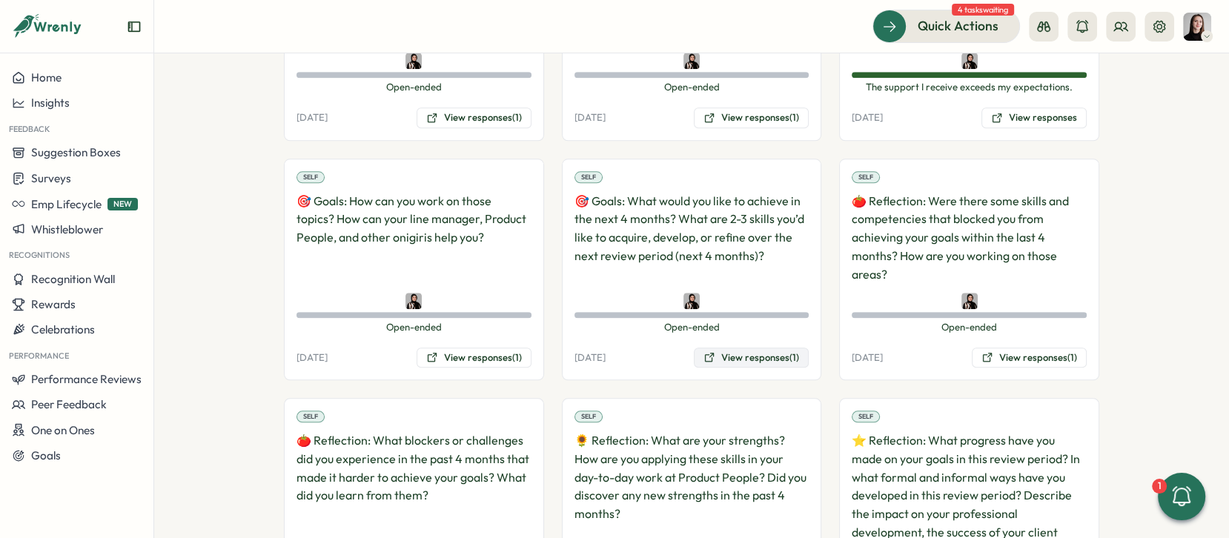
click at [760, 348] on button "View responses (1)" at bounding box center [751, 358] width 115 height 21
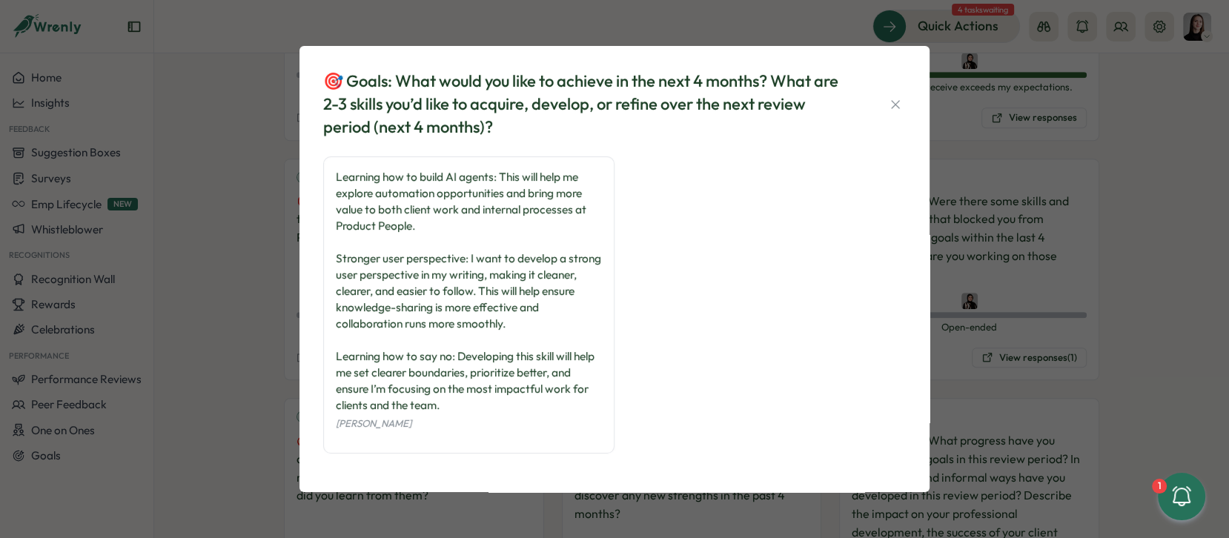
click at [1044, 247] on div "🎯 Goals: What would you like to achieve in the next 4 months? What are 2-3 skil…" at bounding box center [614, 269] width 1229 height 538
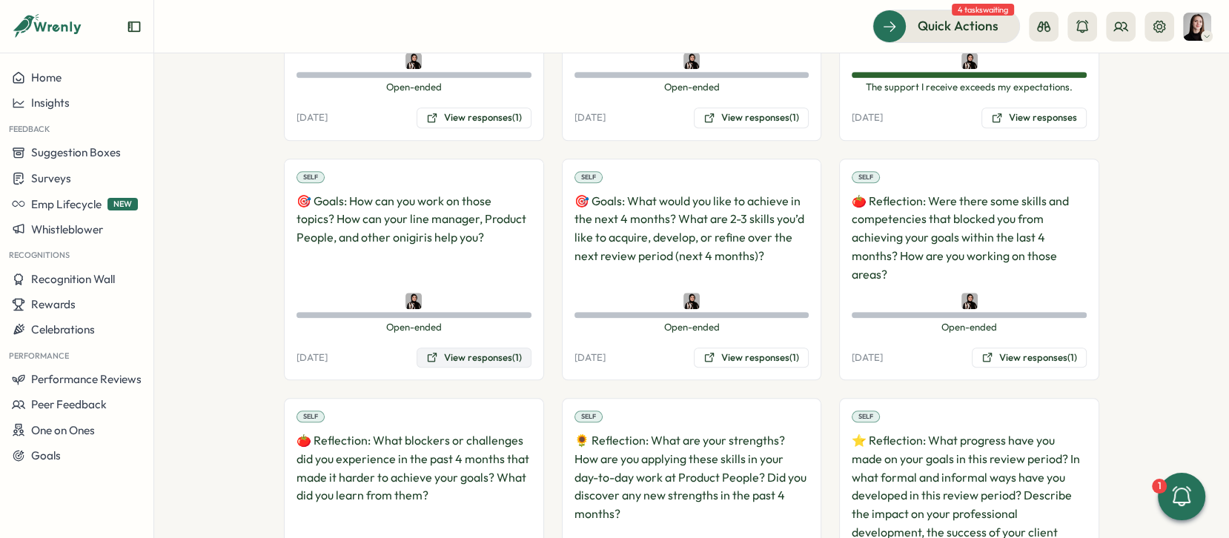
click at [461, 348] on button "View responses (1)" at bounding box center [474, 358] width 115 height 21
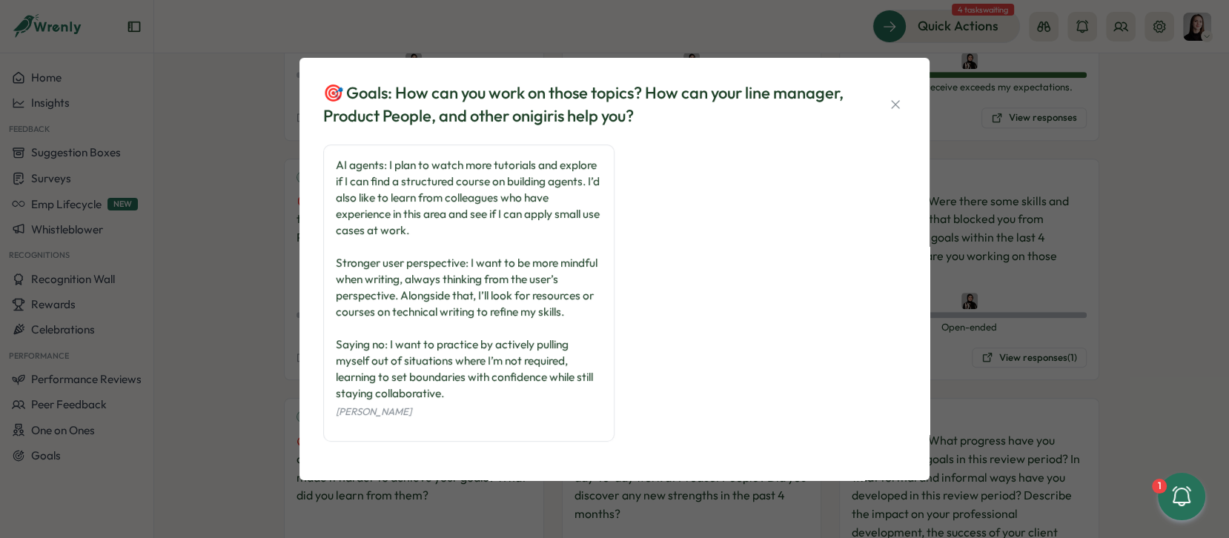
click at [992, 265] on div "🎯 Goals: How can you work on those topics? How can your line manager, Product P…" at bounding box center [614, 269] width 1229 height 538
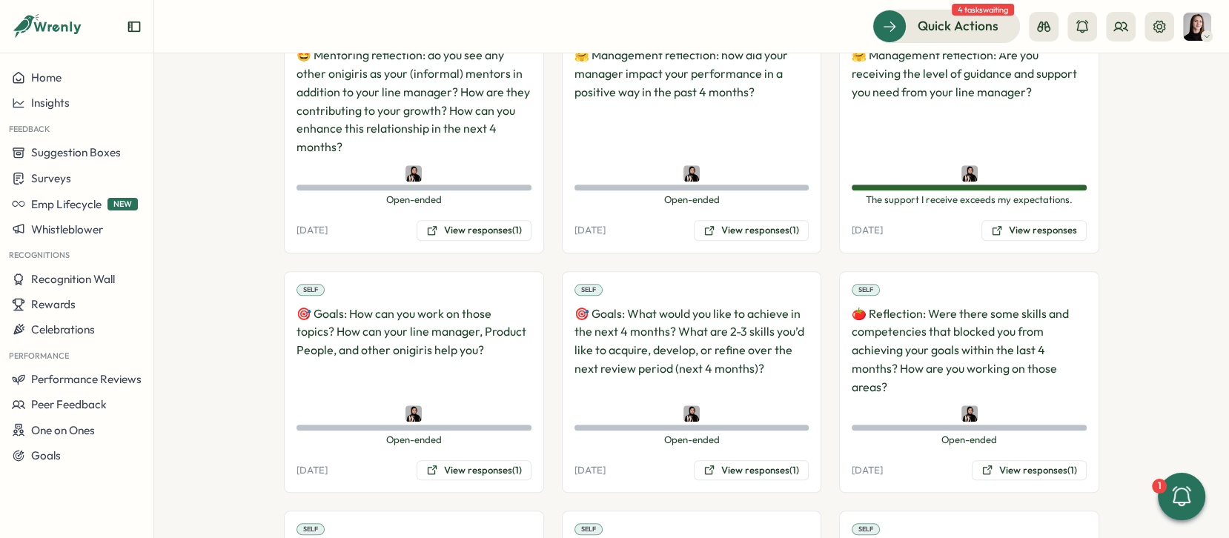
scroll to position [1325, 0]
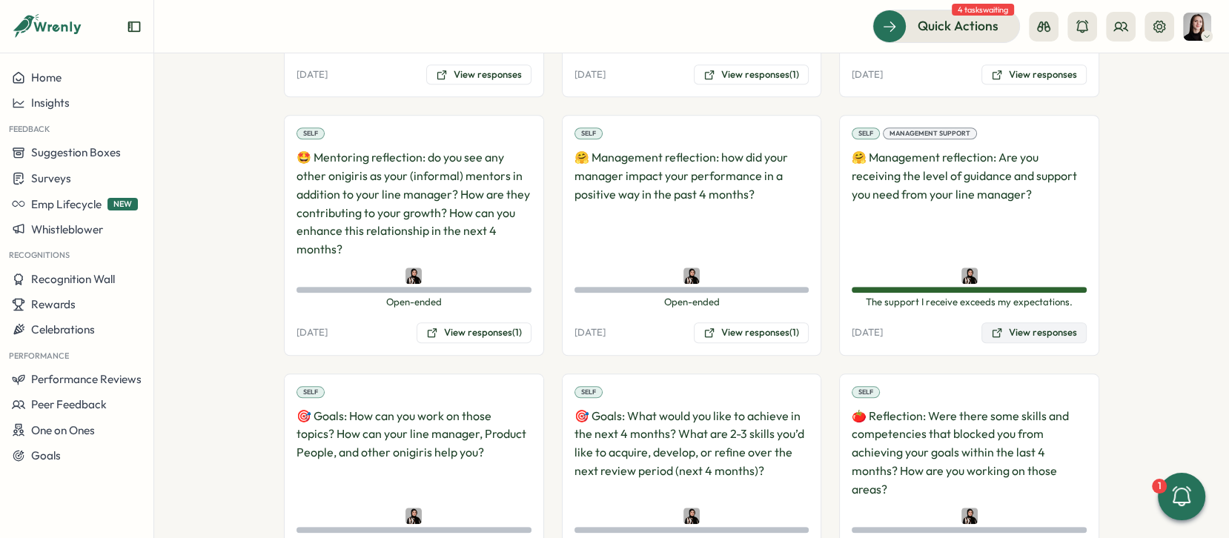
click at [1021, 322] on button "View responses" at bounding box center [1033, 332] width 105 height 21
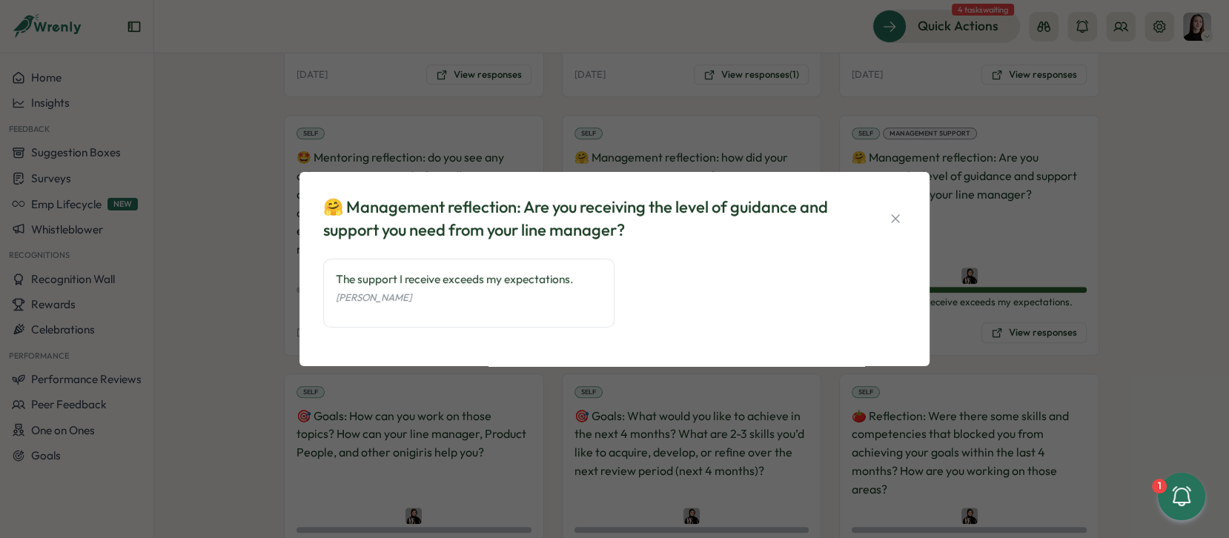
click at [1009, 302] on div "🤗 Management reflection: Are you receiving the level of guidance and support yo…" at bounding box center [614, 269] width 1229 height 538
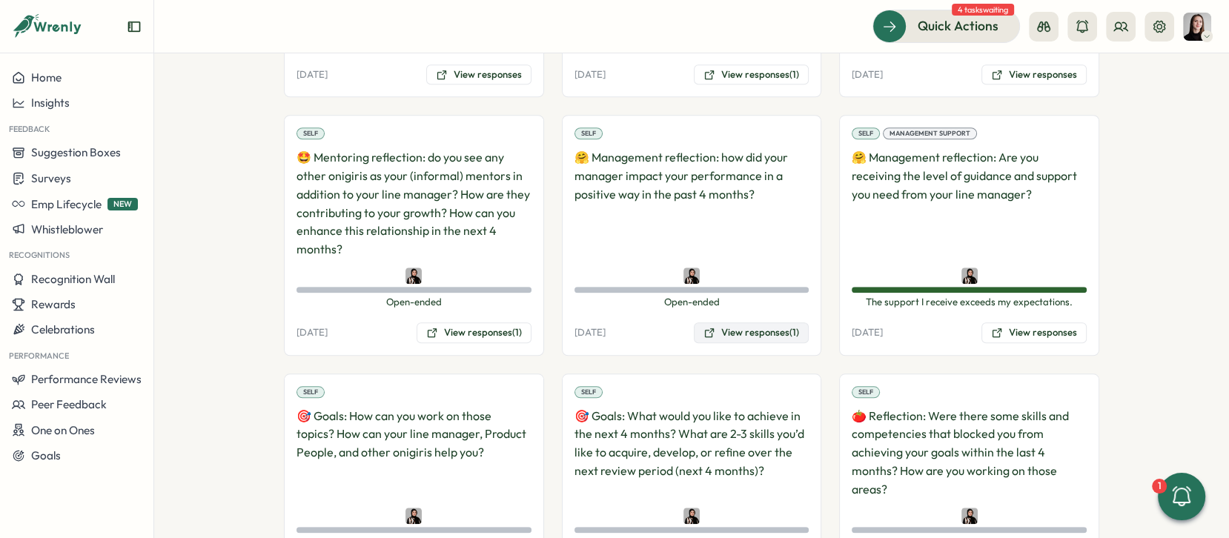
click at [728, 322] on button "View responses (1)" at bounding box center [751, 332] width 115 height 21
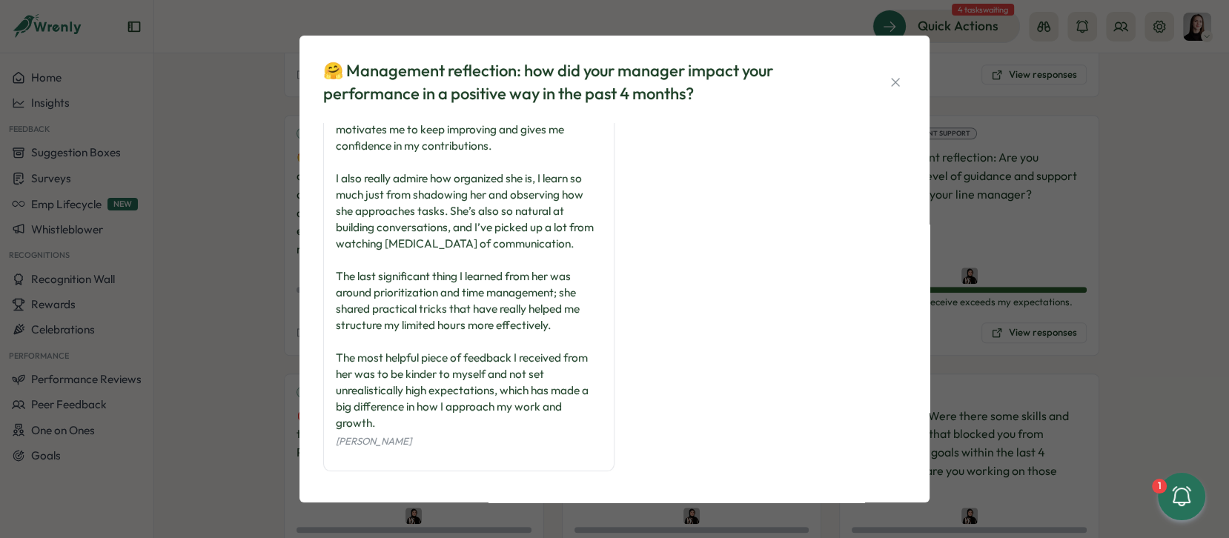
scroll to position [69, 0]
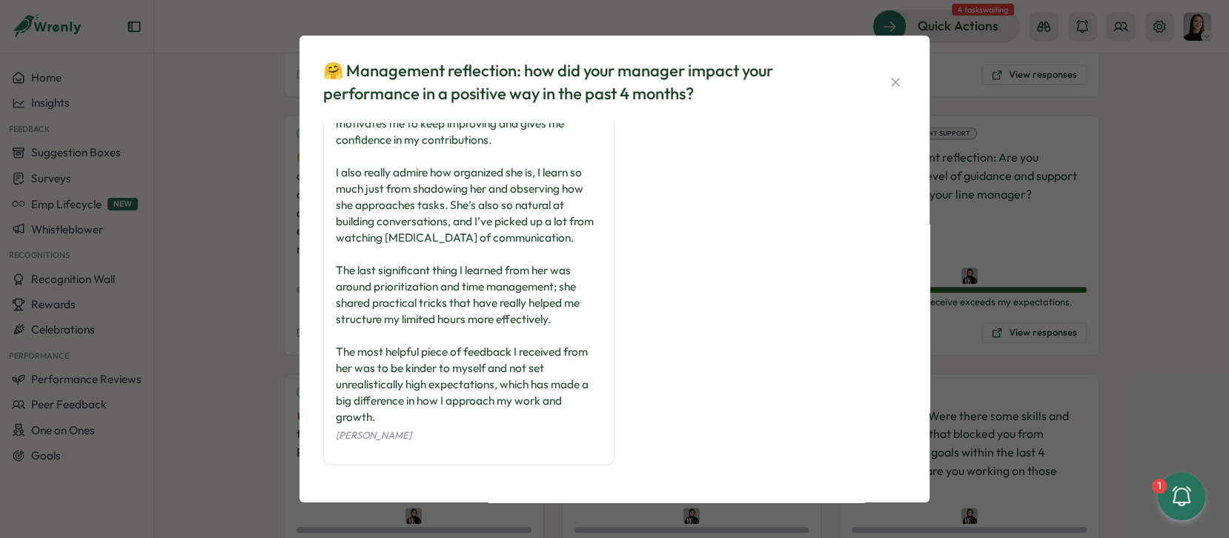
click at [1075, 324] on div "🤗 Management reflection: how did your manager impact your performance in a posi…" at bounding box center [614, 269] width 1229 height 538
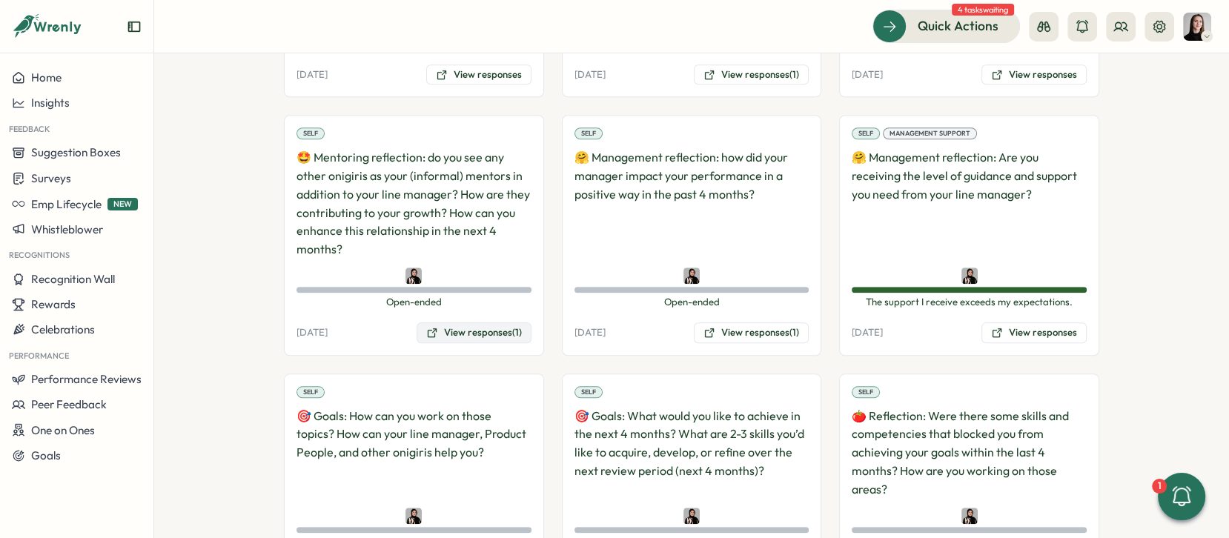
click at [486, 322] on button "View responses (1)" at bounding box center [474, 332] width 115 height 21
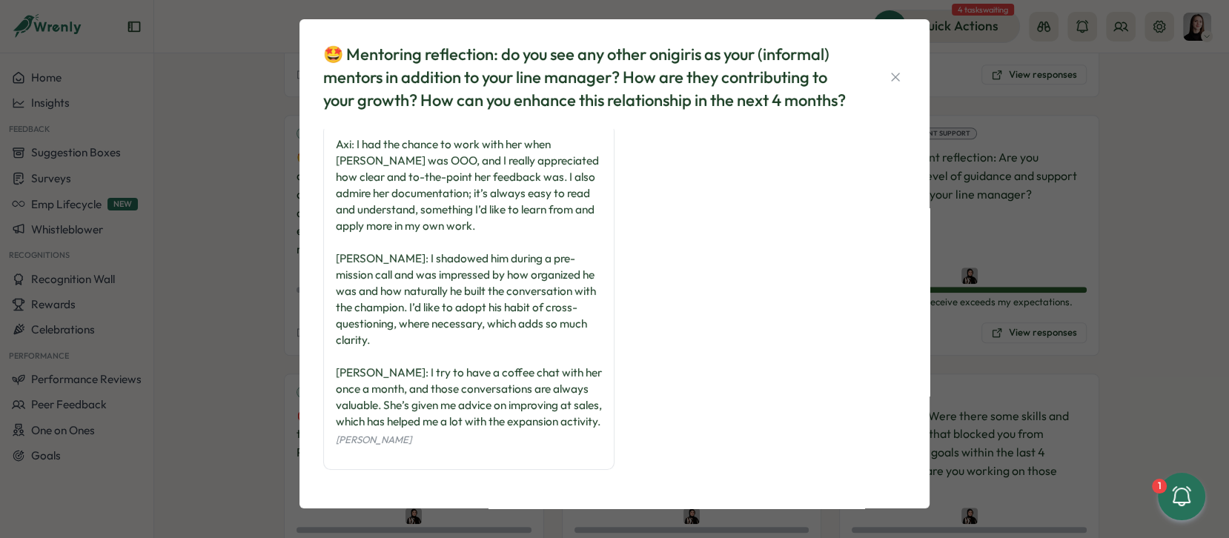
scroll to position [33, 0]
click at [1019, 293] on div "🤩 Mentoring reflection: do you see any other onigiris as your (informal) mentor…" at bounding box center [614, 269] width 1229 height 538
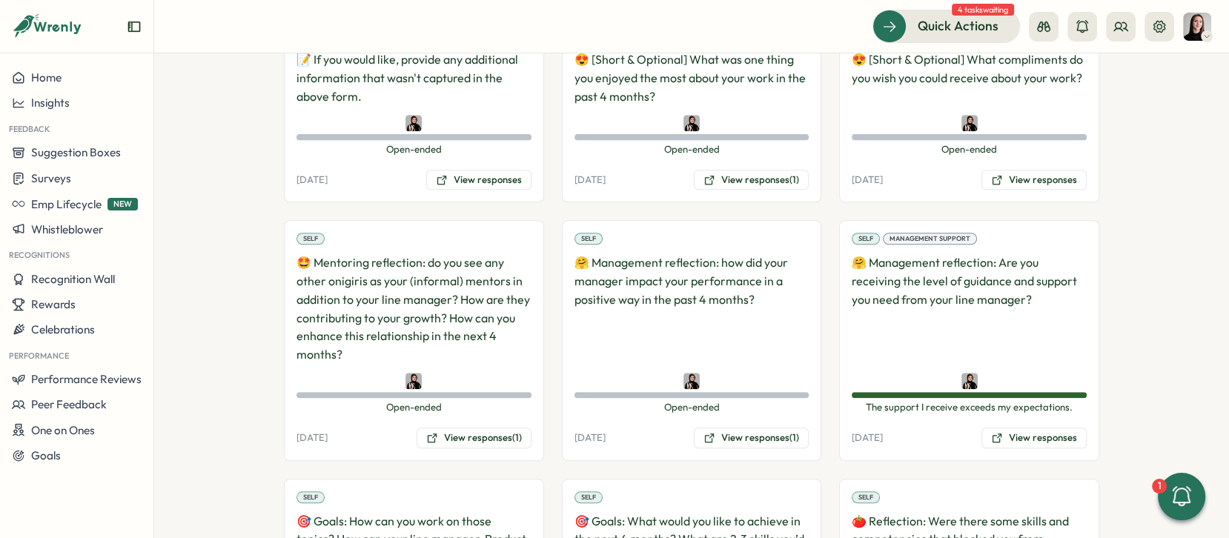
scroll to position [1091, 0]
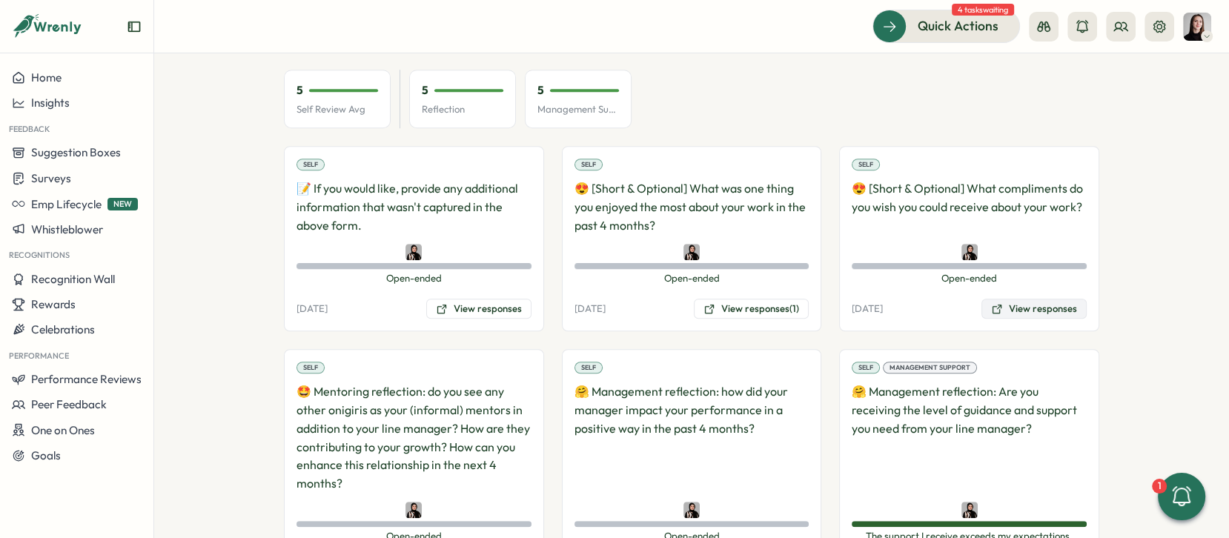
click at [1032, 299] on button "View responses" at bounding box center [1033, 309] width 105 height 21
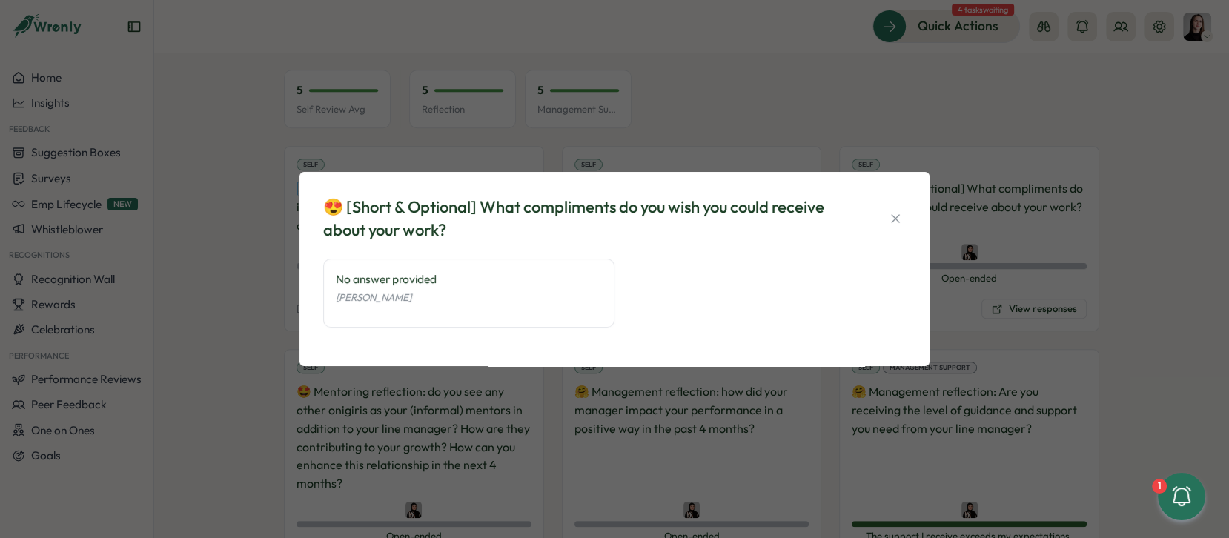
click at [1060, 319] on div "😍 [Short & Optional] What compliments do you wish you could receive about your …" at bounding box center [614, 269] width 1229 height 538
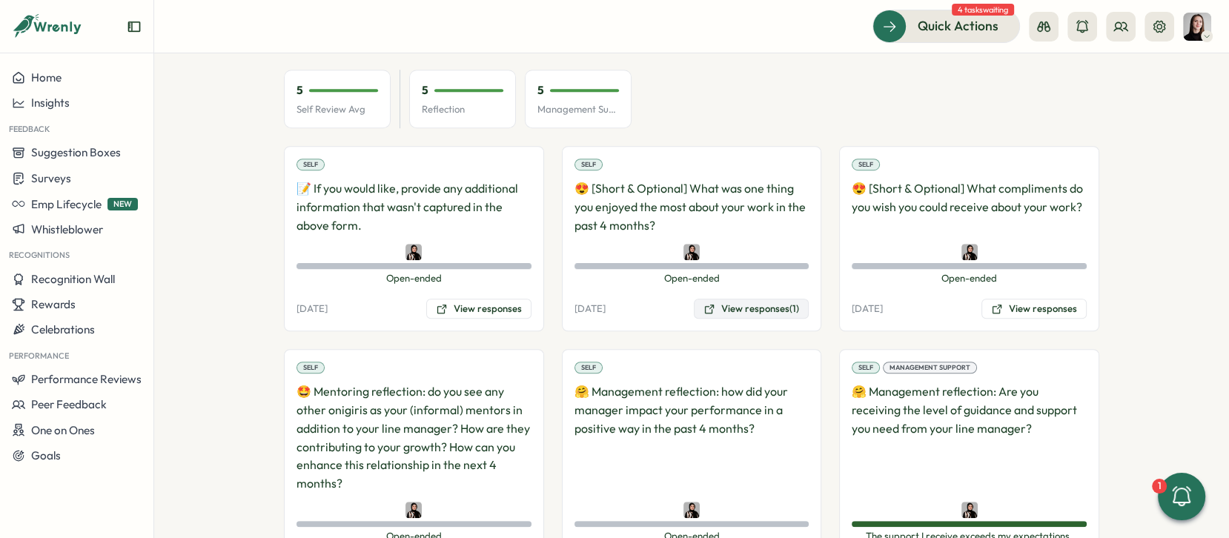
click at [751, 299] on button "View responses (1)" at bounding box center [751, 309] width 115 height 21
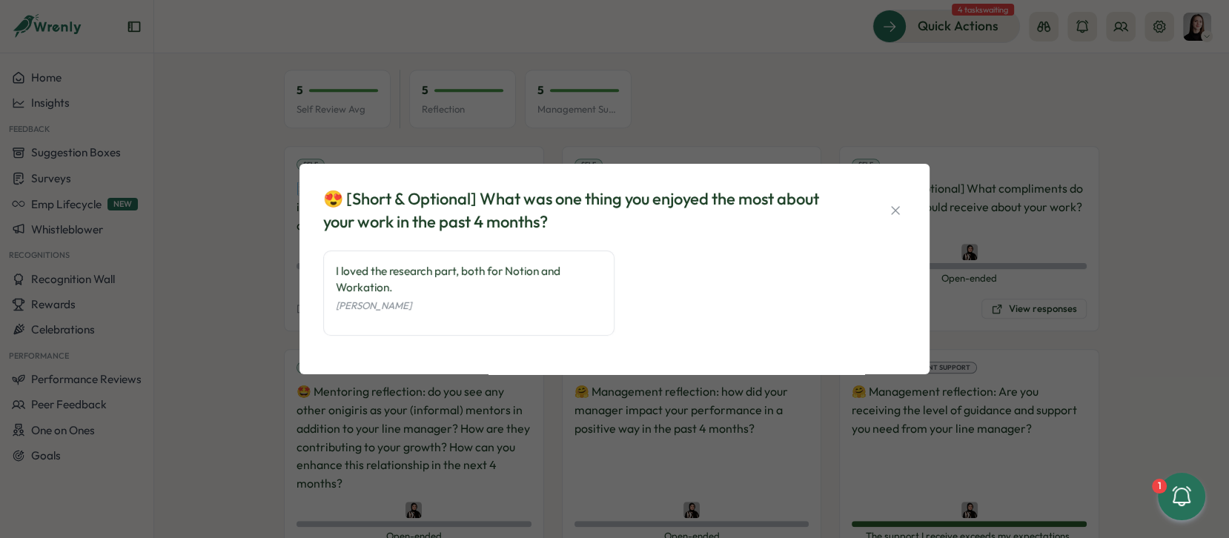
click at [1058, 330] on div "😍 [Short & Optional] What was one thing you enjoyed the most about your work in…" at bounding box center [614, 269] width 1229 height 538
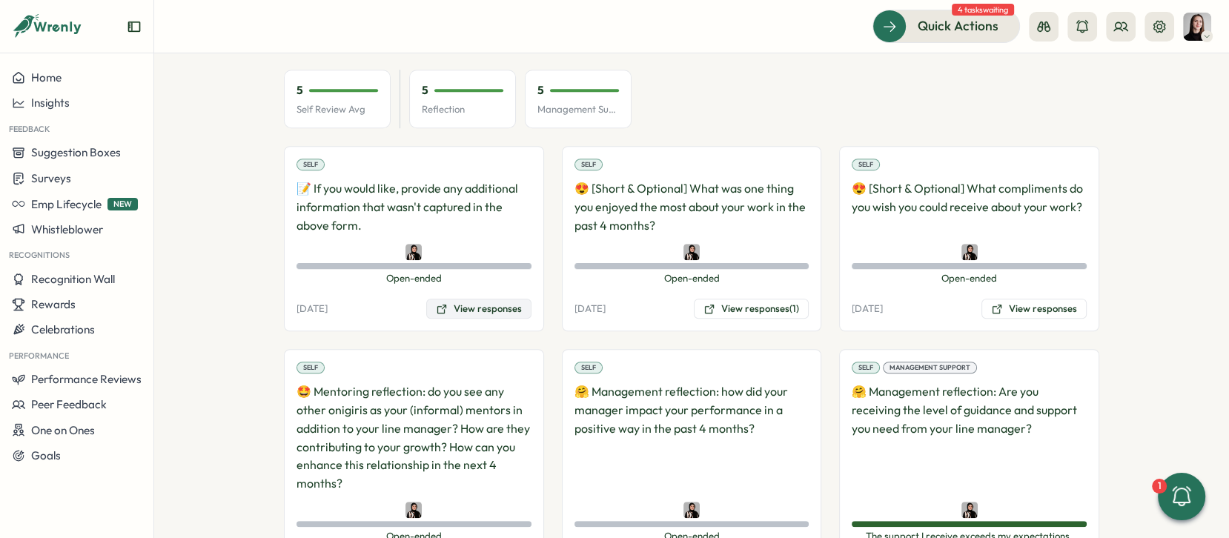
click at [487, 299] on button "View responses" at bounding box center [478, 309] width 105 height 21
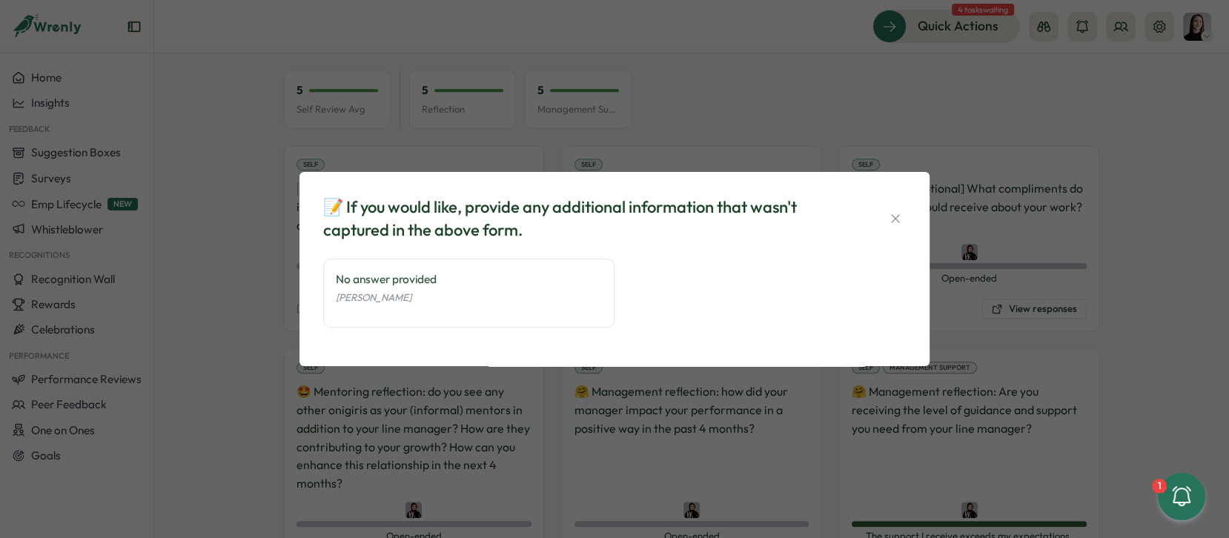
click at [1032, 347] on div "📝 If you would like, provide any additional information that wasn't captured in…" at bounding box center [614, 269] width 1229 height 538
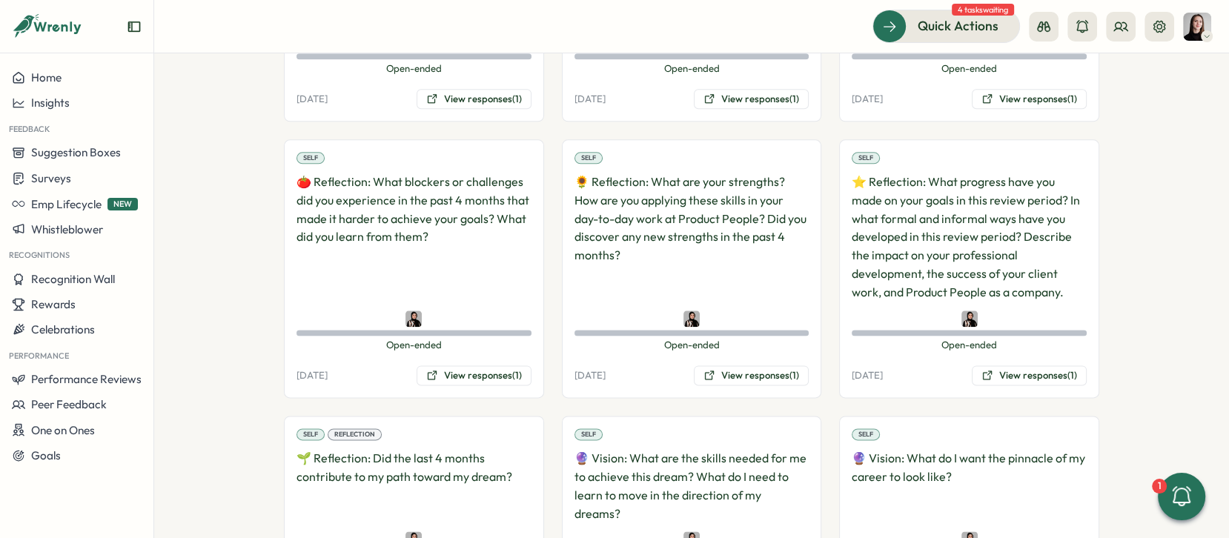
scroll to position [1866, 0]
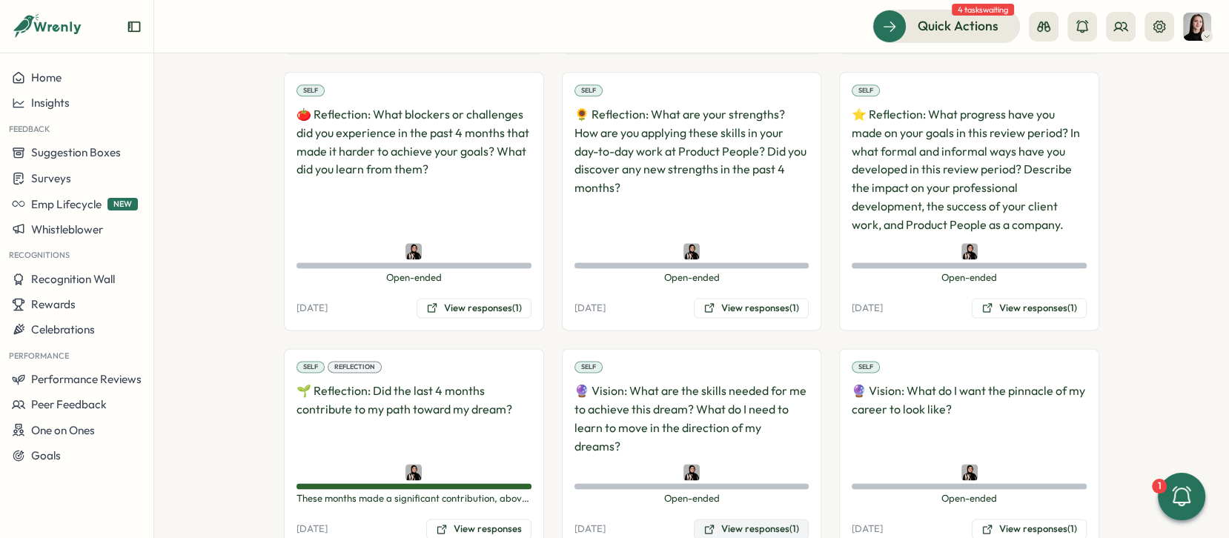
click at [764, 519] on button "View responses (1)" at bounding box center [751, 529] width 115 height 21
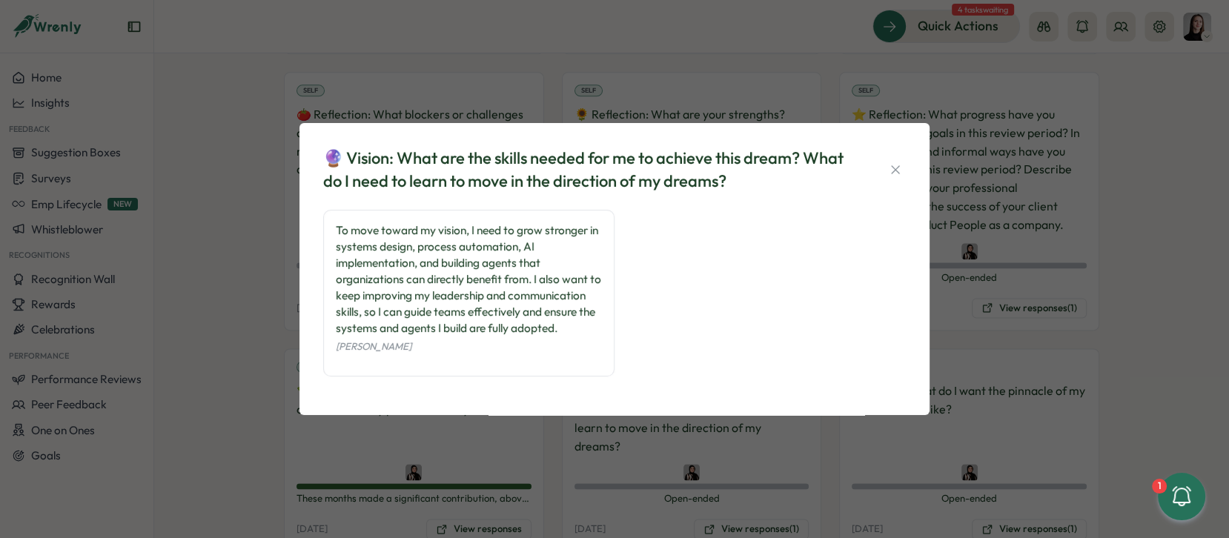
click at [663, 457] on div "🔮 Vision: What are the skills needed for me to achieve this dream? What do I ne…" at bounding box center [614, 269] width 1229 height 538
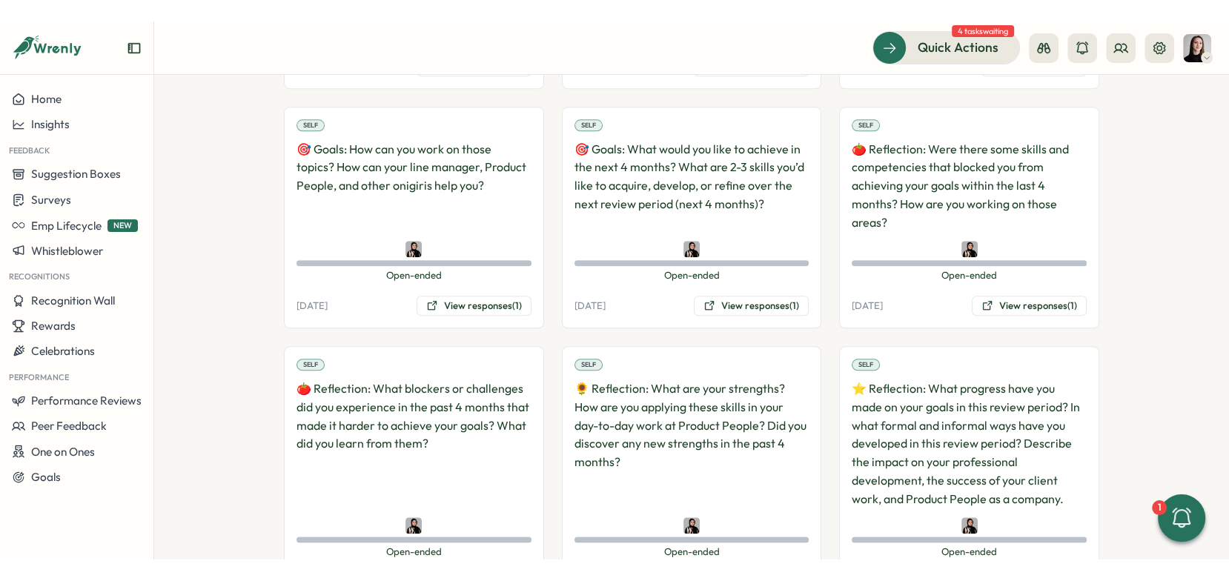
scroll to position [1535, 0]
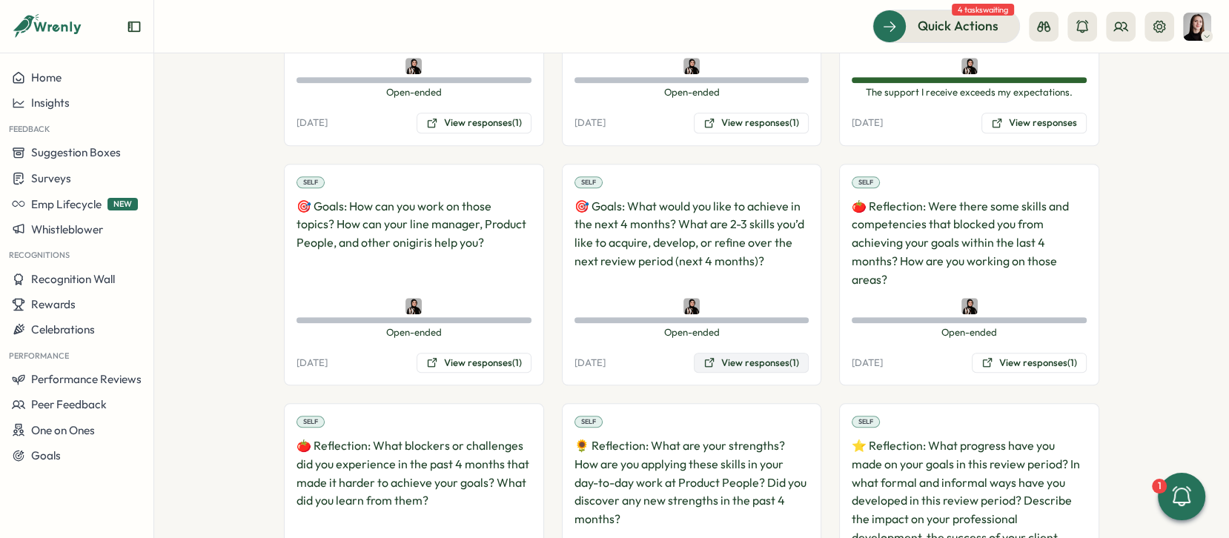
click at [765, 353] on button "View responses (1)" at bounding box center [751, 363] width 115 height 21
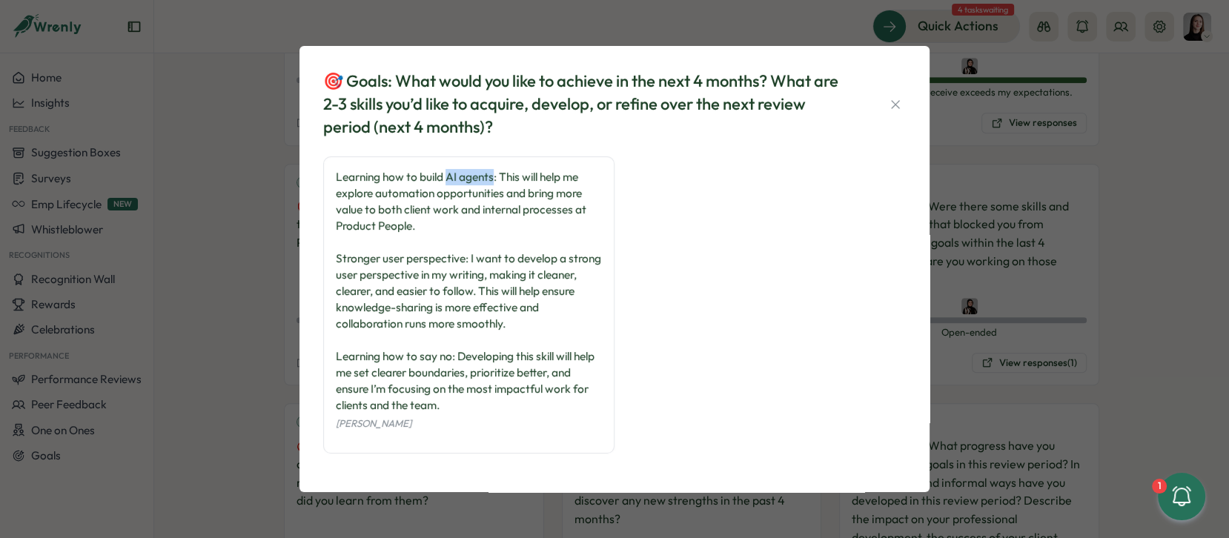
drag, startPoint x: 491, startPoint y: 176, endPoint x: 461, endPoint y: 183, distance: 31.1
click at [448, 178] on div "Learning how to build AI agents: This will help me explore automation opportuni…" at bounding box center [469, 291] width 266 height 245
click at [506, 206] on div "Learning how to build AI agents: This will help me explore automation opportuni…" at bounding box center [469, 291] width 266 height 245
drag, startPoint x: 488, startPoint y: 180, endPoint x: 457, endPoint y: 180, distance: 31.9
click at [457, 180] on div "Learning how to build AI agents: This will help me explore automation opportuni…" at bounding box center [469, 291] width 266 height 245
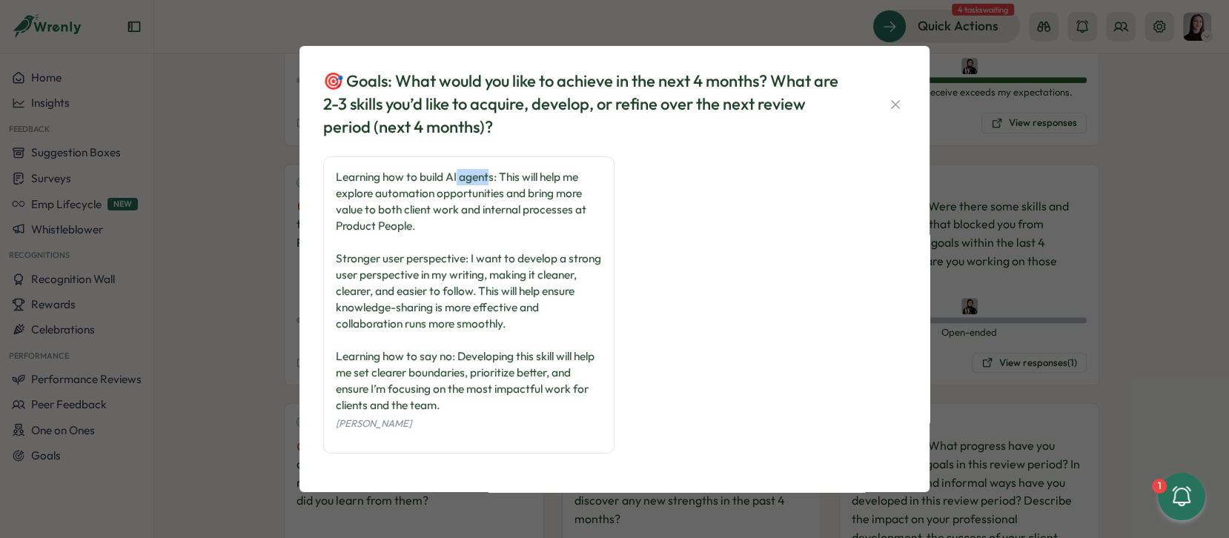
click at [455, 183] on div "Learning how to build AI agents: This will help me explore automation opportuni…" at bounding box center [469, 291] width 266 height 245
drag, startPoint x: 442, startPoint y: 181, endPoint x: 545, endPoint y: 174, distance: 103.2
click at [545, 174] on div "Learning how to build AI agents: This will help me explore automation opportuni…" at bounding box center [469, 291] width 266 height 245
click at [551, 180] on div "Learning how to build AI agents: This will help me explore automation opportuni…" at bounding box center [469, 291] width 266 height 245
drag, startPoint x: 335, startPoint y: 357, endPoint x: 465, endPoint y: 359, distance: 129.7
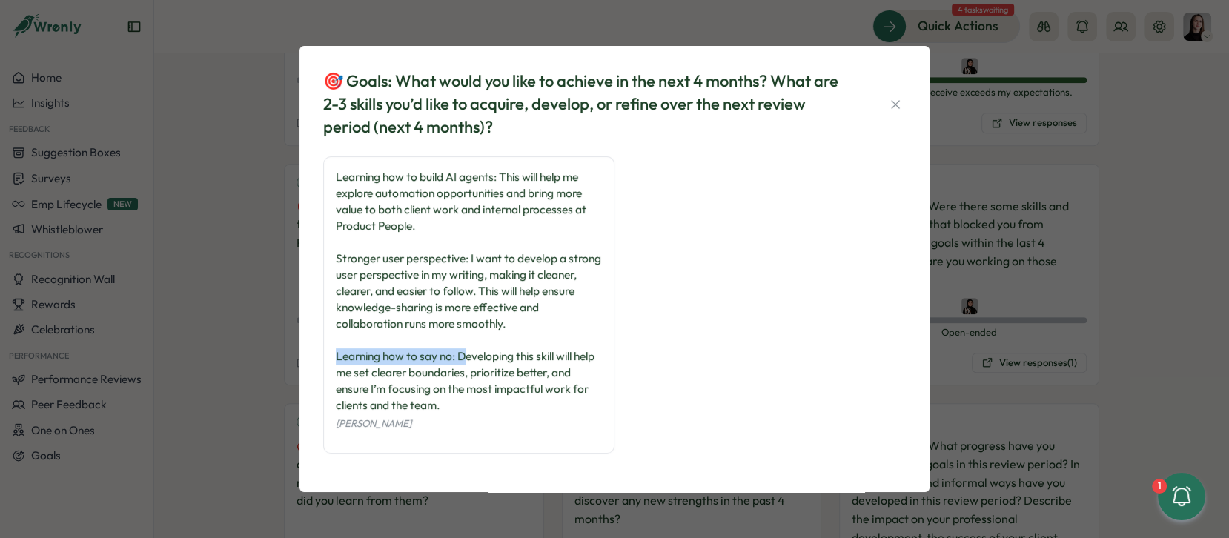
click at [465, 359] on div "Learning how to build AI agents: This will help me explore automation opportuni…" at bounding box center [469, 291] width 266 height 245
drag, startPoint x: 465, startPoint y: 359, endPoint x: 293, endPoint y: 355, distance: 172.0
click at [293, 355] on div "🎯 Goals: What would you like to achieve in the next 4 months? What are 2-3 skil…" at bounding box center [614, 269] width 1229 height 538
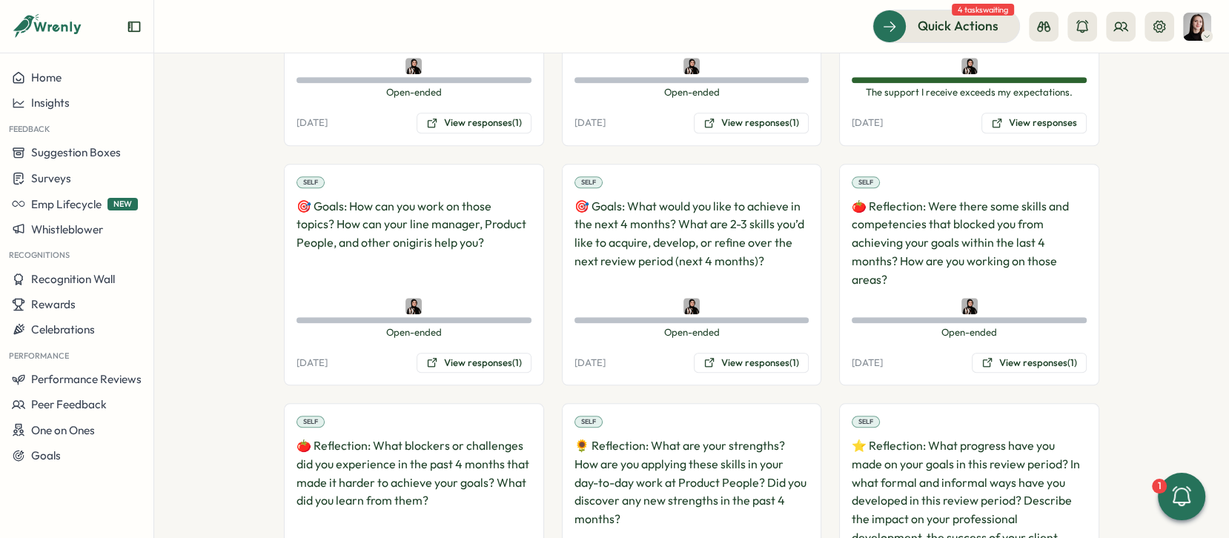
click at [637, 353] on div "[DATE] View responses (1)" at bounding box center [691, 363] width 235 height 21
click at [760, 353] on button "View responses (1)" at bounding box center [751, 363] width 115 height 21
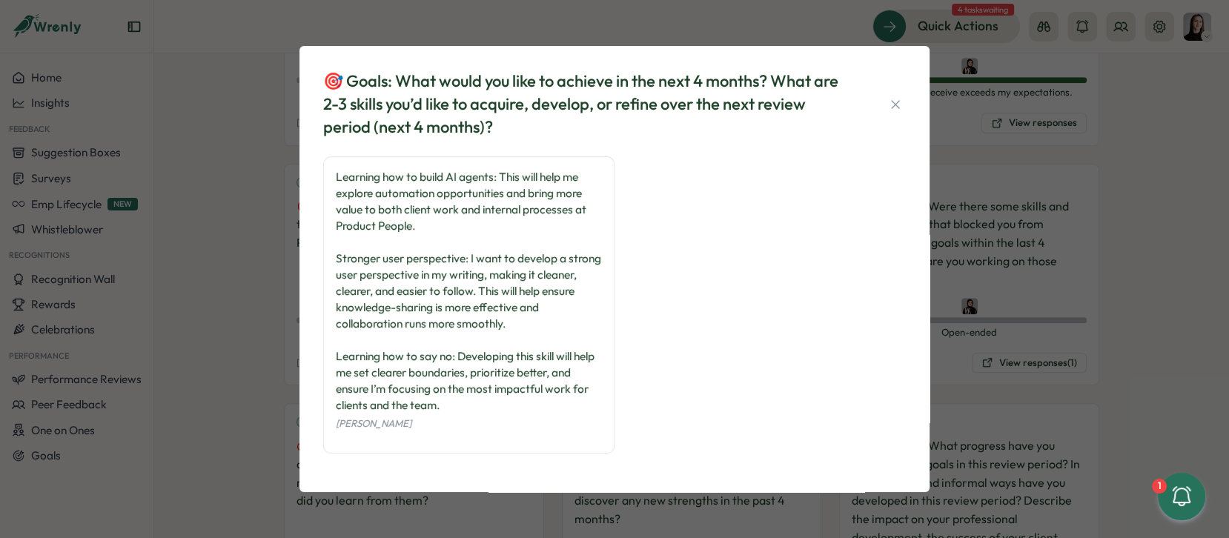
click at [426, 265] on div "Learning how to build AI agents: This will help me explore automation opportuni…" at bounding box center [469, 291] width 266 height 245
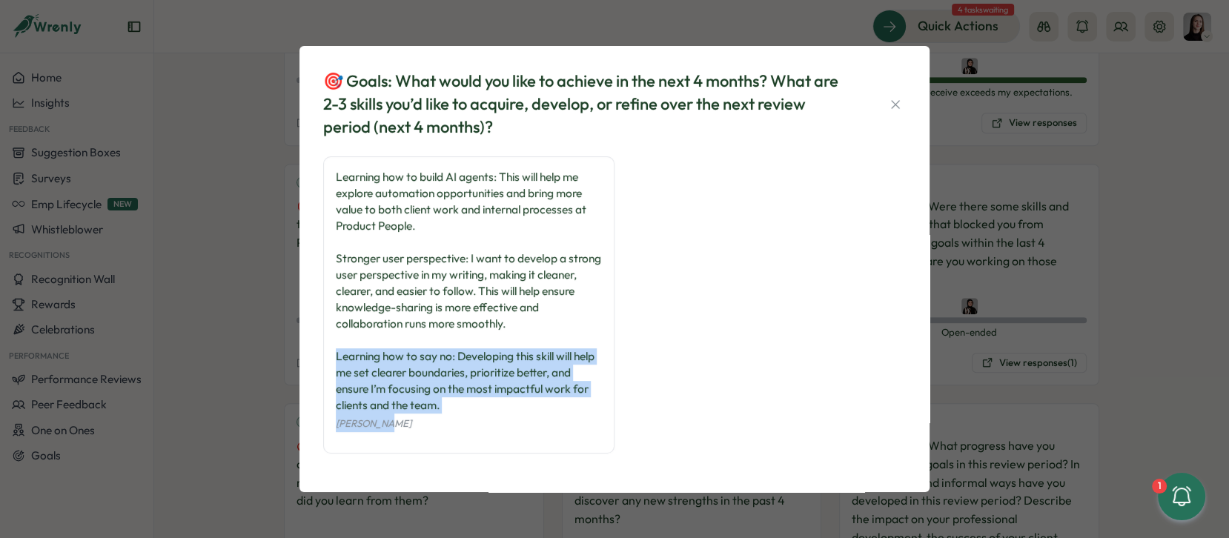
drag, startPoint x: 397, startPoint y: 381, endPoint x: 332, endPoint y: 361, distance: 67.5
click at [332, 361] on div "Learning how to build AI agents: This will help me explore automation opportuni…" at bounding box center [468, 304] width 291 height 297
click at [414, 381] on div "Learning how to build AI agents: This will help me explore automation opportuni…" at bounding box center [469, 291] width 266 height 245
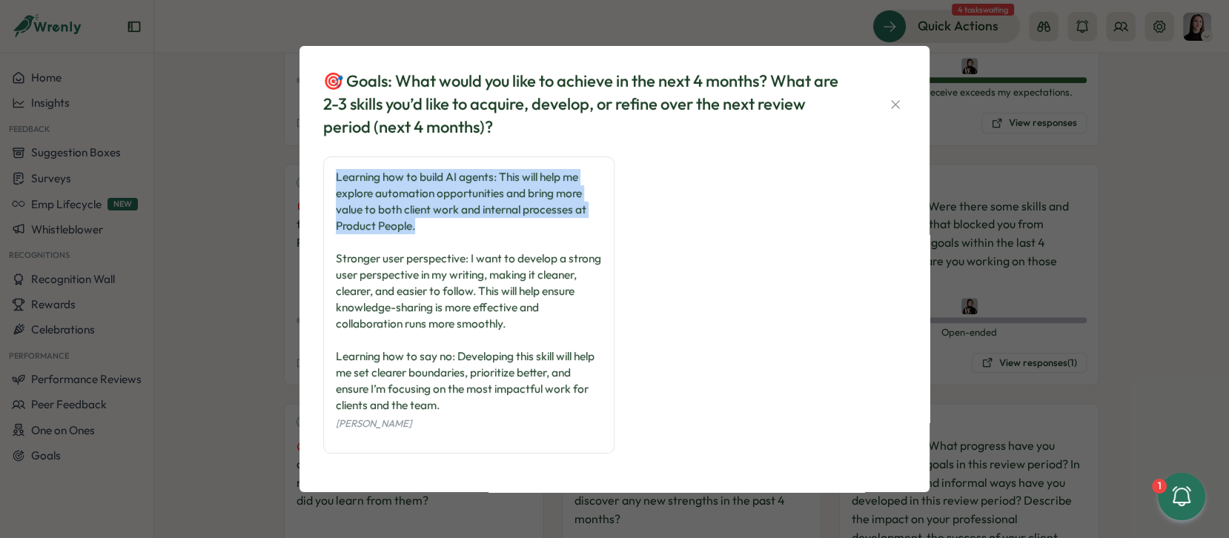
drag, startPoint x: 448, startPoint y: 224, endPoint x: 351, endPoint y: 171, distance: 109.8
click at [349, 168] on div "Learning how to build AI agents: This will help me explore automation opportuni…" at bounding box center [468, 304] width 291 height 297
click at [461, 227] on div "Learning how to build AI agents: This will help me explore automation opportuni…" at bounding box center [469, 291] width 266 height 245
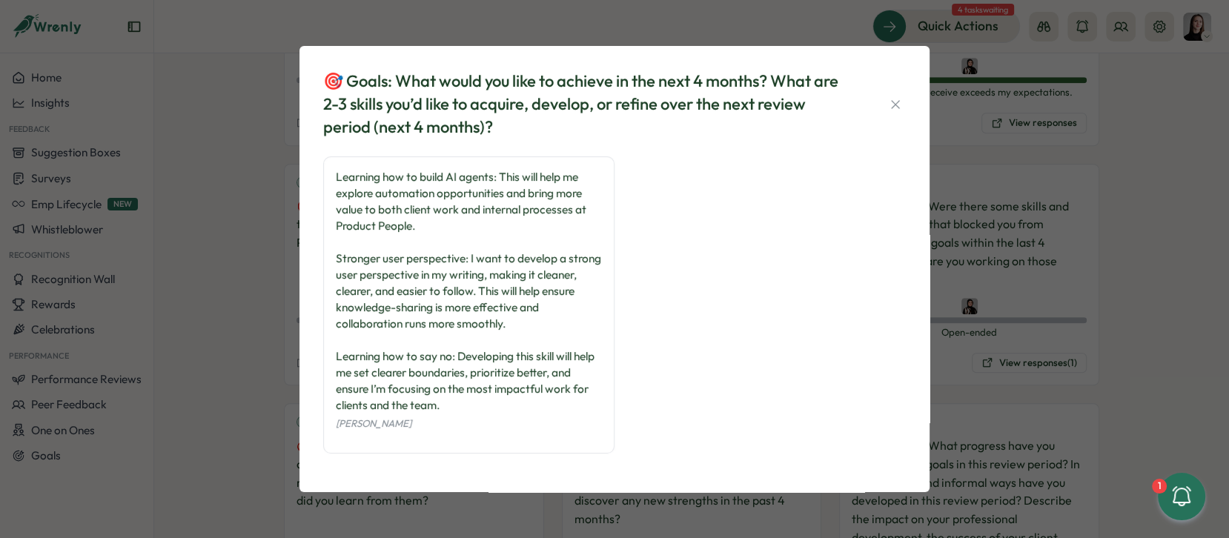
click at [471, 325] on div "Learning how to build AI agents: This will help me explore automation opportuni…" at bounding box center [469, 291] width 266 height 245
drag, startPoint x: 338, startPoint y: 259, endPoint x: 468, endPoint y: 265, distance: 129.8
click at [468, 265] on div "Learning how to build AI agents: This will help me explore automation opportuni…" at bounding box center [469, 291] width 266 height 245
drag, startPoint x: 470, startPoint y: 261, endPoint x: 324, endPoint y: 257, distance: 146.1
click at [318, 256] on div "🎯 Goals: What would you like to achieve in the next 4 months? What are 2-3 skil…" at bounding box center [614, 269] width 594 height 410
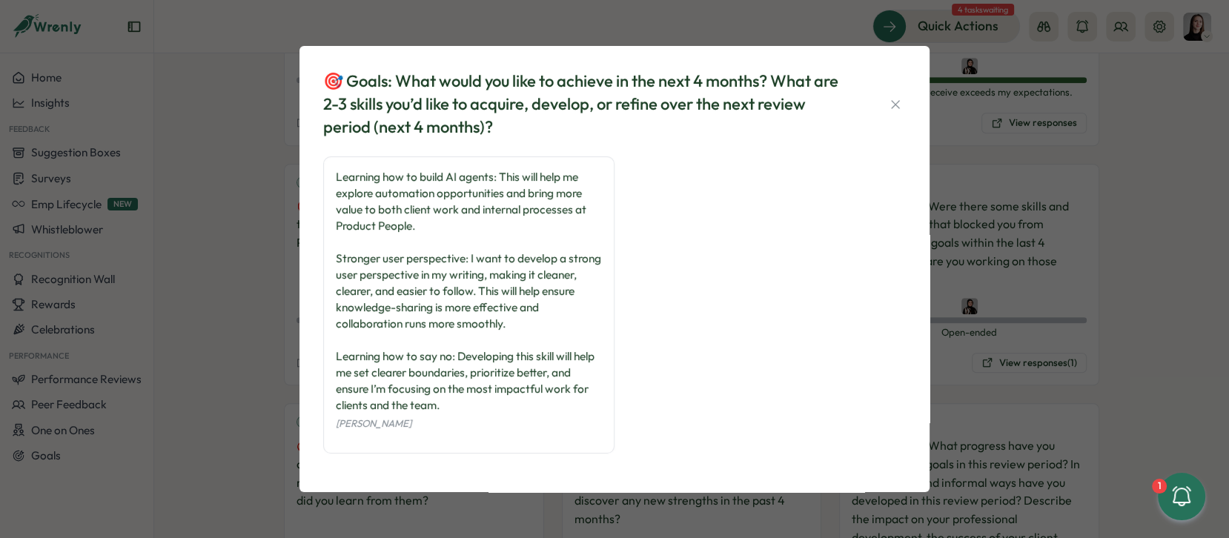
click at [497, 293] on div "Learning how to build AI agents: This will help me explore automation opportuni…" at bounding box center [469, 291] width 266 height 245
click at [529, 326] on div "Learning how to build AI agents: This will help me explore automation opportuni…" at bounding box center [469, 291] width 266 height 245
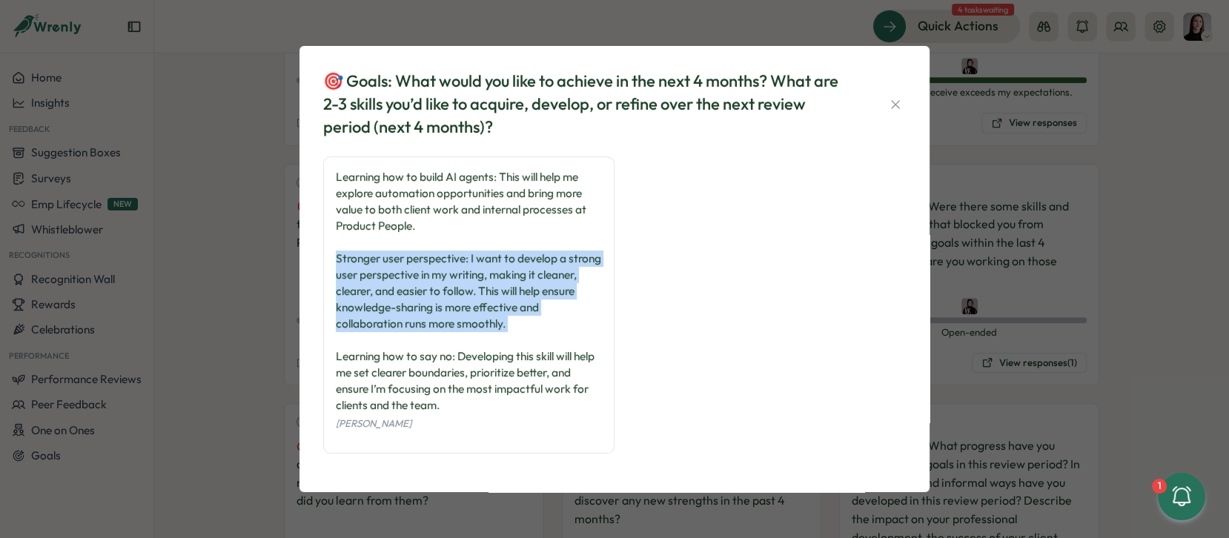
drag, startPoint x: 529, startPoint y: 326, endPoint x: 331, endPoint y: 254, distance: 210.5
click at [331, 254] on div "Learning how to build AI agents: This will help me explore automation opportuni…" at bounding box center [468, 304] width 291 height 297
click at [457, 282] on div "Learning how to build AI agents: This will help me explore automation opportuni…" at bounding box center [469, 291] width 266 height 245
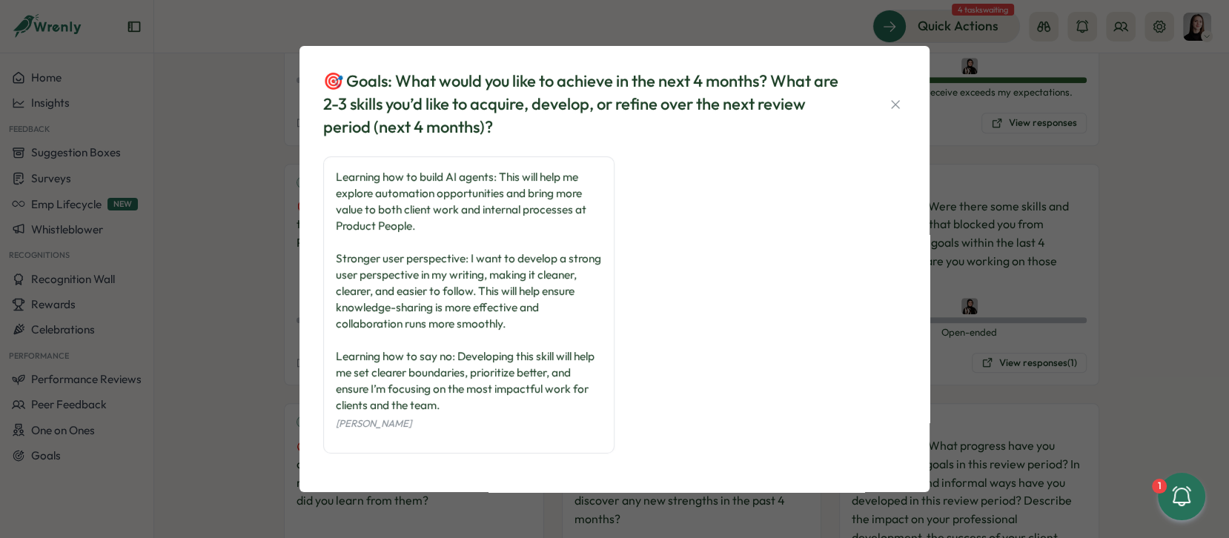
click at [517, 306] on div "Learning how to build AI agents: This will help me explore automation opportuni…" at bounding box center [469, 291] width 266 height 245
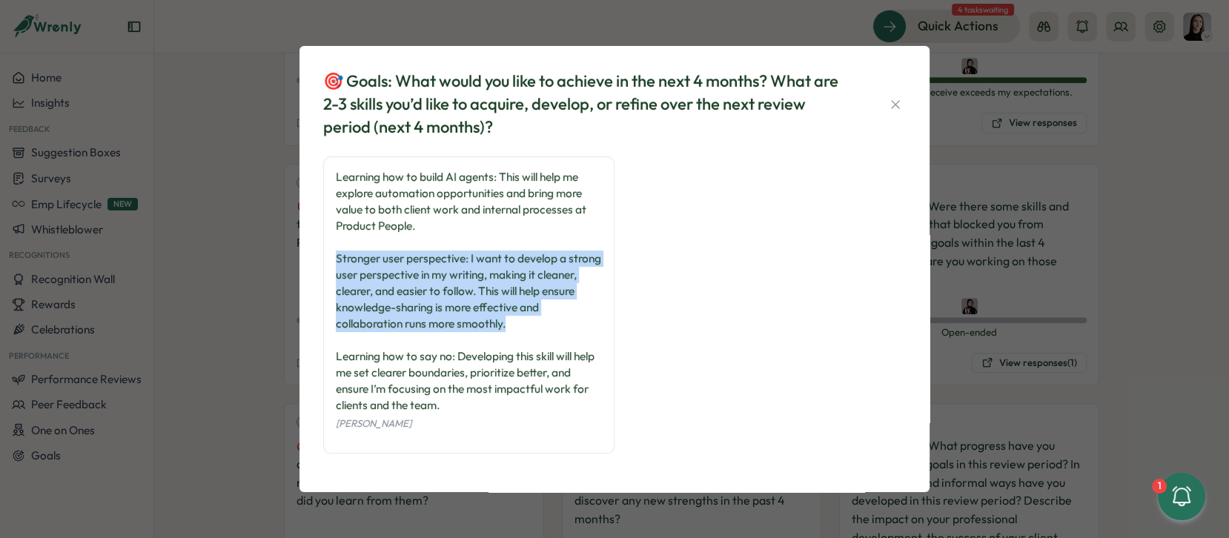
drag, startPoint x: 506, startPoint y: 332, endPoint x: 316, endPoint y: 262, distance: 202.4
click at [317, 262] on div "🎯 Goals: What would you like to achieve in the next 4 months? What are 2-3 skil…" at bounding box center [614, 269] width 594 height 410
click at [399, 272] on div "Learning how to build AI agents: This will help me explore automation opportuni…" at bounding box center [469, 291] width 266 height 245
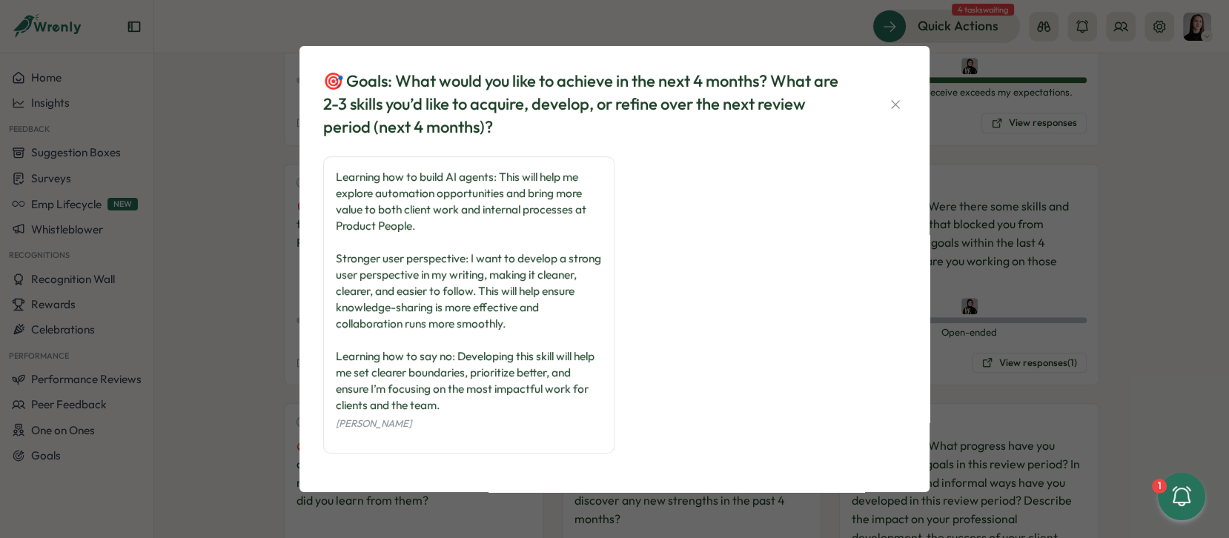
drag, startPoint x: 338, startPoint y: 256, endPoint x: 533, endPoint y: 320, distance: 205.3
click at [533, 320] on div "Learning how to build AI agents: This will help me explore automation opportuni…" at bounding box center [469, 291] width 266 height 245
drag, startPoint x: 533, startPoint y: 320, endPoint x: 523, endPoint y: 320, distance: 9.6
click at [523, 320] on div "Learning how to build AI agents: This will help me explore automation opportuni…" at bounding box center [469, 291] width 266 height 245
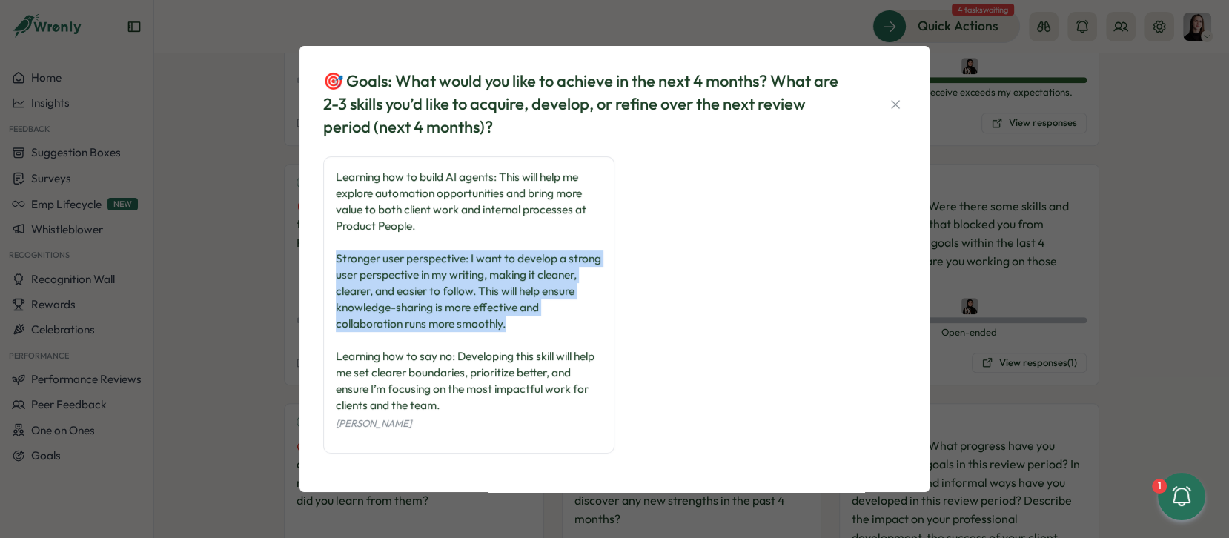
drag, startPoint x: 528, startPoint y: 321, endPoint x: 334, endPoint y: 258, distance: 204.1
click at [334, 258] on div "Learning how to build AI agents: This will help me explore automation opportuni…" at bounding box center [468, 304] width 291 height 297
click at [438, 284] on div "Learning how to build AI agents: This will help me explore automation opportuni…" at bounding box center [469, 291] width 266 height 245
drag, startPoint x: 547, startPoint y: 324, endPoint x: 321, endPoint y: 252, distance: 237.2
click at [321, 252] on div "🎯 Goals: What would you like to achieve in the next 4 months? What are 2-3 skil…" at bounding box center [614, 269] width 594 height 410
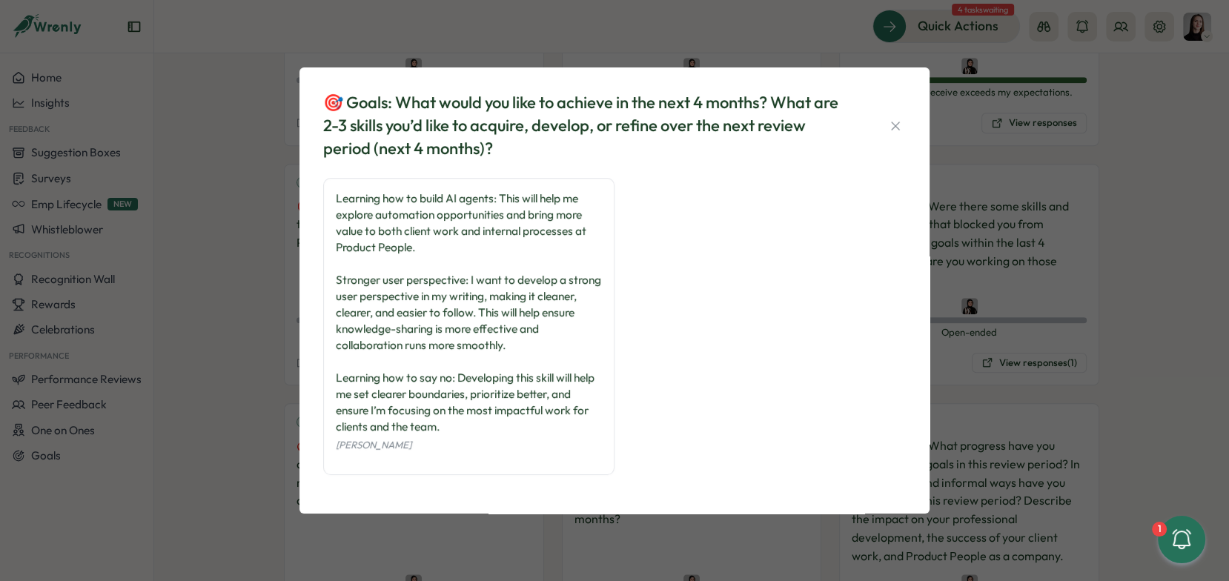
click at [983, 256] on div "🎯 Goals: What would you like to achieve in the next 4 months? What are 2-3 skil…" at bounding box center [614, 290] width 1229 height 581
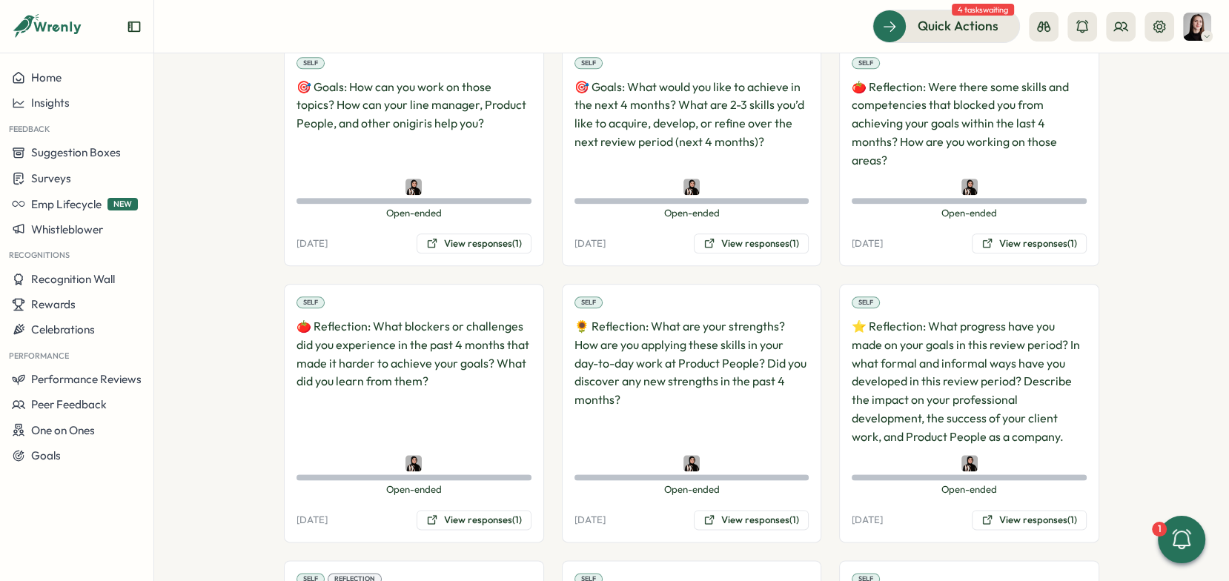
scroll to position [1824, 0]
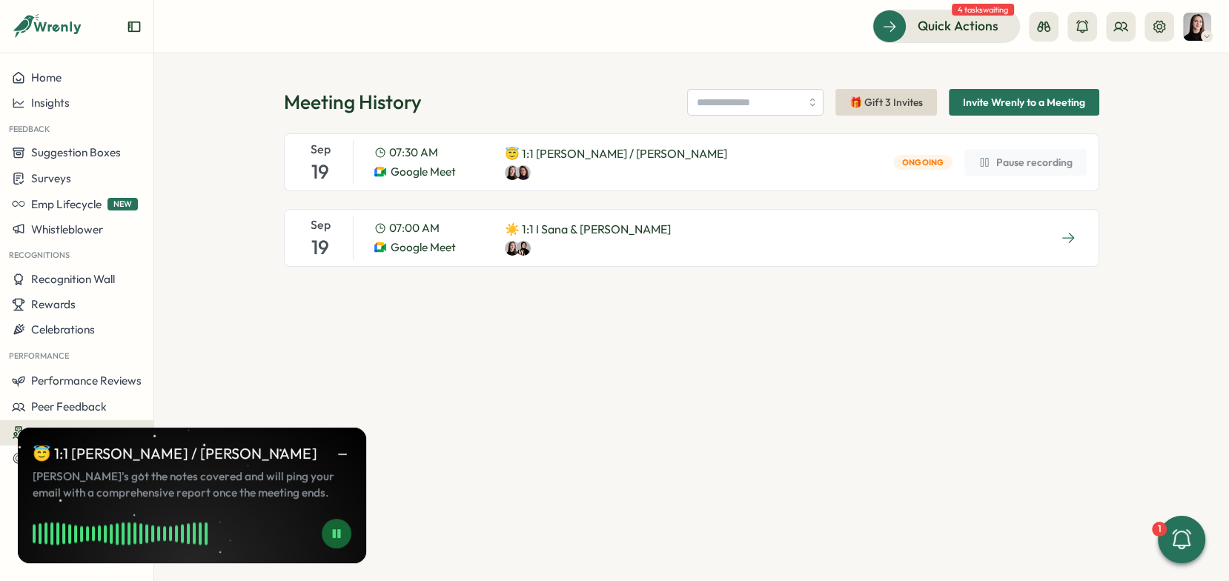
click at [631, 170] on div "Sep 19 07:30 AM Google Meet 😇 1:1 Viktoria / Elena Ongoing Pause recording" at bounding box center [691, 162] width 815 height 58
click at [388, 162] on div "07:30 AM Google Meet" at bounding box center [427, 163] width 107 height 36
click at [662, 71] on div "Meeting History 🎁 Gift 3 Invites Invite Wrenly to a Meeting Sep 19 07:30 AM Goo…" at bounding box center [691, 317] width 1075 height 528
click at [1033, 239] on div "Sep 19 07:00 AM Google Meet ☀️ 1:1 I Sana & Elena" at bounding box center [691, 238] width 815 height 58
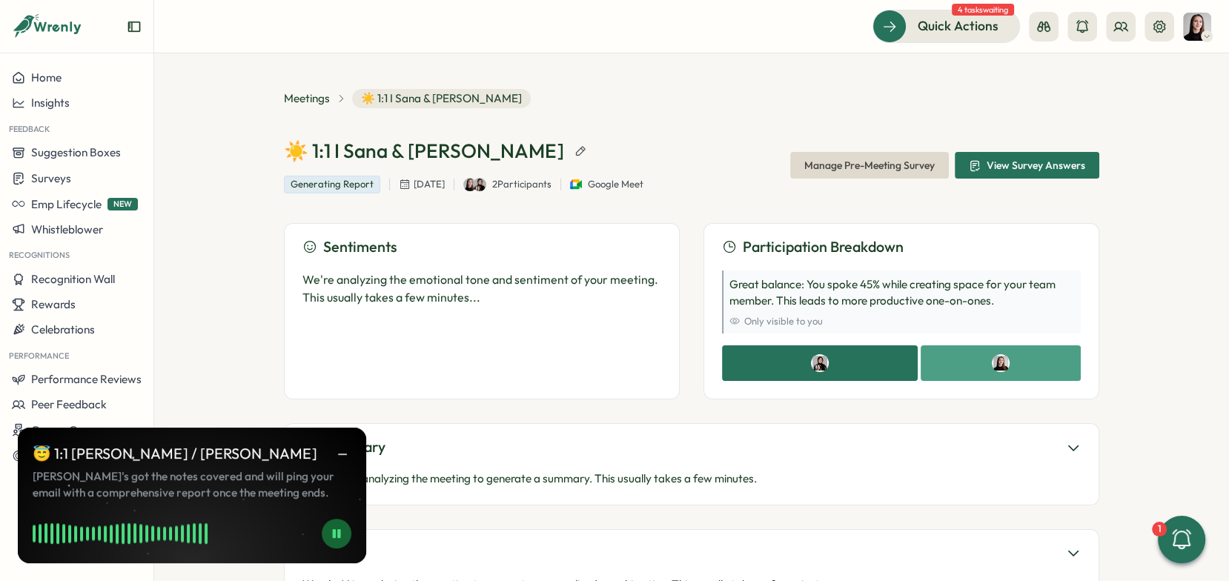
scroll to position [132, 0]
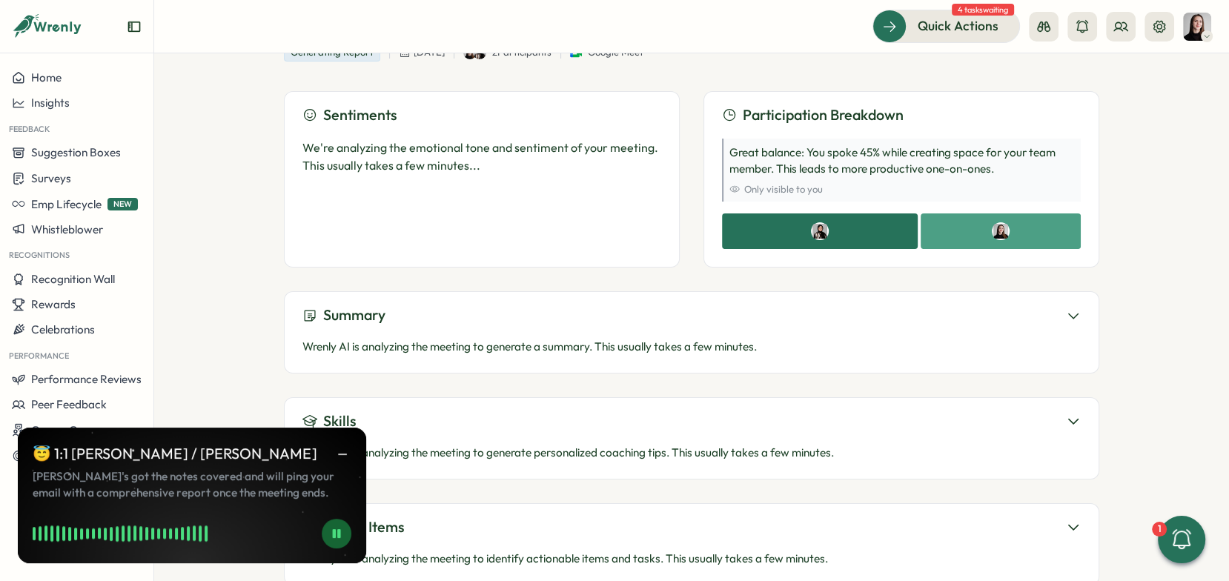
click at [1072, 327] on div "Wrenly AI is analyzing the meeting to generate a summary. This usually takes a …" at bounding box center [691, 344] width 778 height 34
click at [1072, 314] on icon at bounding box center [1074, 316] width 10 height 4
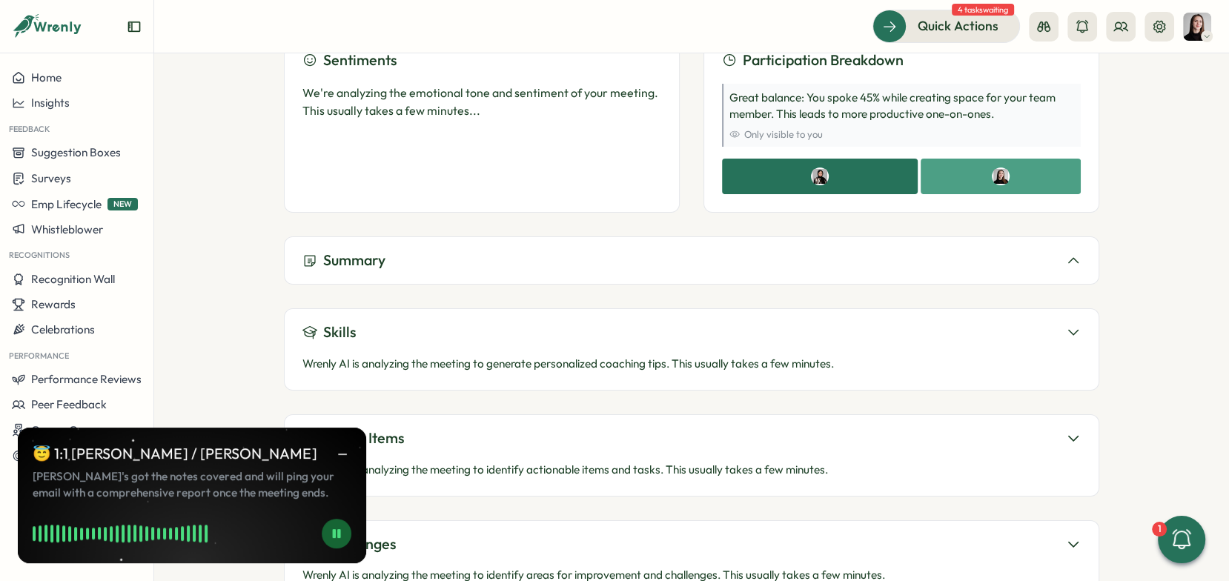
scroll to position [193, 0]
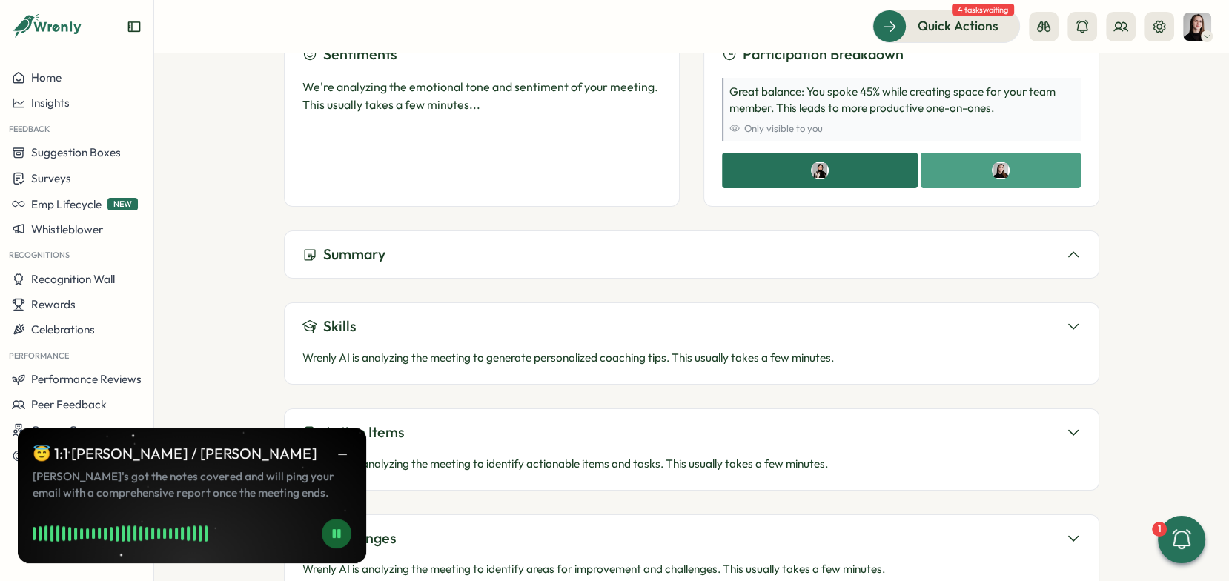
click at [1066, 248] on icon at bounding box center [1073, 255] width 15 height 15
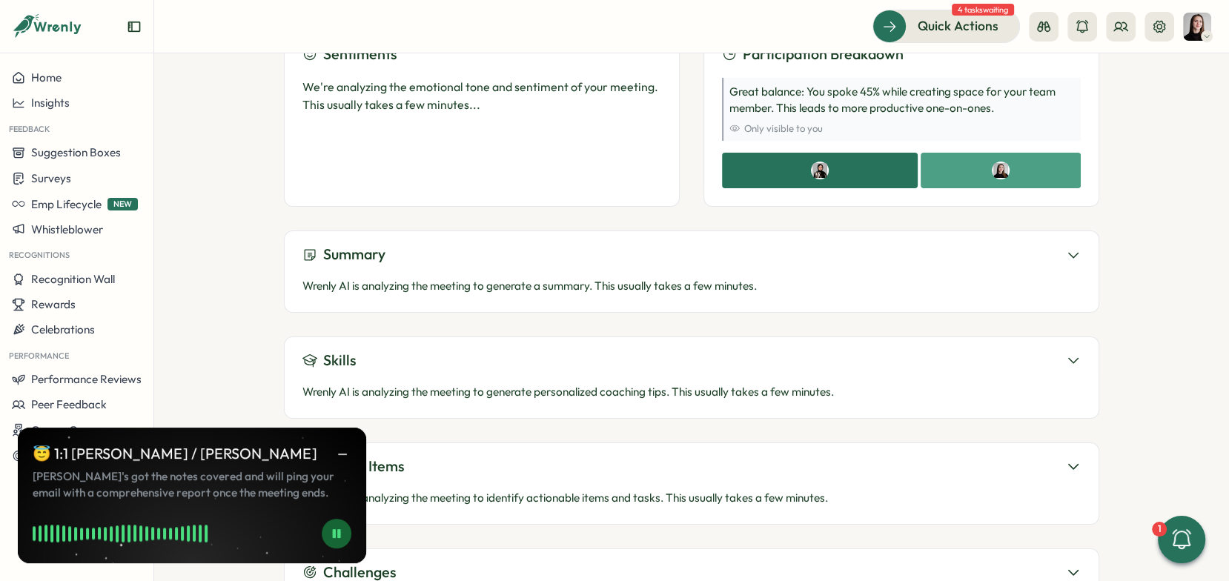
click at [1066, 248] on icon at bounding box center [1073, 255] width 15 height 15
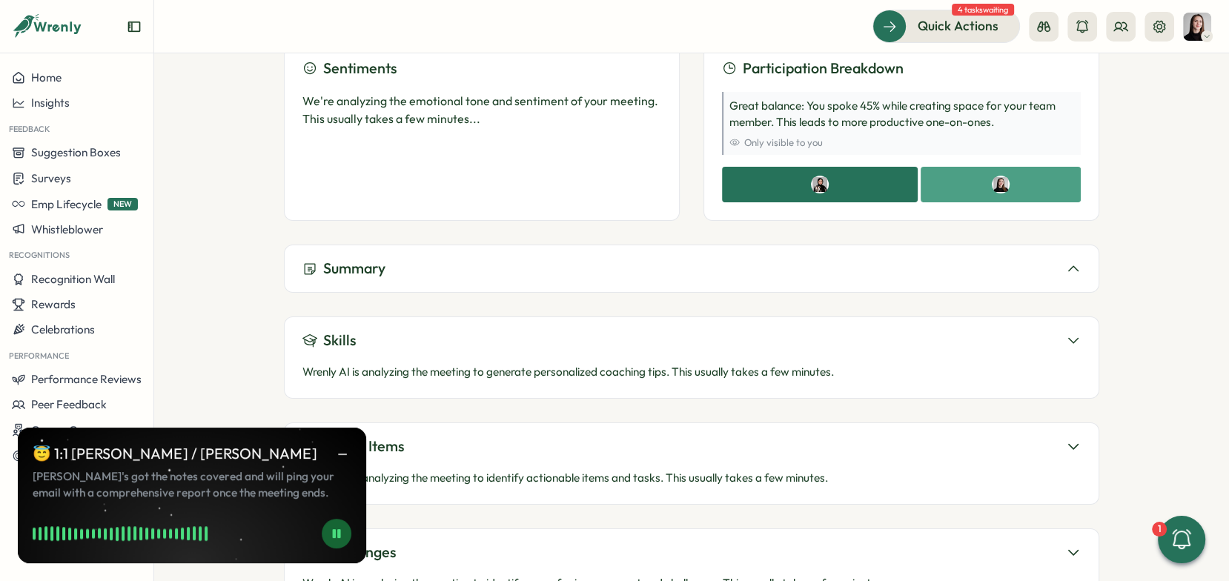
scroll to position [344, 0]
